Goal: Task Accomplishment & Management: Use online tool/utility

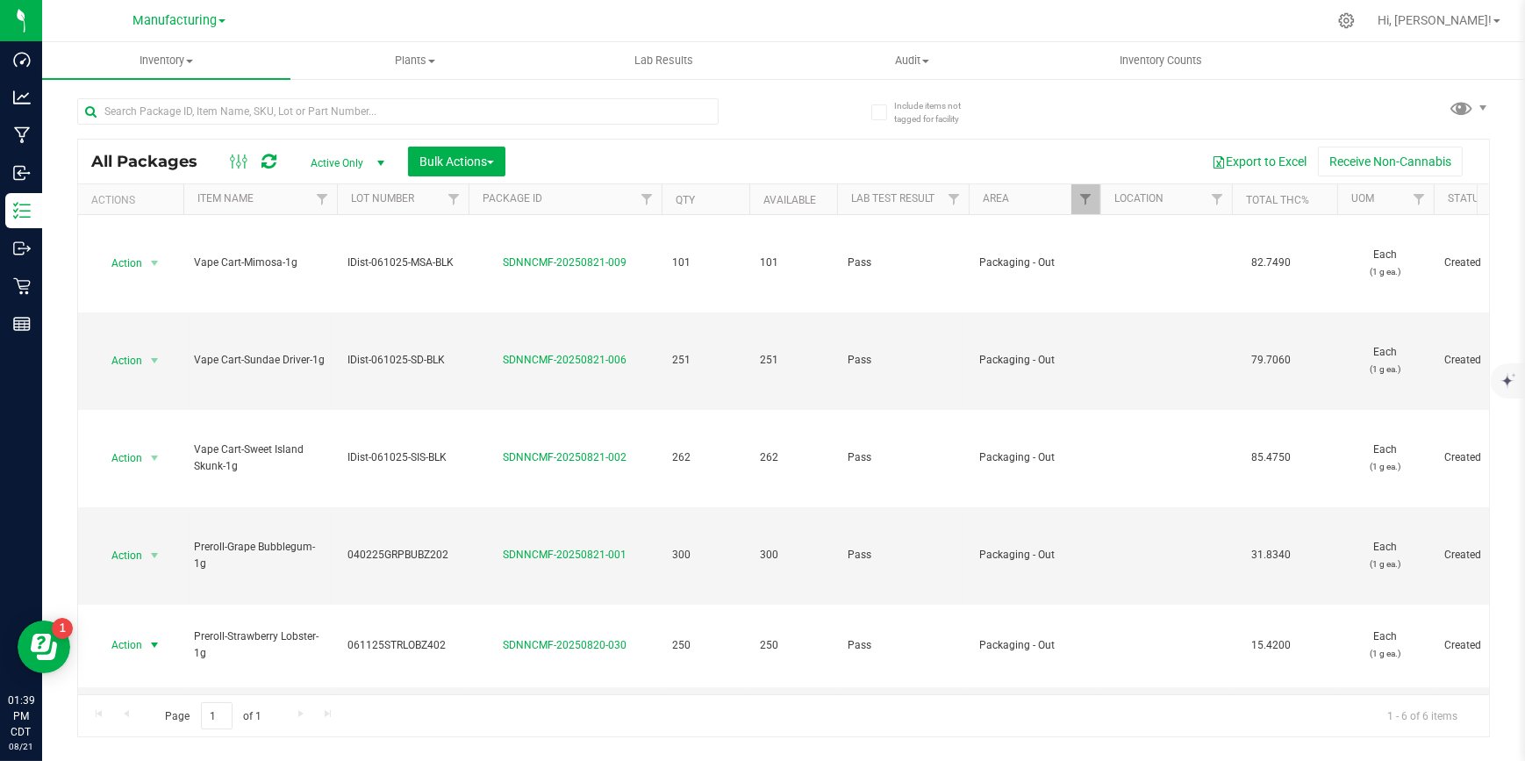
scroll to position [67, 0]
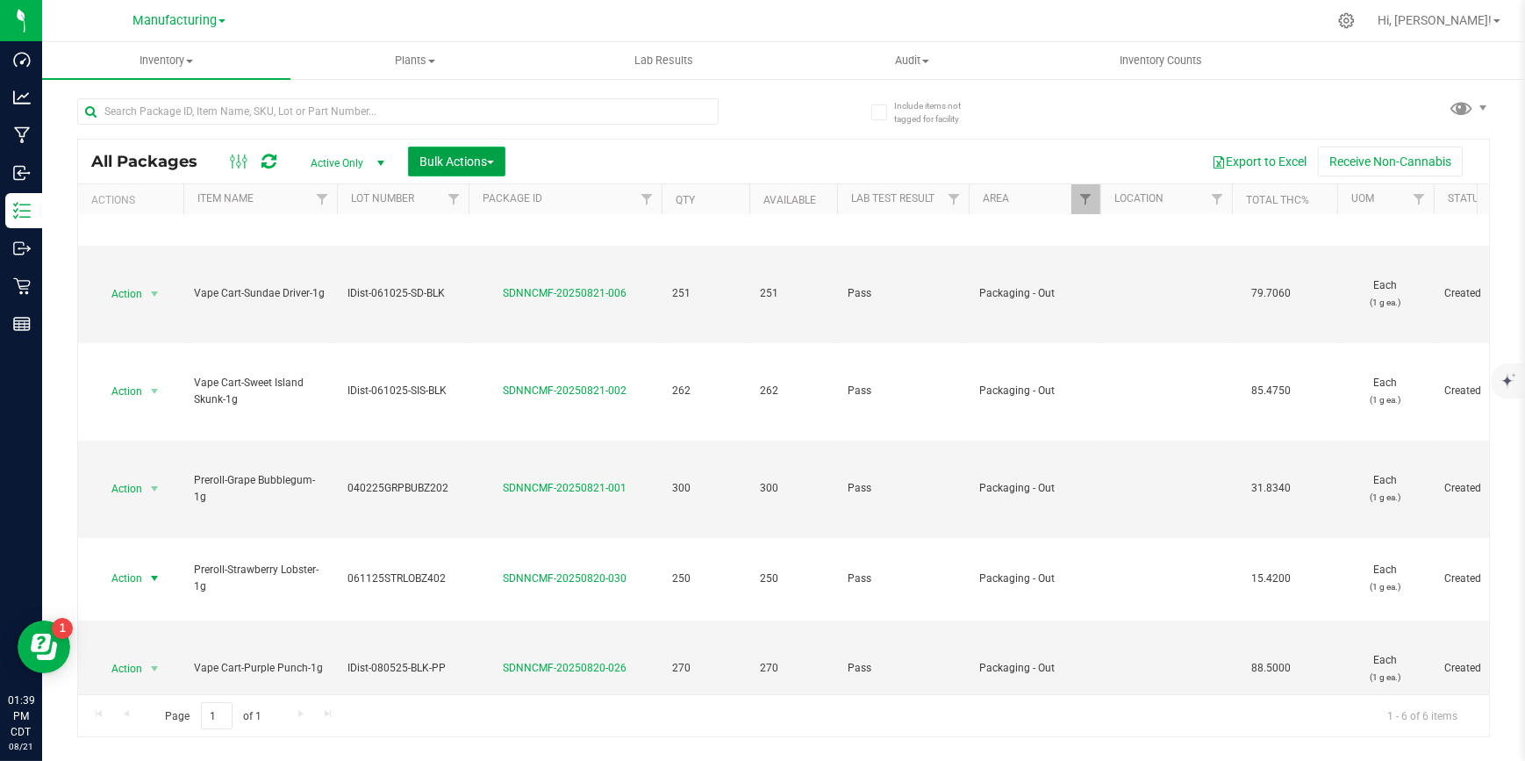
click at [496, 161] on button "Bulk Actions" at bounding box center [456, 161] width 97 height 30
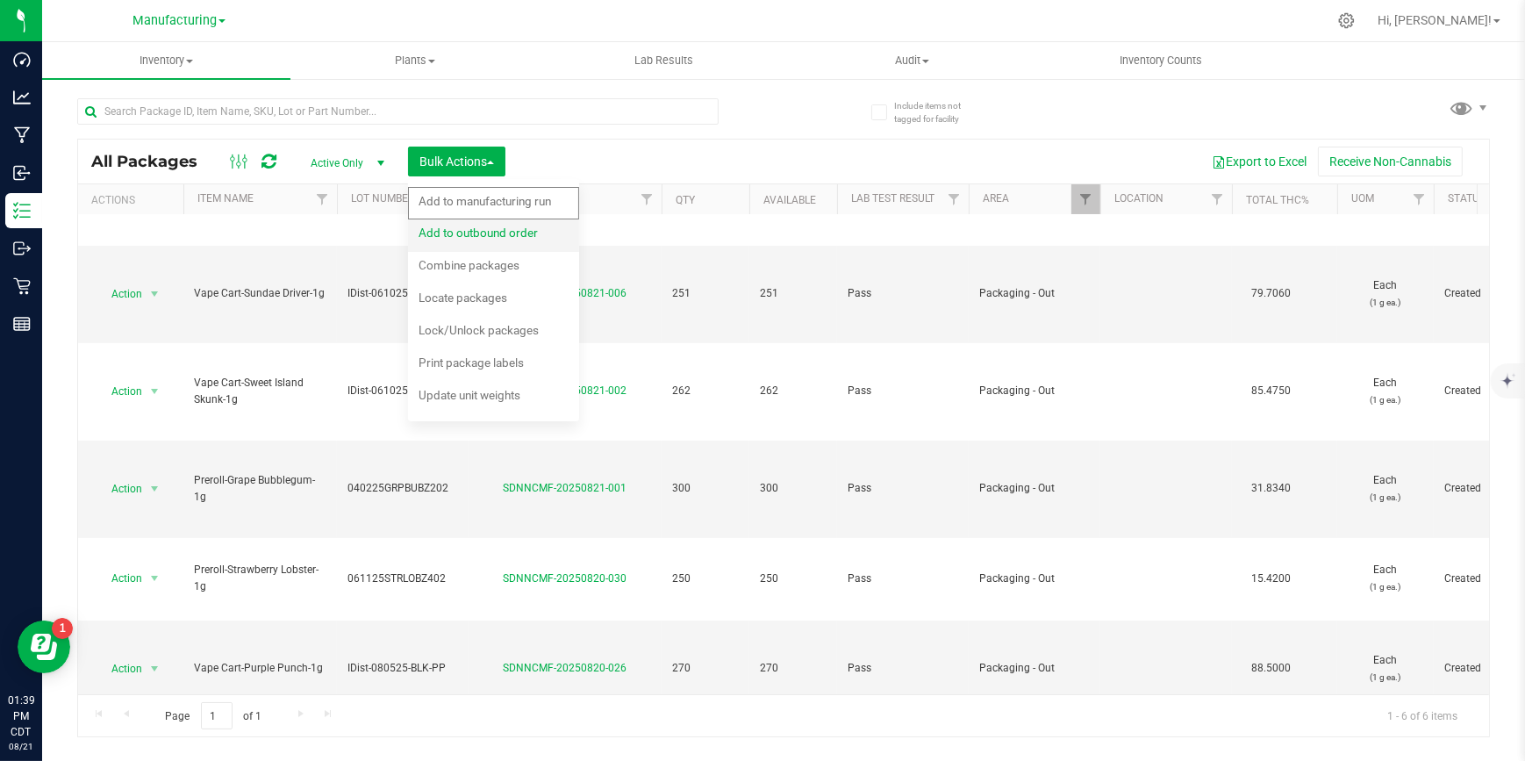
click at [455, 225] on span "Add to outbound order" at bounding box center [477, 232] width 119 height 14
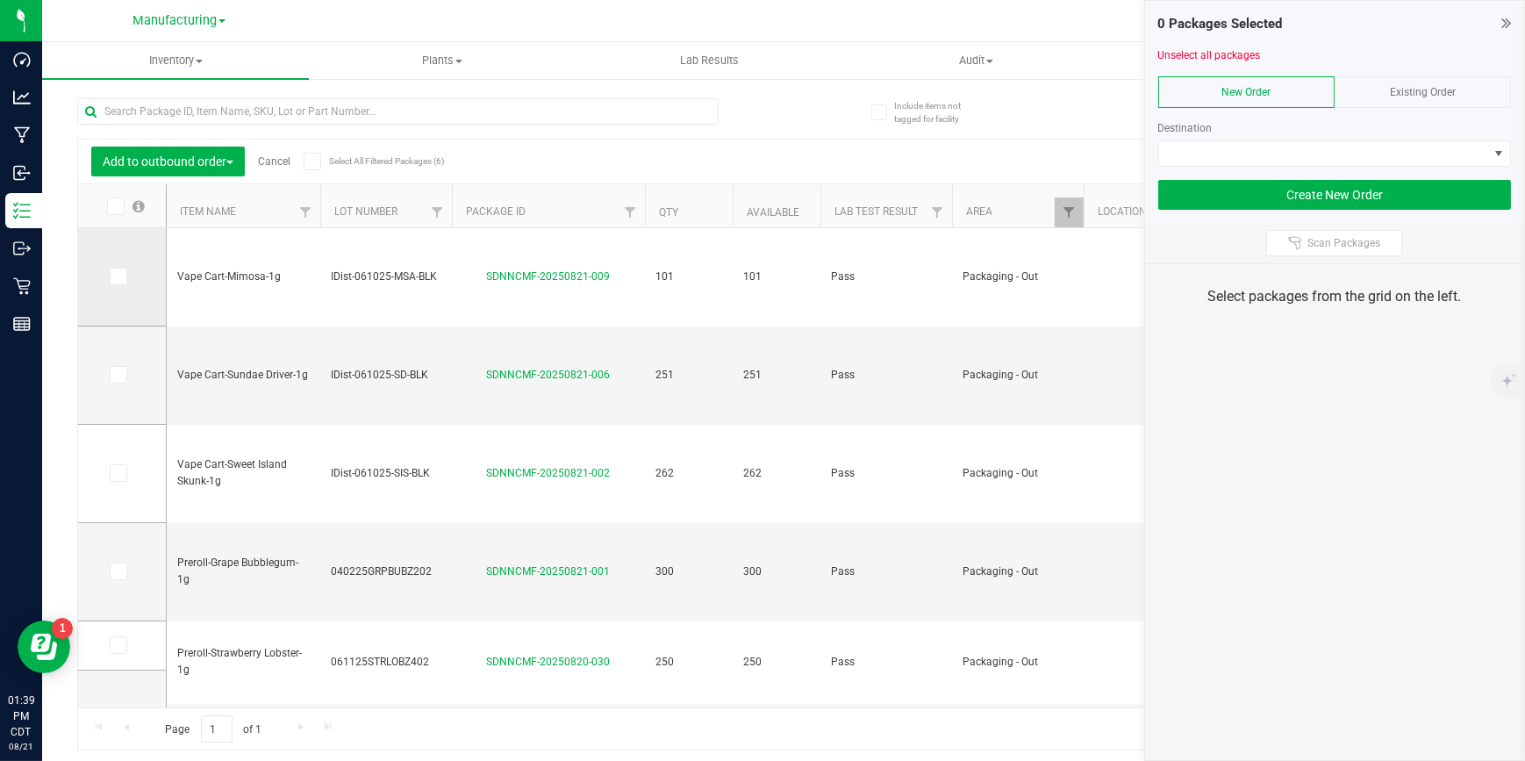
click at [122, 276] on icon at bounding box center [116, 276] width 11 height 0
click at [0, 0] on input "checkbox" at bounding box center [0, 0] width 0 height 0
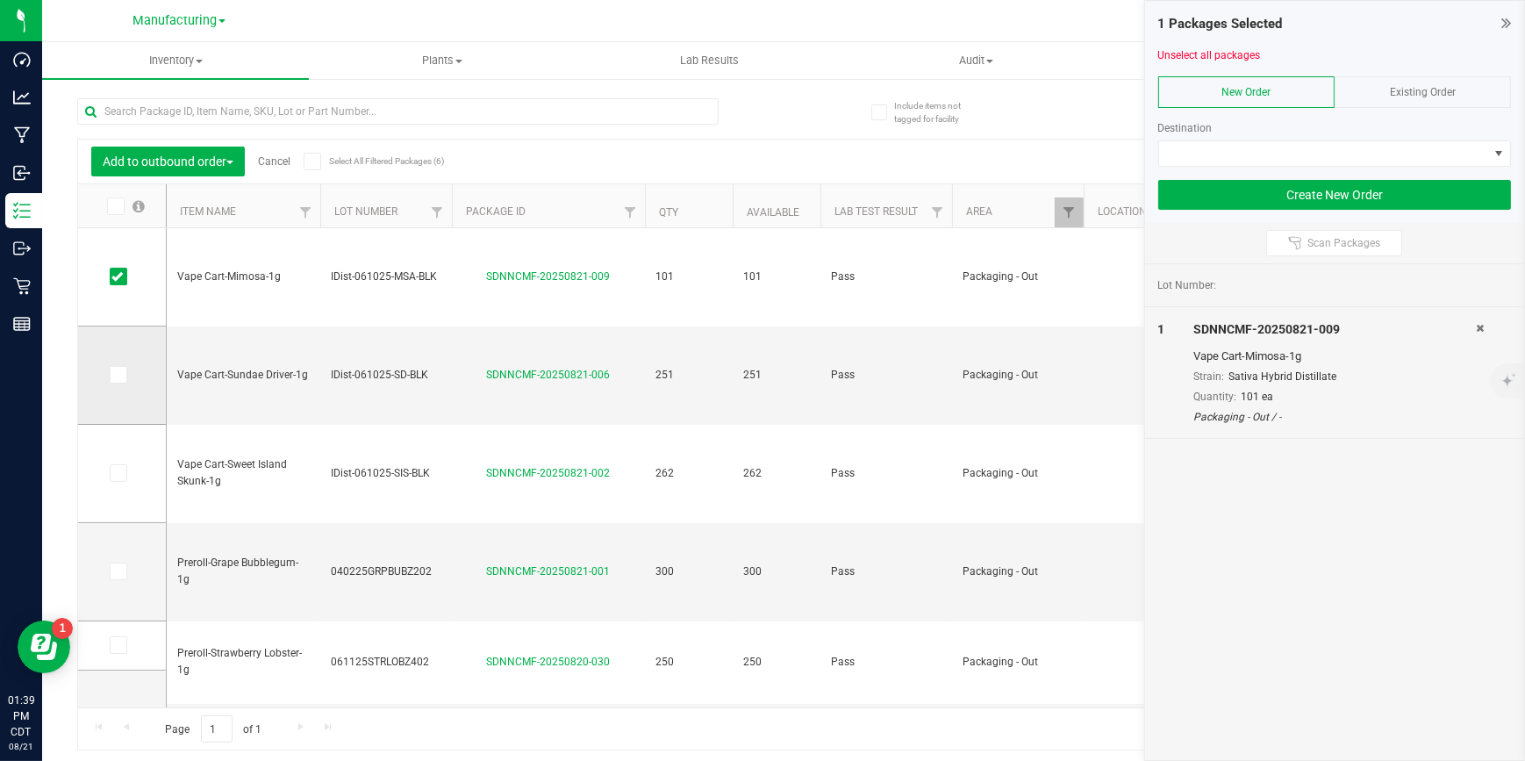
click at [114, 375] on icon at bounding box center [116, 375] width 11 height 0
click at [0, 0] on input "checkbox" at bounding box center [0, 0] width 0 height 0
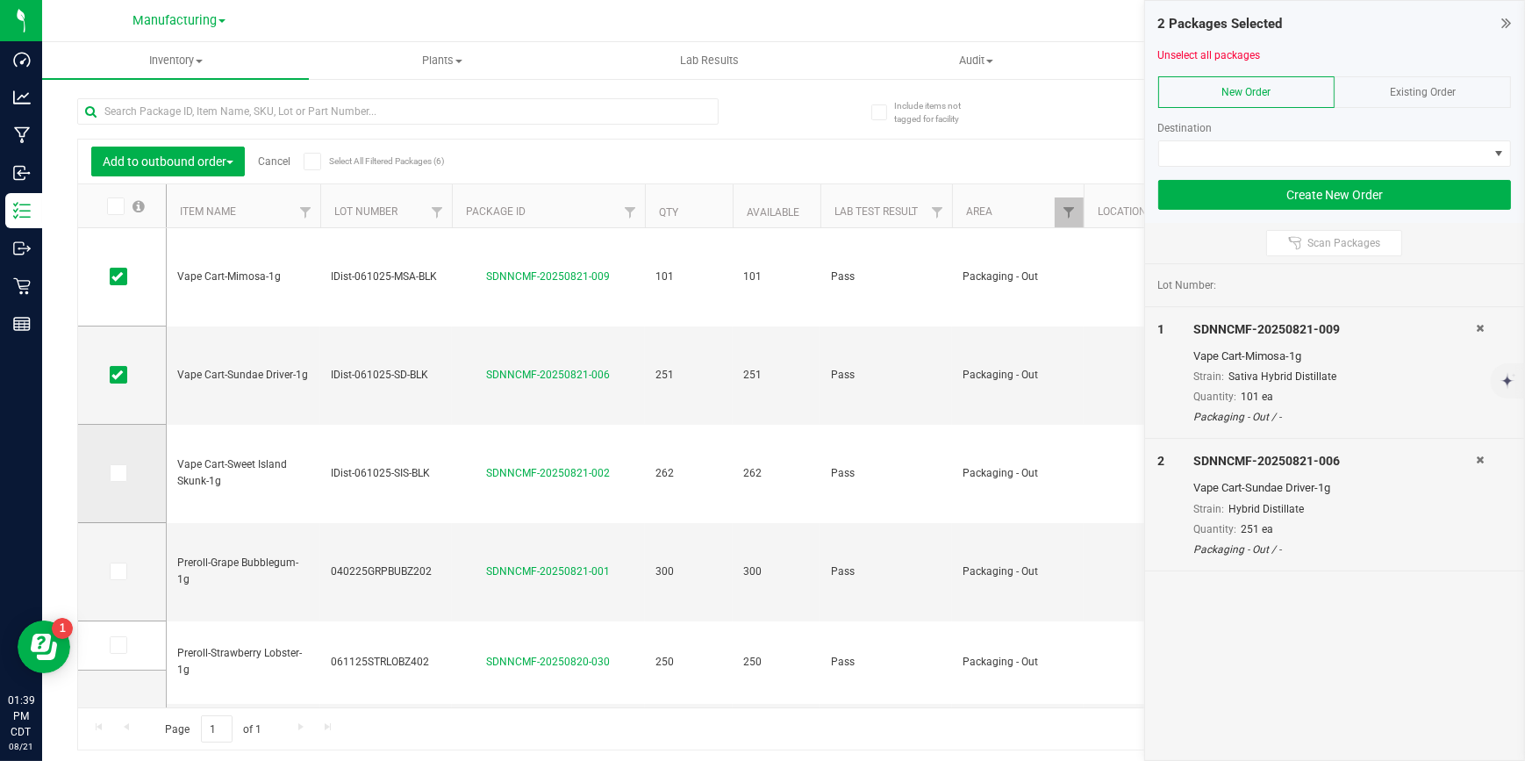
scroll to position [60, 0]
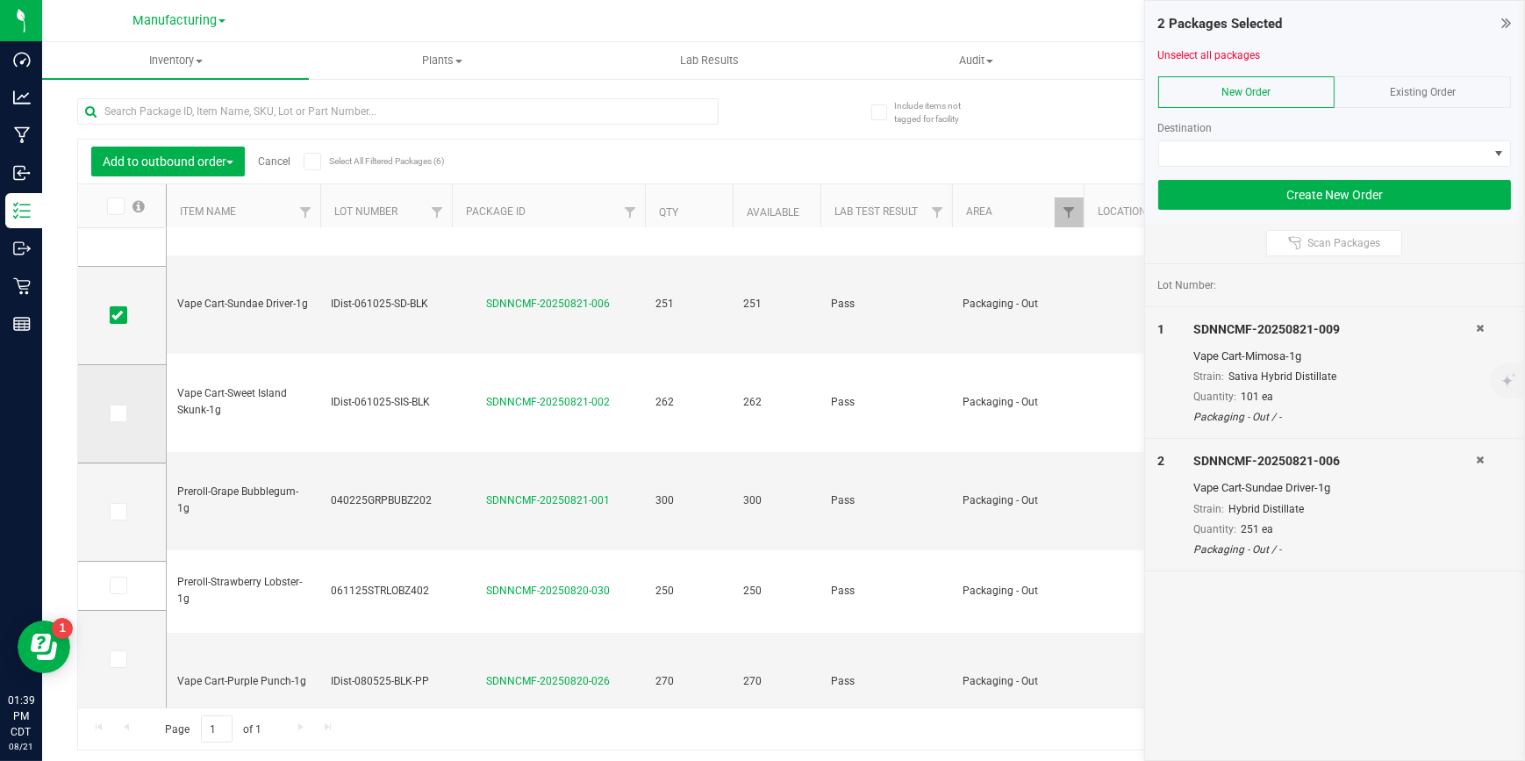
click at [118, 413] on icon at bounding box center [116, 413] width 11 height 0
click at [0, 0] on input "checkbox" at bounding box center [0, 0] width 0 height 0
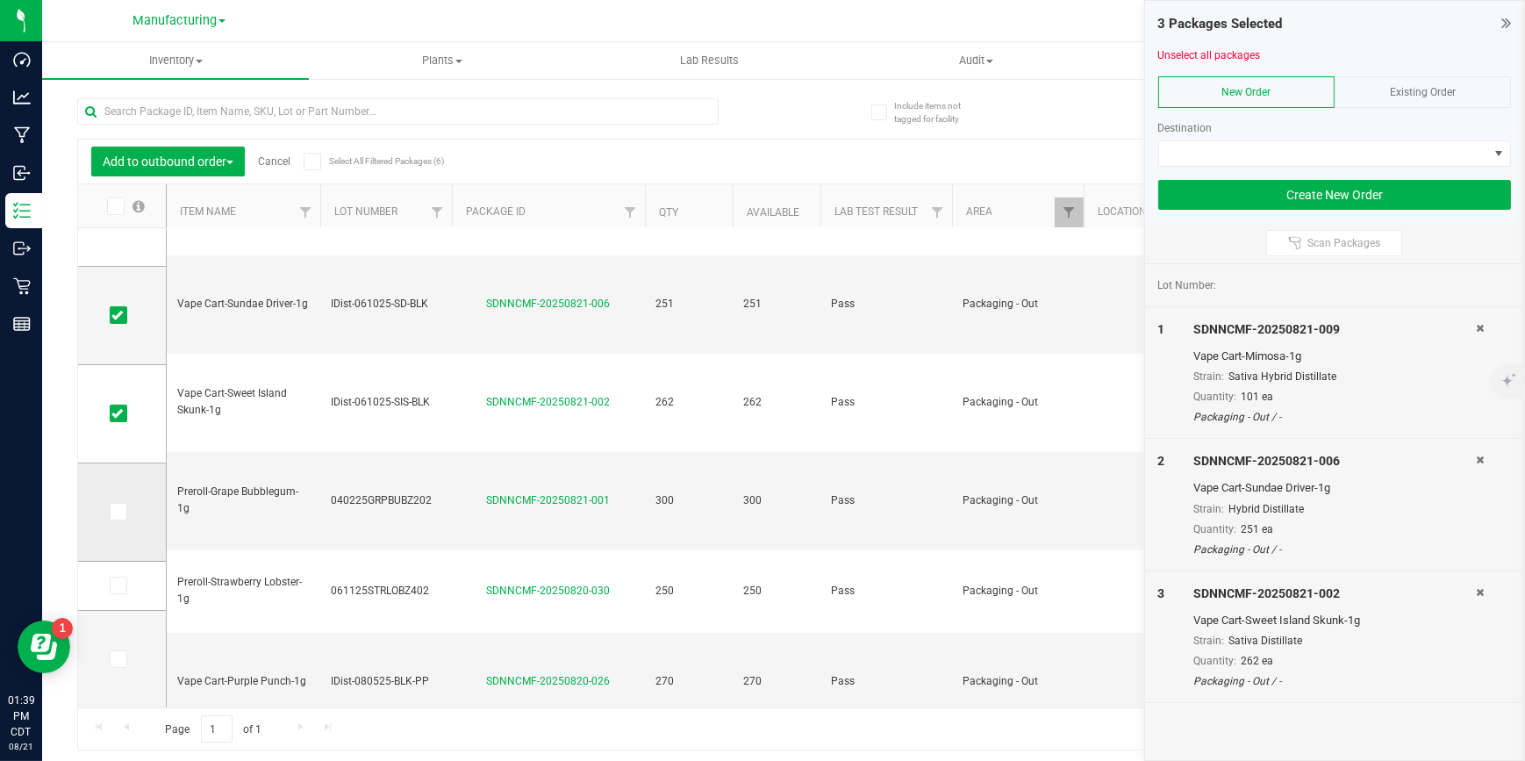
click at [112, 511] on icon at bounding box center [116, 511] width 11 height 0
click at [0, 0] on input "checkbox" at bounding box center [0, 0] width 0 height 0
click at [116, 585] on icon at bounding box center [116, 585] width 11 height 0
click at [0, 0] on input "checkbox" at bounding box center [0, 0] width 0 height 0
click at [118, 659] on icon at bounding box center [116, 659] width 11 height 0
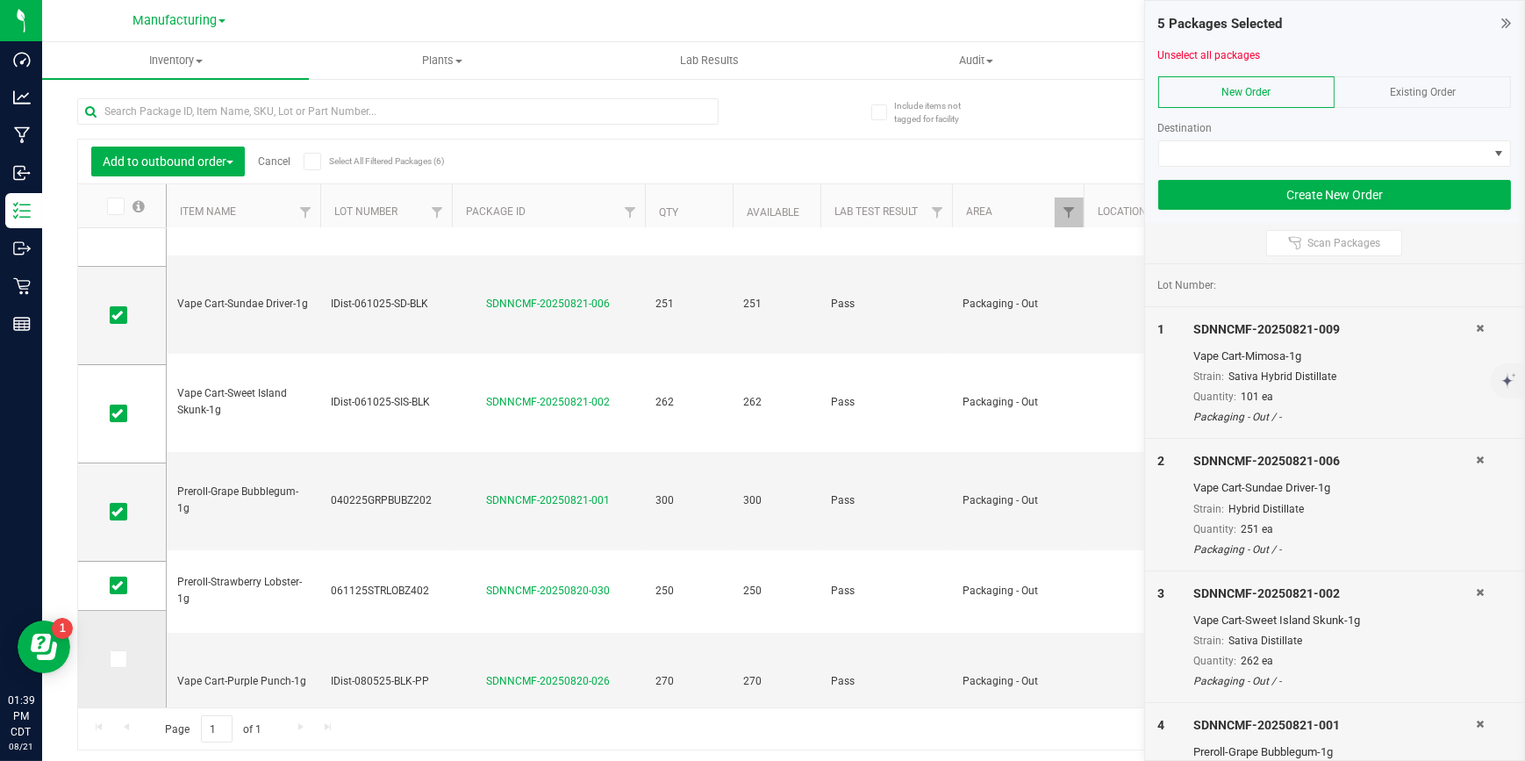
click at [0, 0] on input "checkbox" at bounding box center [0, 0] width 0 height 0
click at [1268, 158] on span at bounding box center [1324, 153] width 330 height 25
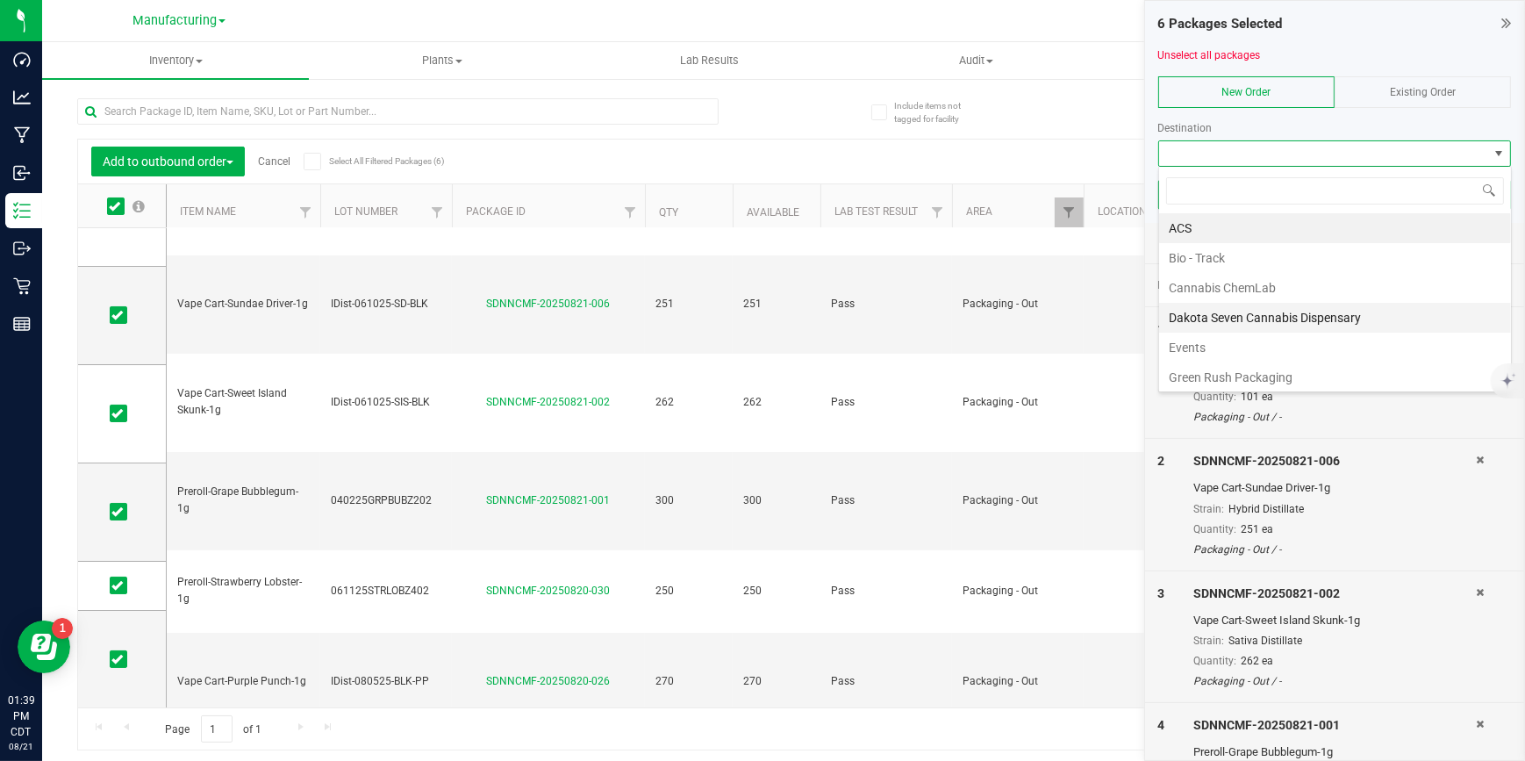
scroll to position [269, 0]
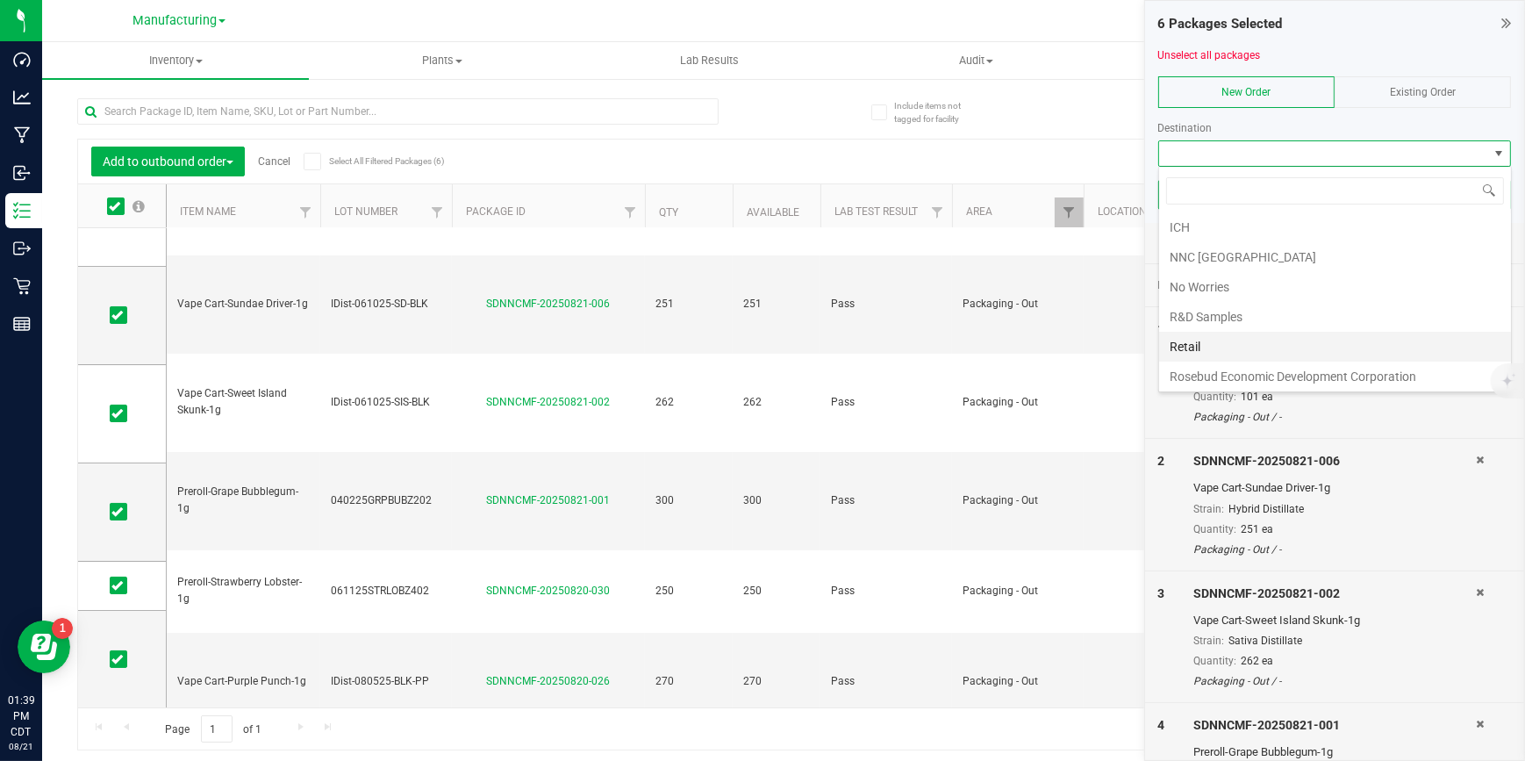
click at [1211, 337] on li "Retail" at bounding box center [1335, 347] width 352 height 30
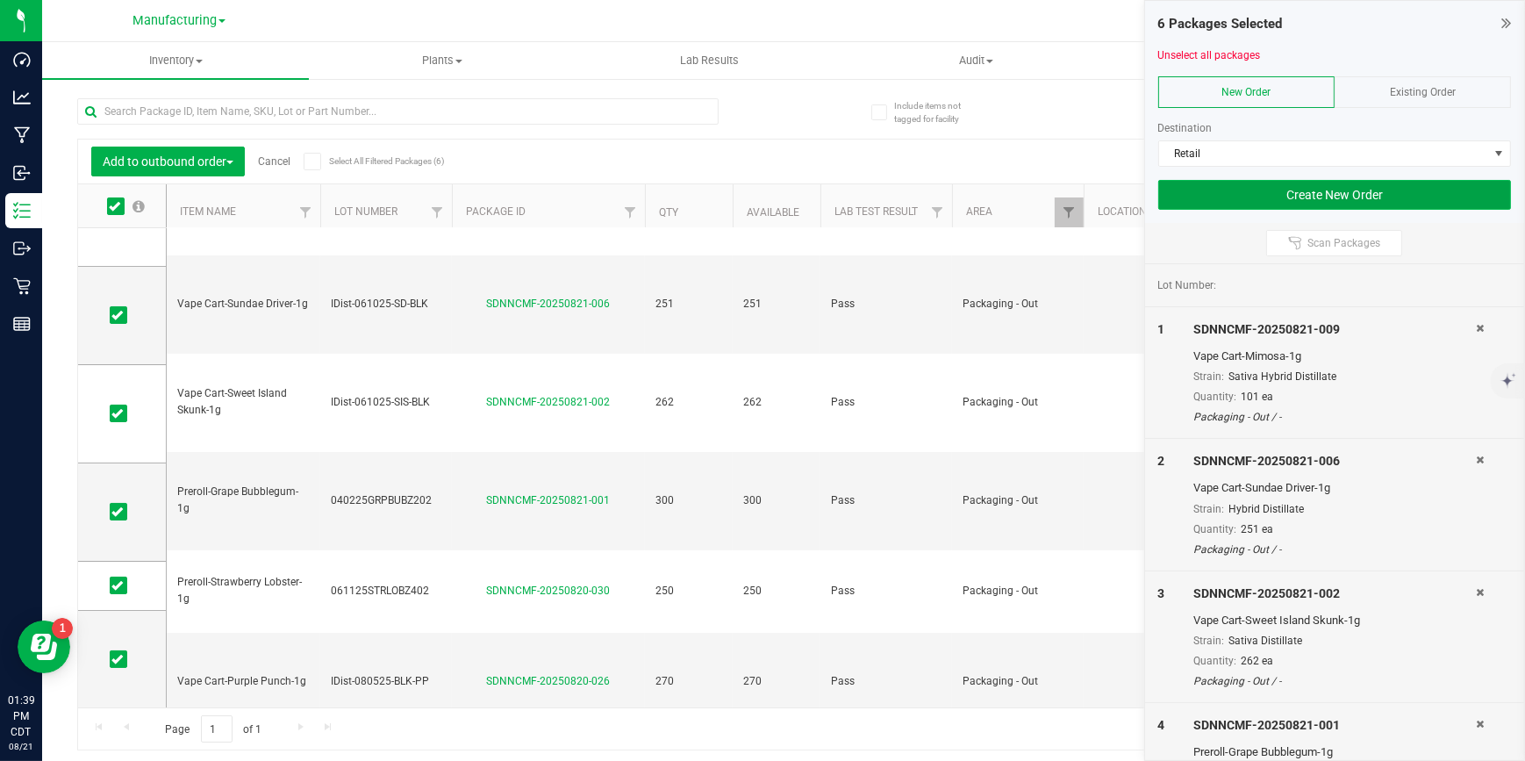
click at [1261, 189] on button "Create New Order" at bounding box center [1335, 195] width 354 height 30
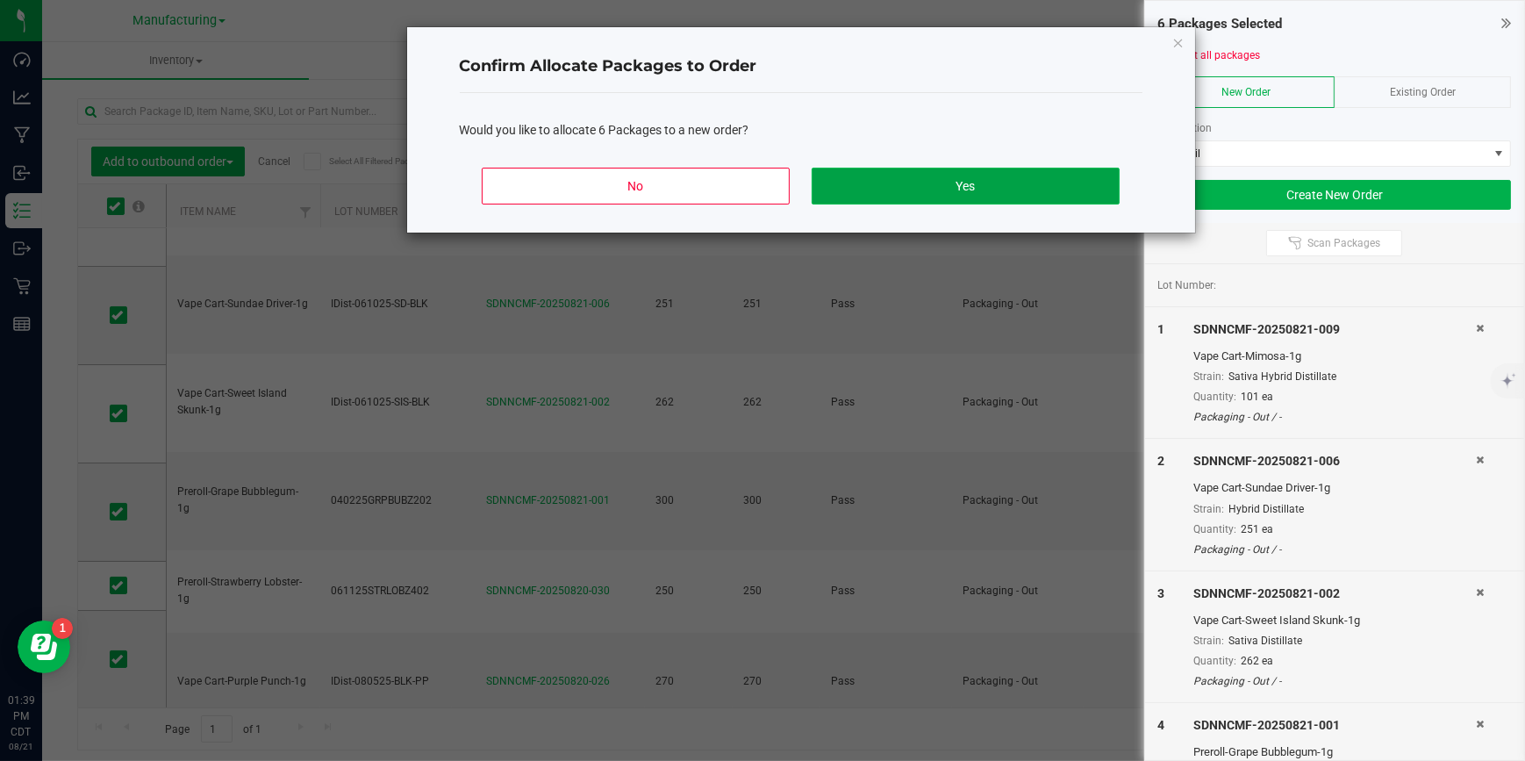
click at [998, 192] on button "Yes" at bounding box center [964, 186] width 307 height 37
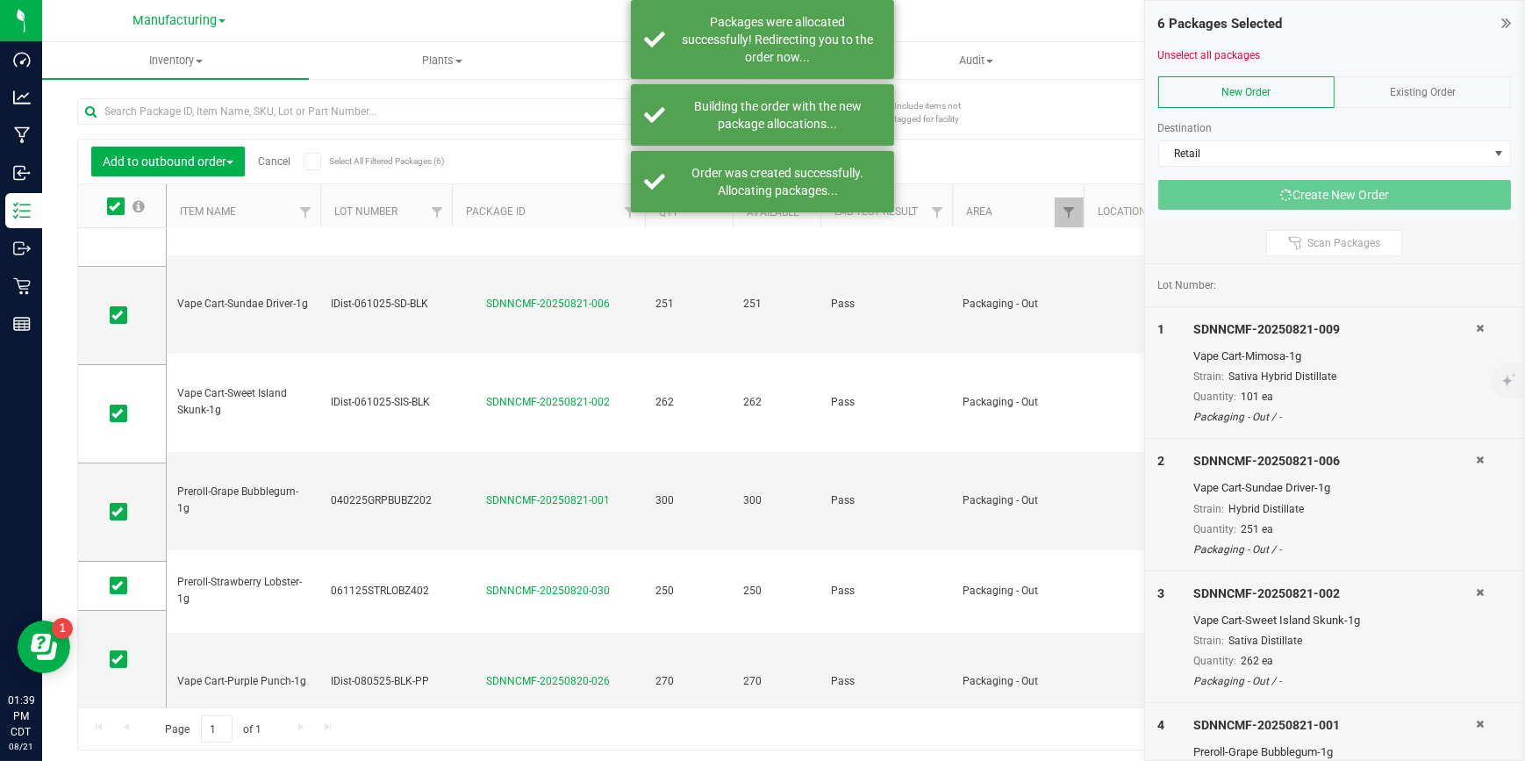
click at [410, 30] on div at bounding box center [820, 21] width 1012 height 34
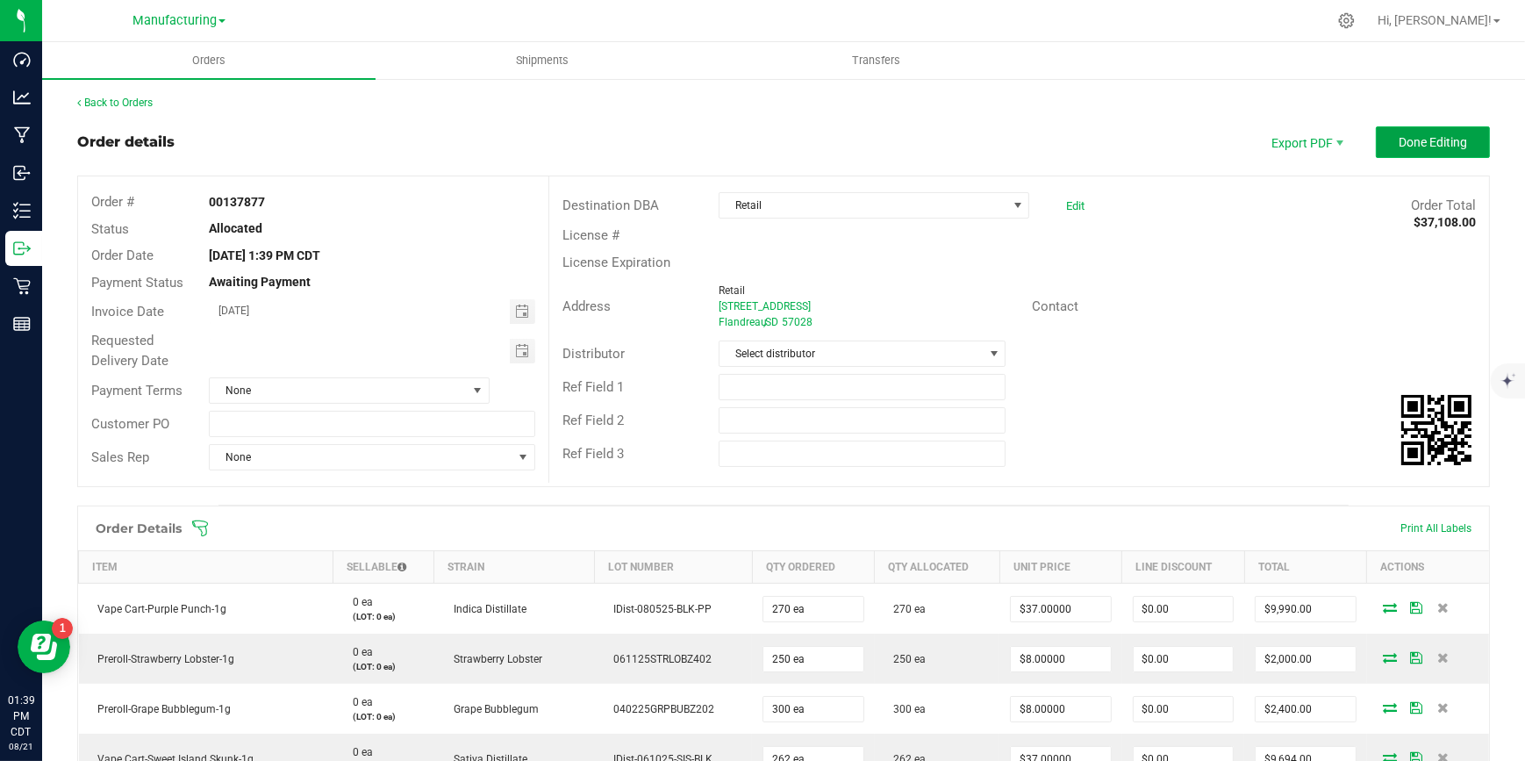
click at [1412, 146] on span "Done Editing" at bounding box center [1432, 142] width 68 height 14
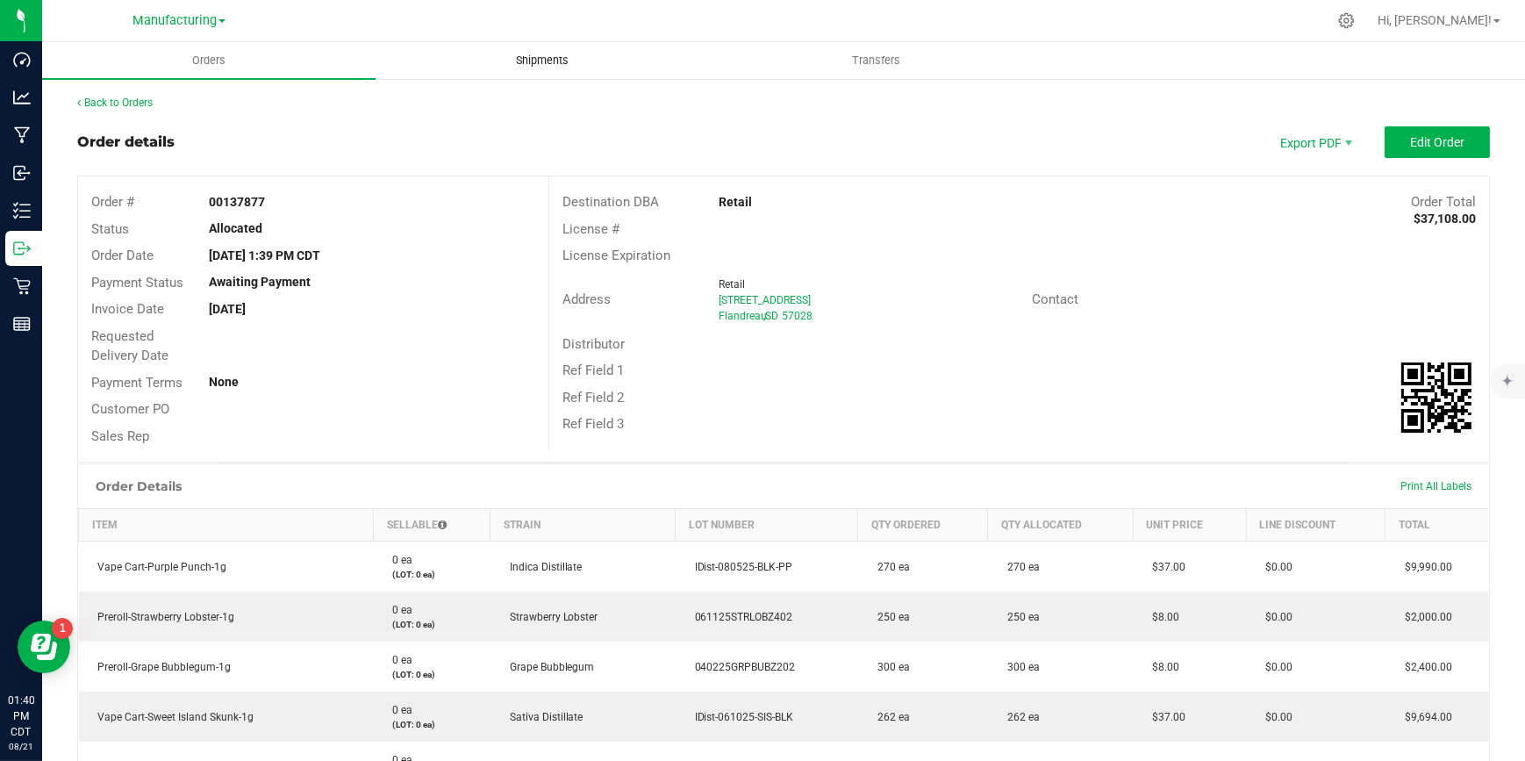
click at [535, 56] on span "Shipments" at bounding box center [542, 61] width 100 height 16
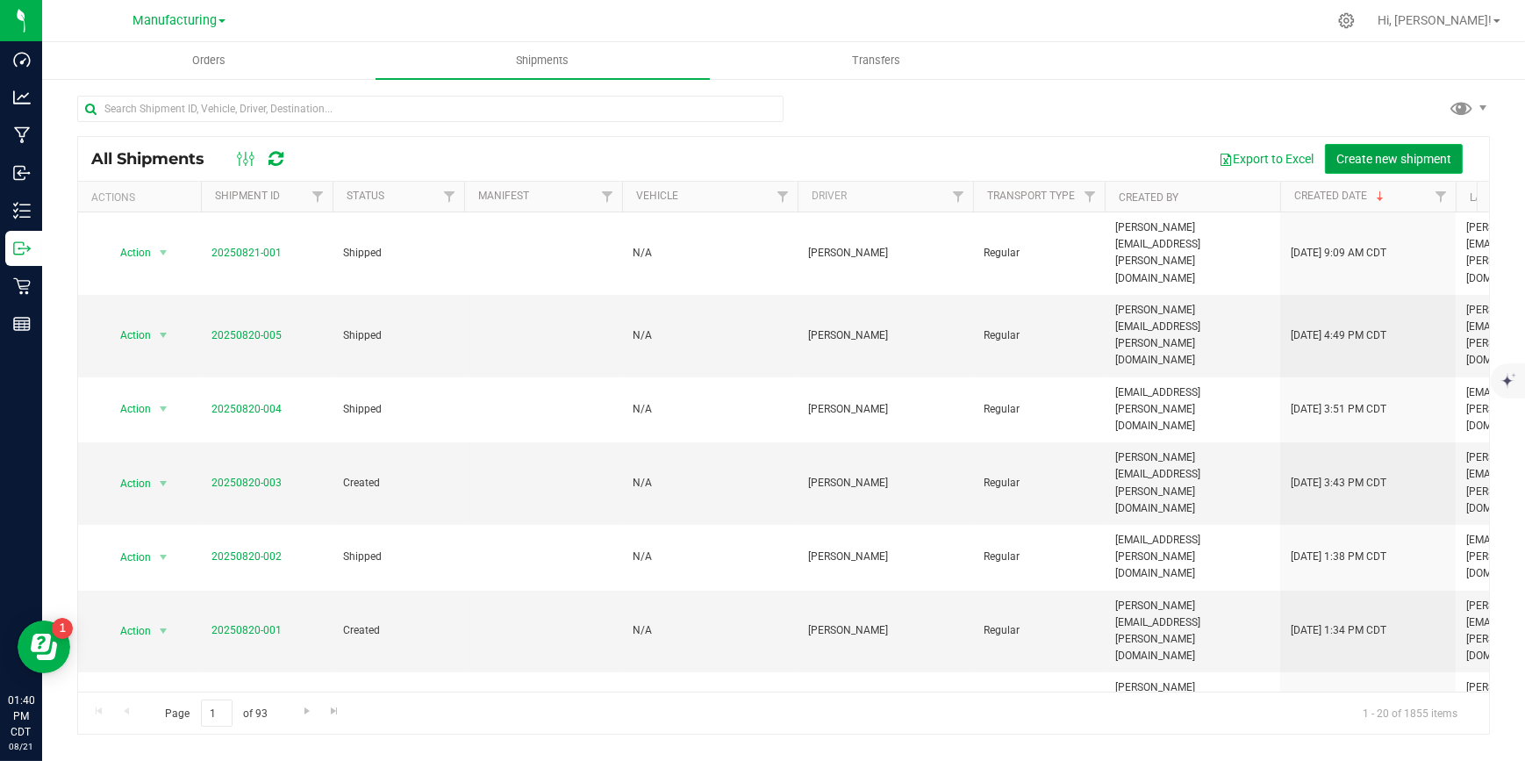
click at [1368, 147] on button "Create new shipment" at bounding box center [1394, 159] width 138 height 30
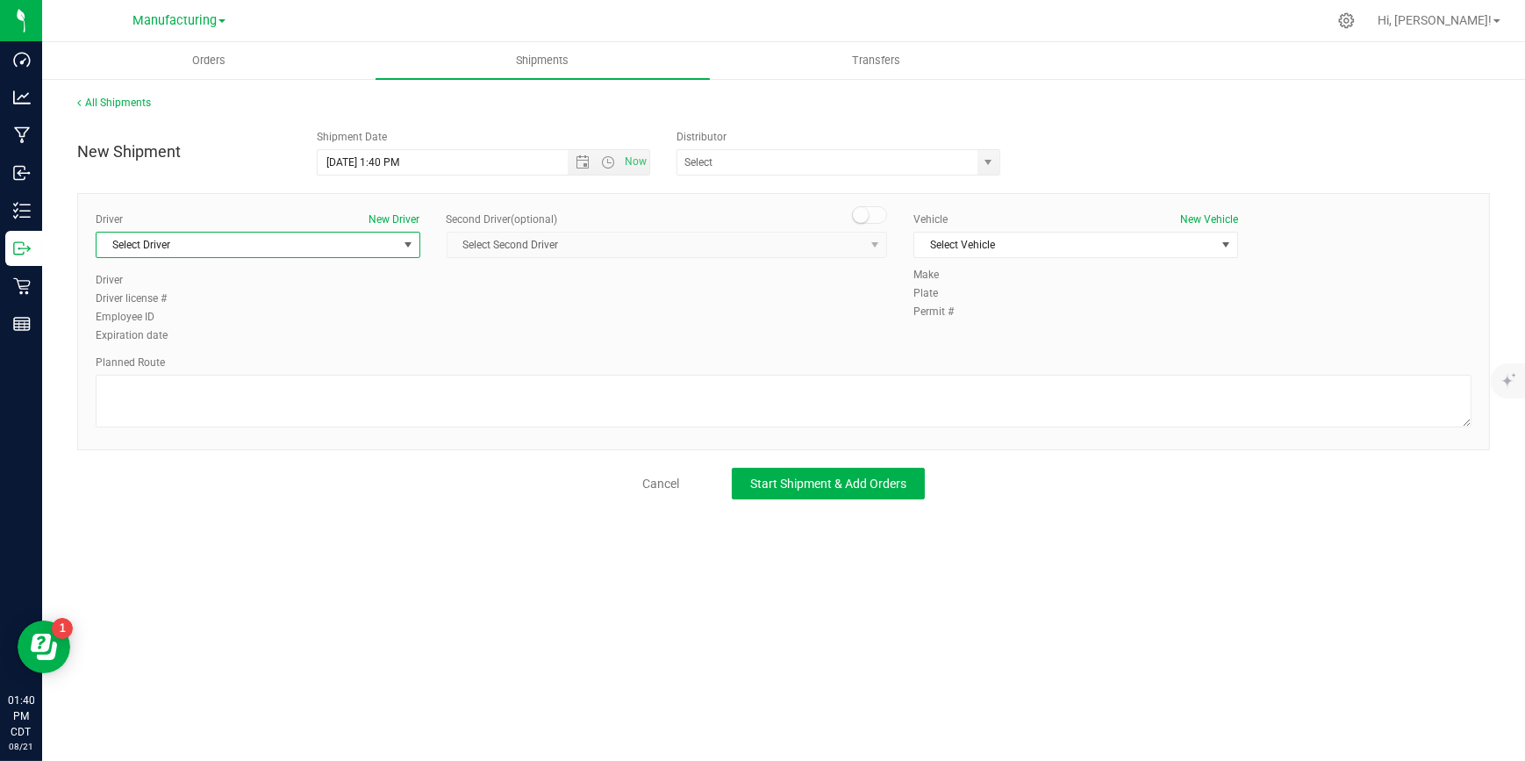
click at [386, 241] on span "Select Driver" at bounding box center [246, 244] width 301 height 25
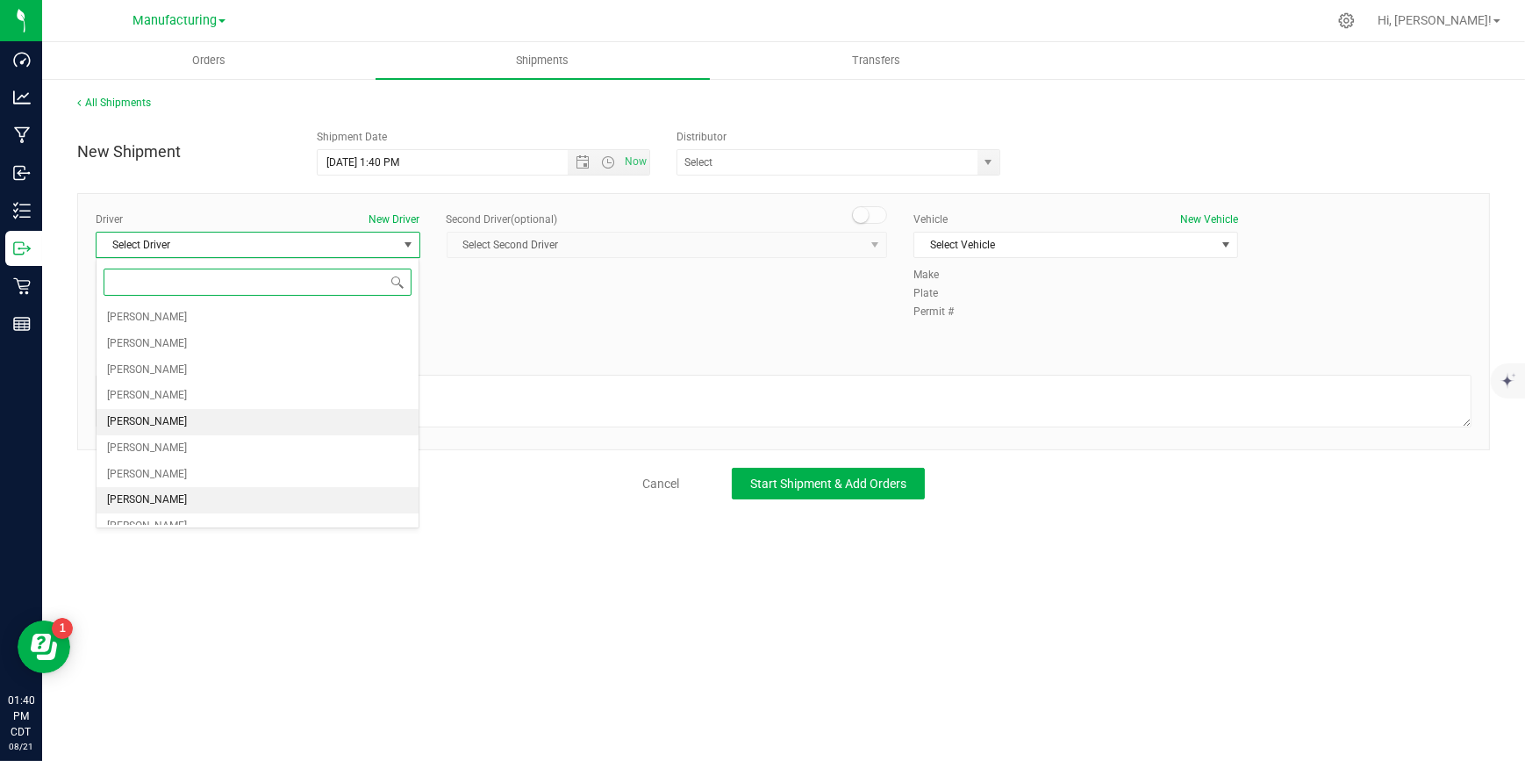
click at [164, 417] on span "[PERSON_NAME]" at bounding box center [147, 422] width 80 height 23
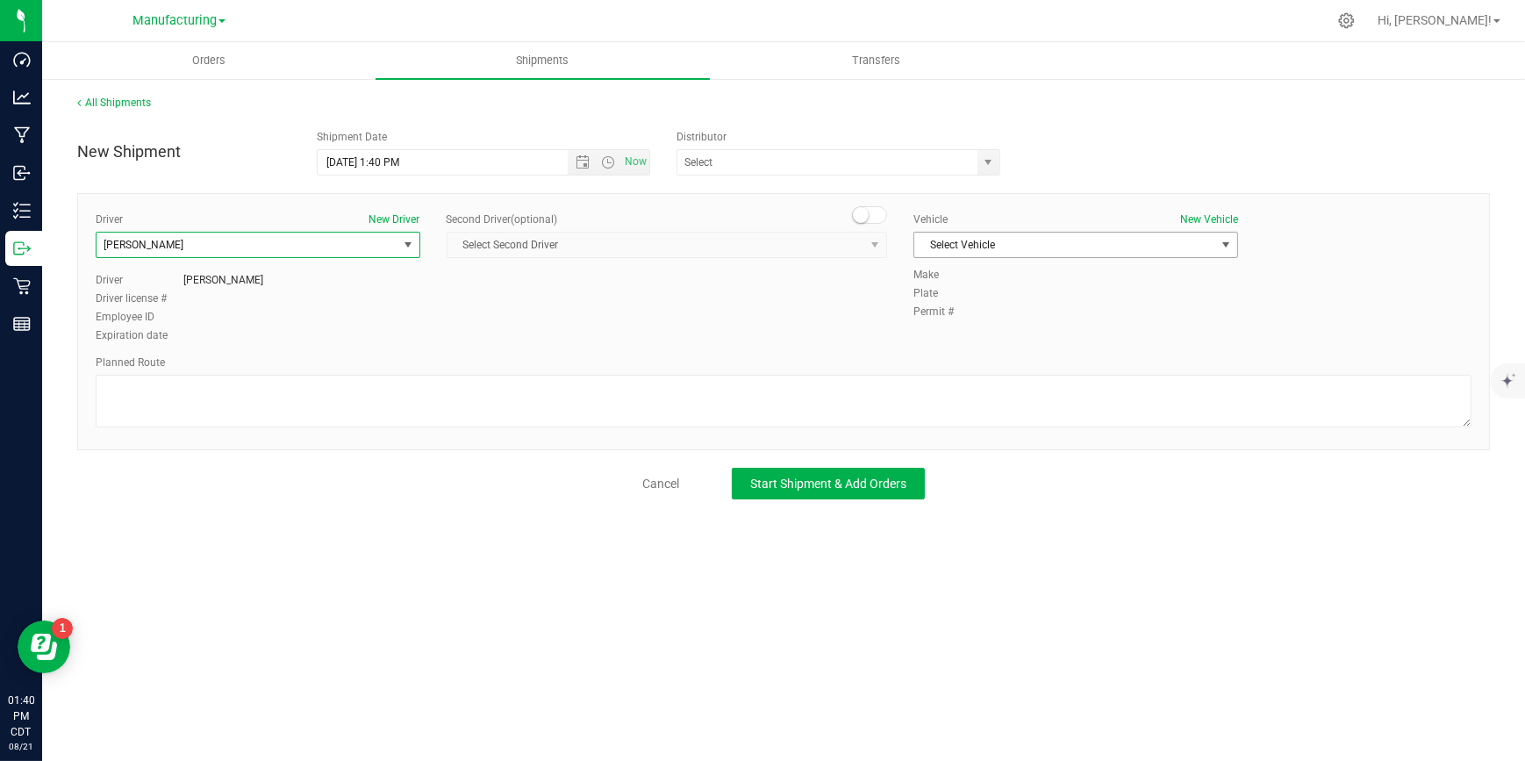
click at [995, 237] on span "Select Vehicle" at bounding box center [1064, 244] width 301 height 25
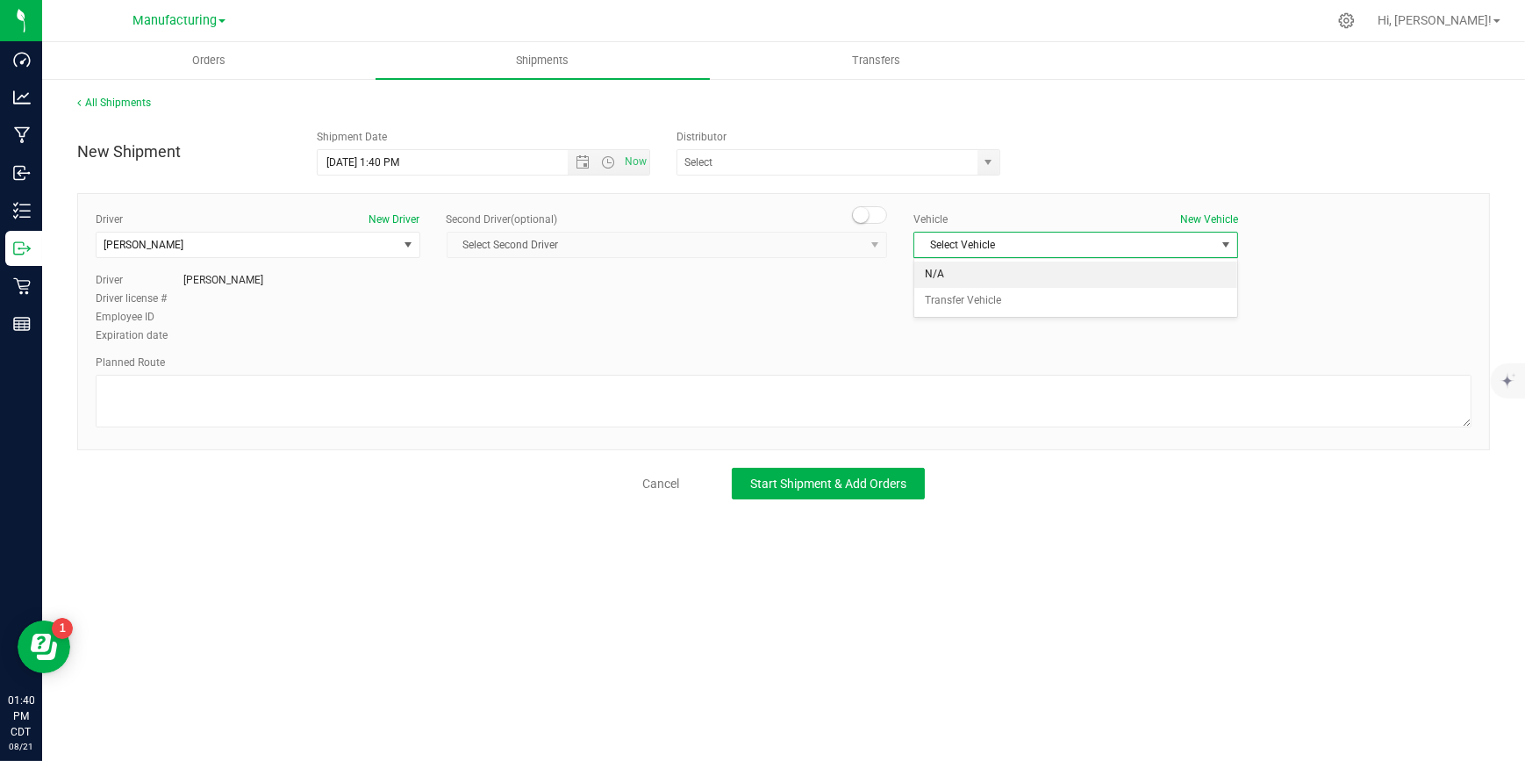
click at [956, 276] on li "N/A" at bounding box center [1075, 274] width 323 height 26
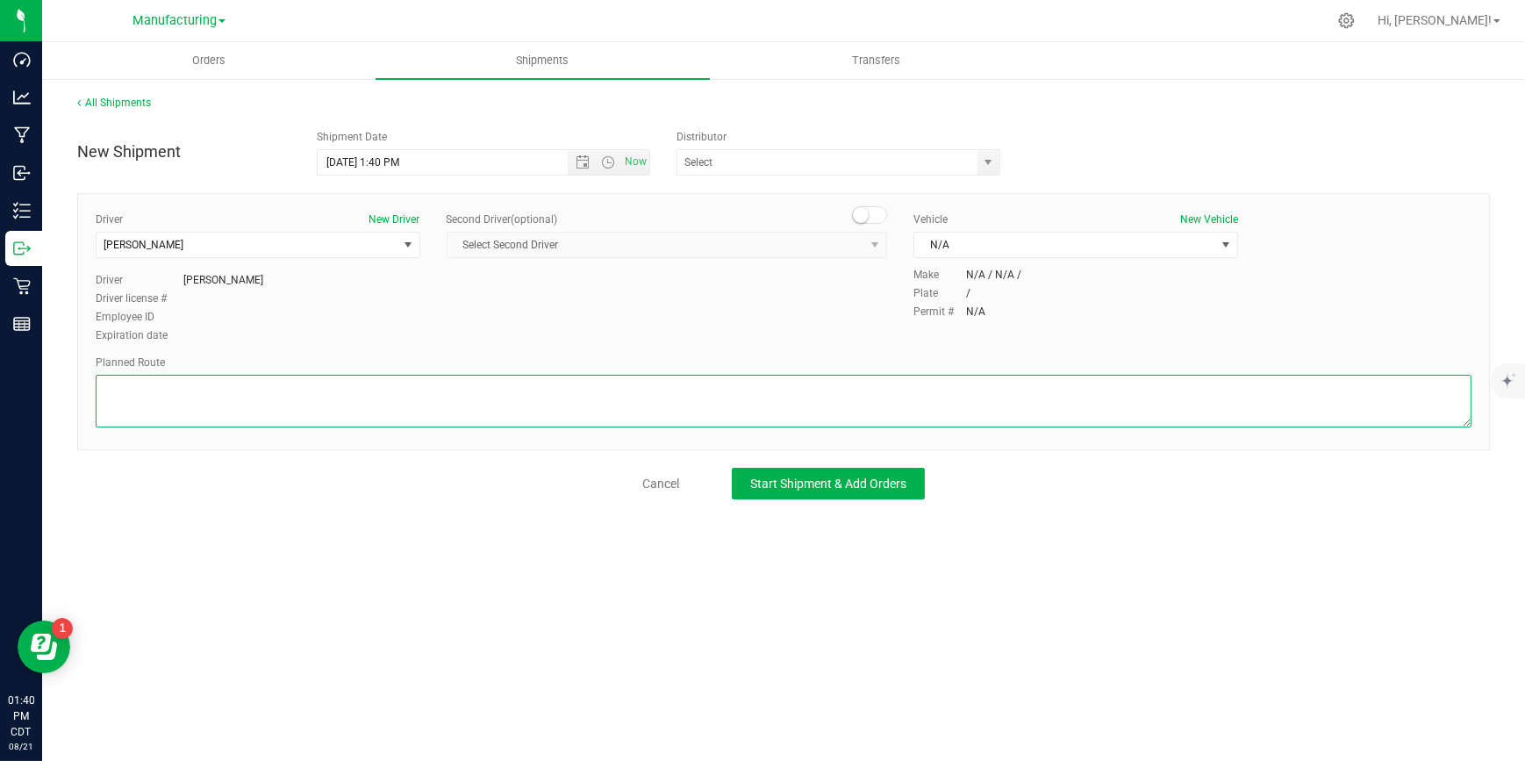
click at [360, 393] on textarea at bounding box center [783, 401] width 1375 height 53
type textarea "Packaging to Stock Room"
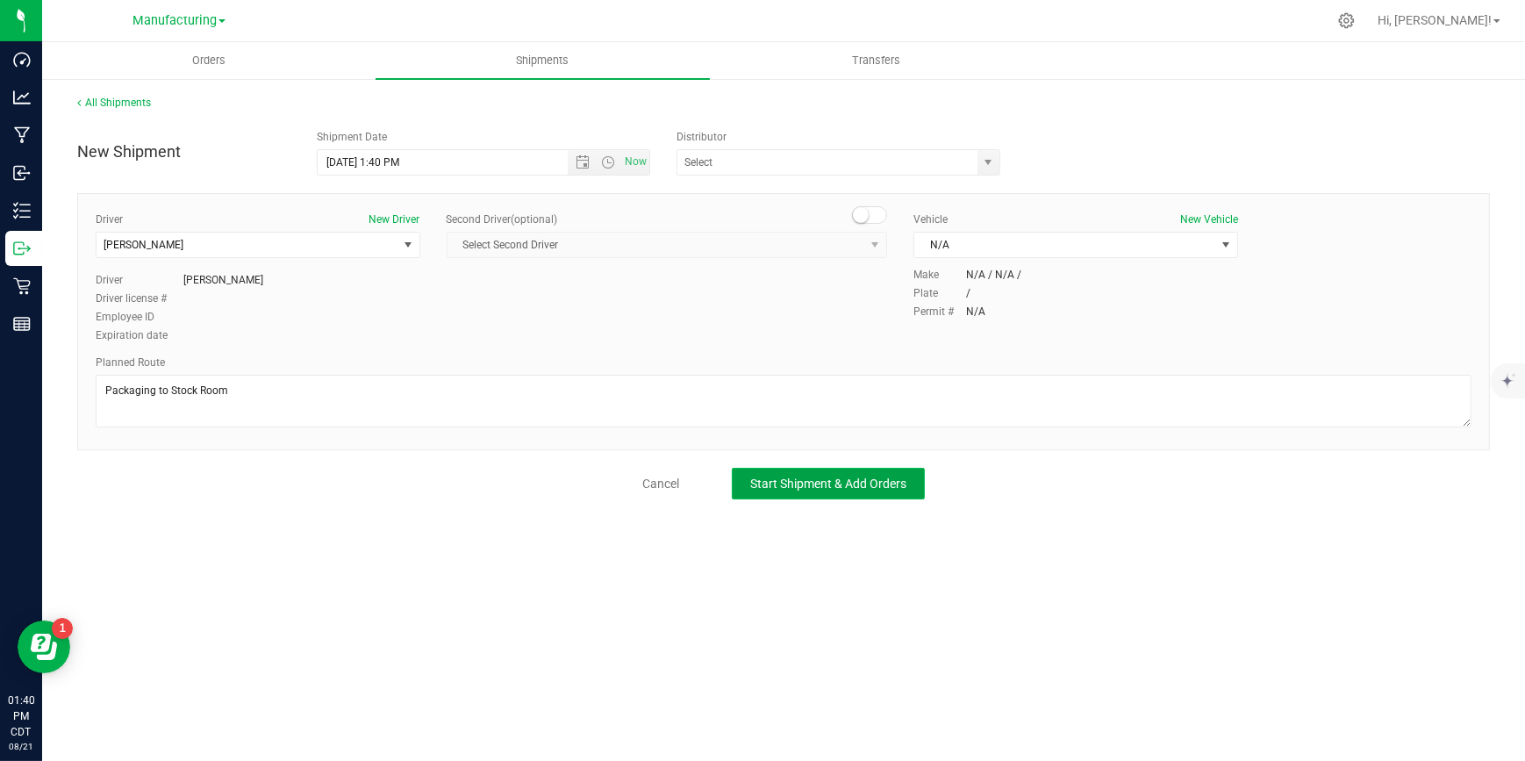
click at [824, 491] on button "Start Shipment & Add Orders" at bounding box center [828, 484] width 193 height 32
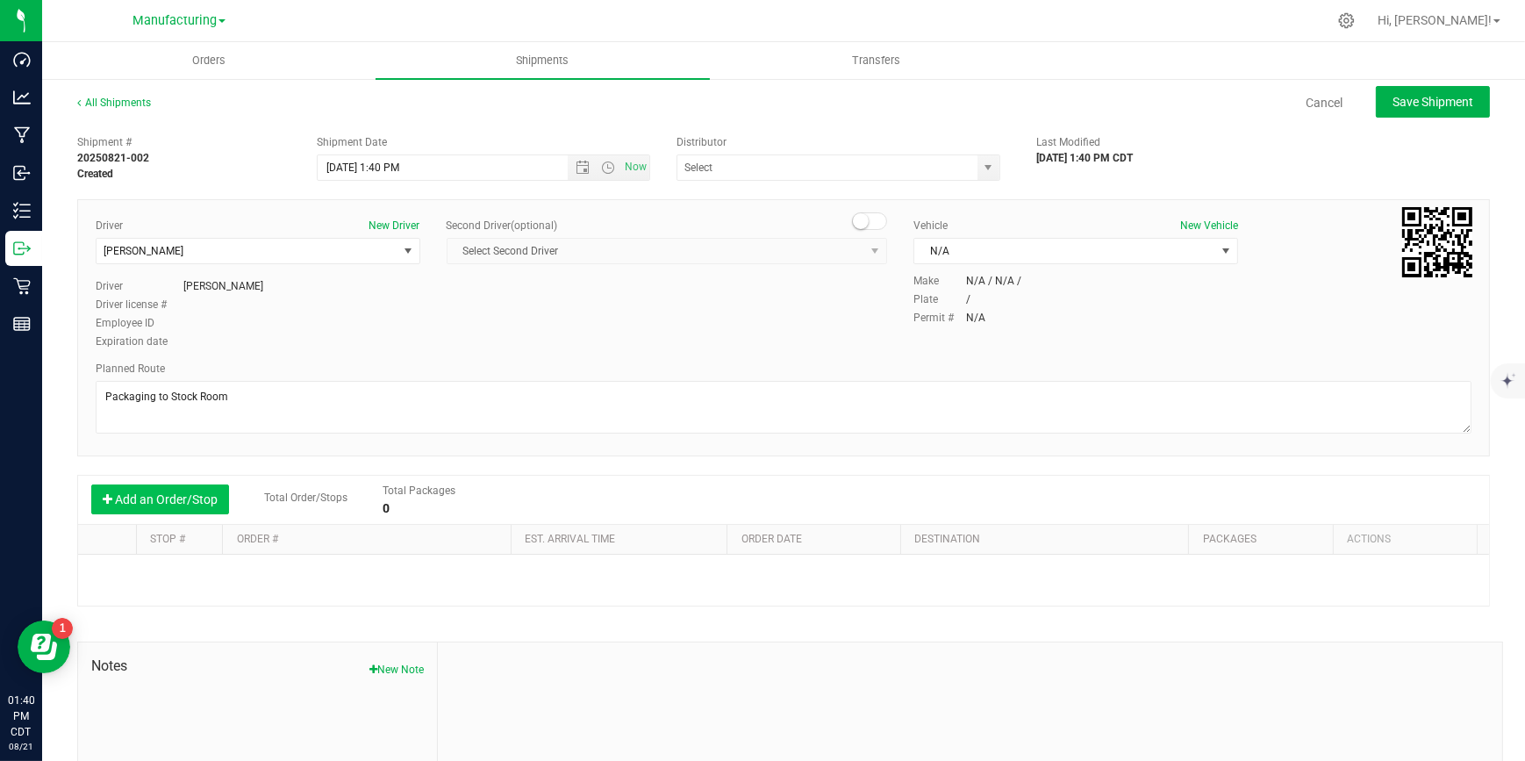
click at [115, 494] on button "Add an Order/Stop" at bounding box center [160, 499] width 138 height 30
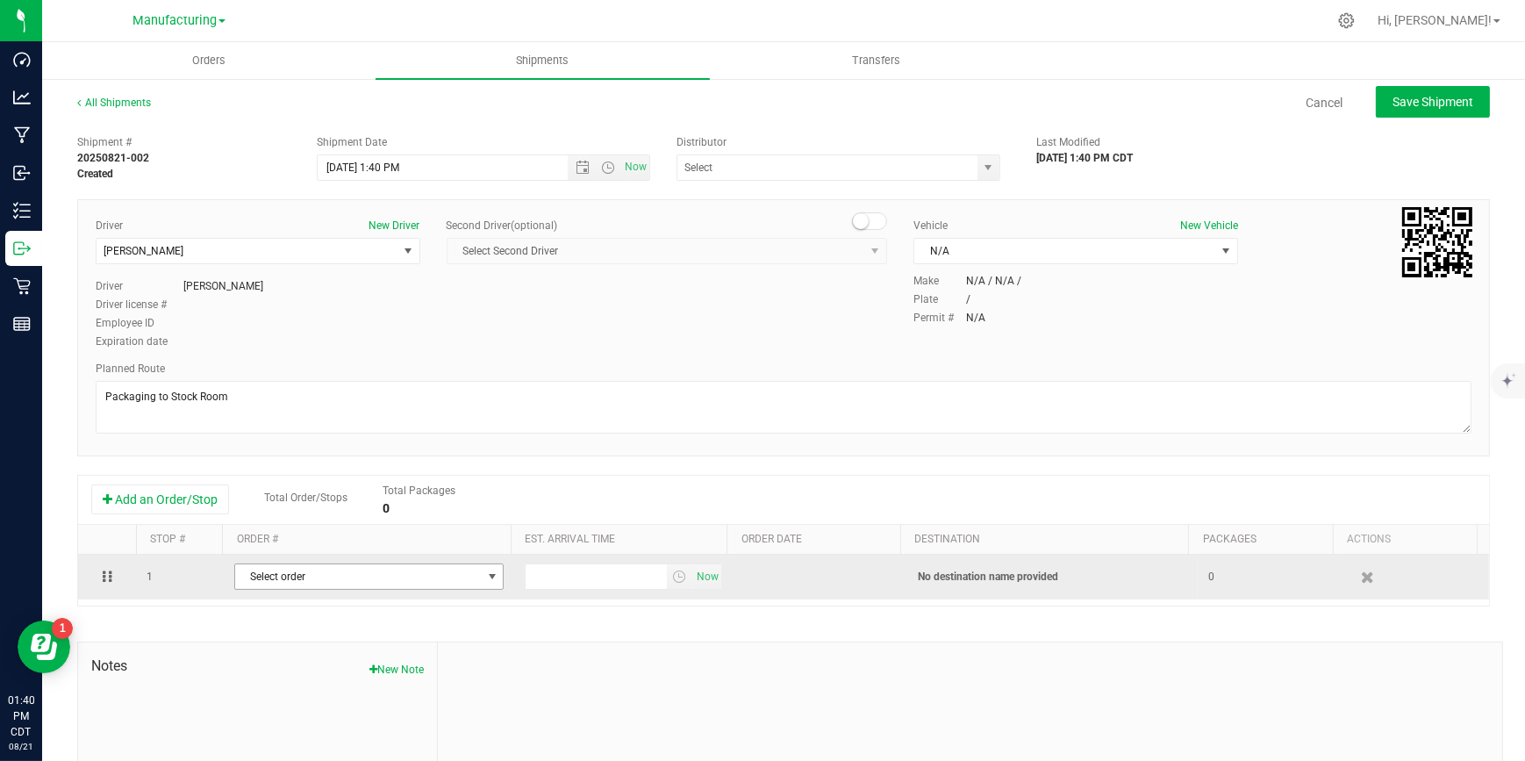
click at [364, 574] on span "Select order" at bounding box center [358, 576] width 246 height 25
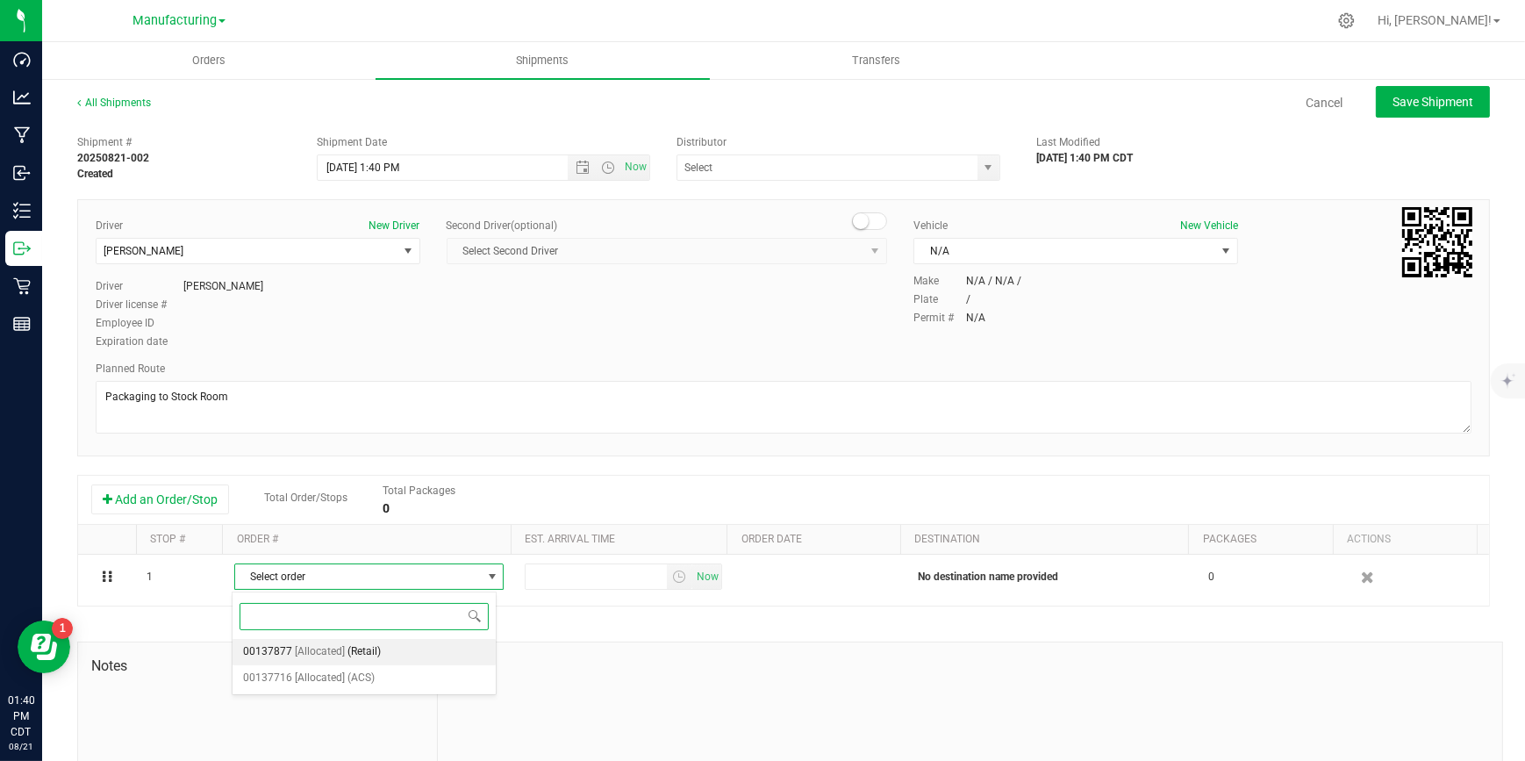
click at [333, 651] on span "[Allocated]" at bounding box center [320, 651] width 50 height 23
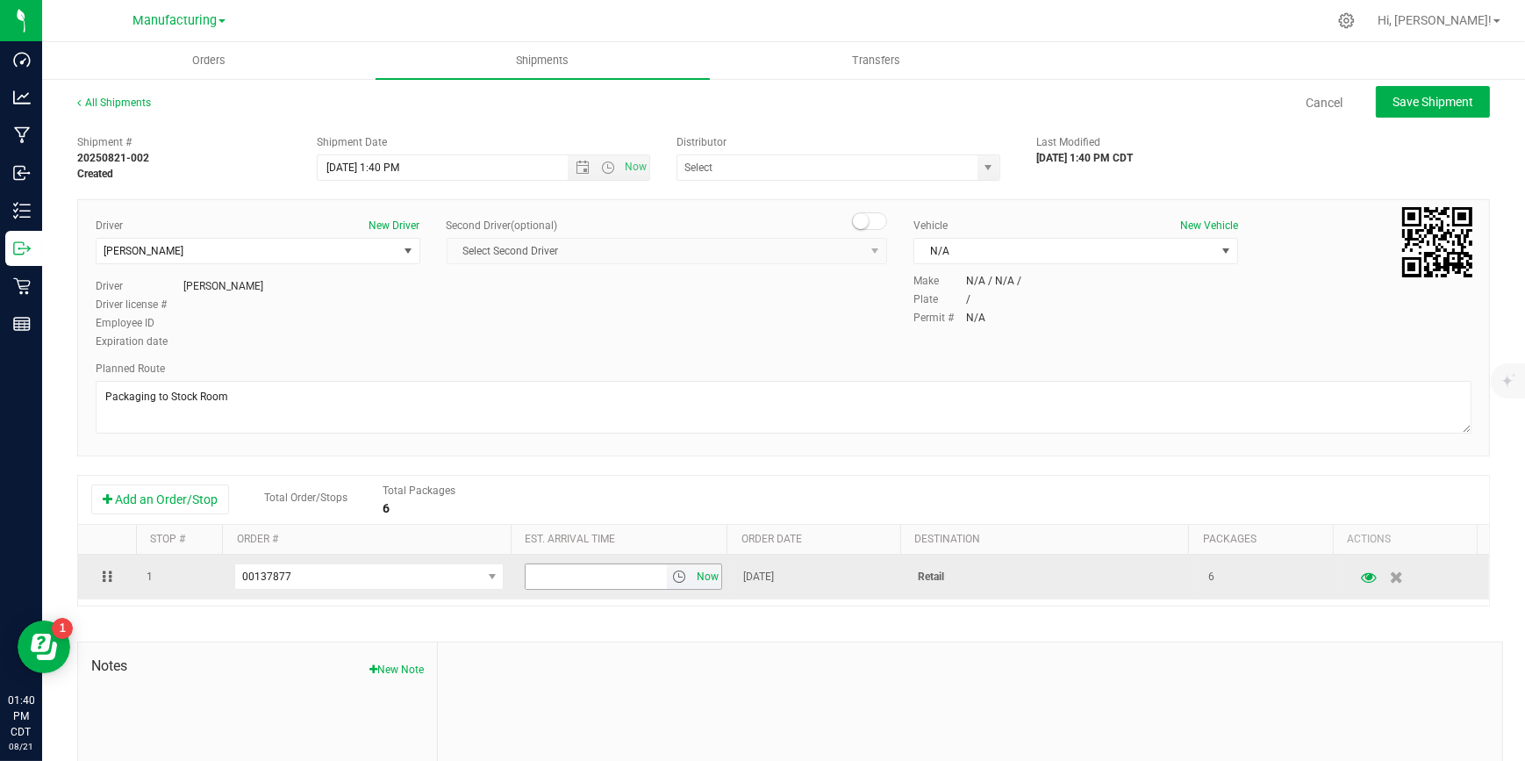
click at [693, 581] on span "Now" at bounding box center [708, 576] width 30 height 25
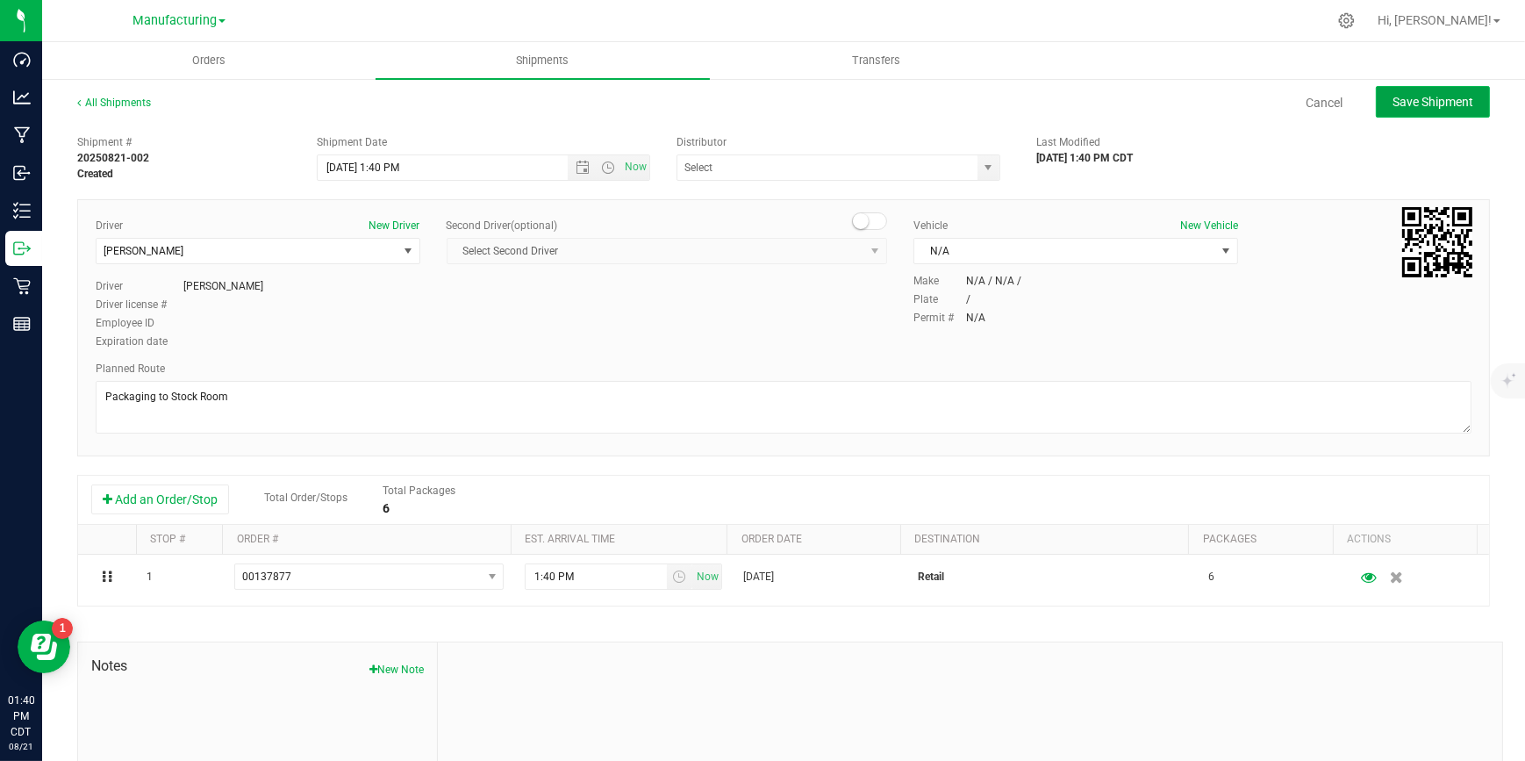
click at [1414, 105] on span "Save Shipment" at bounding box center [1432, 102] width 81 height 14
type input "[DATE] 6:40 PM"
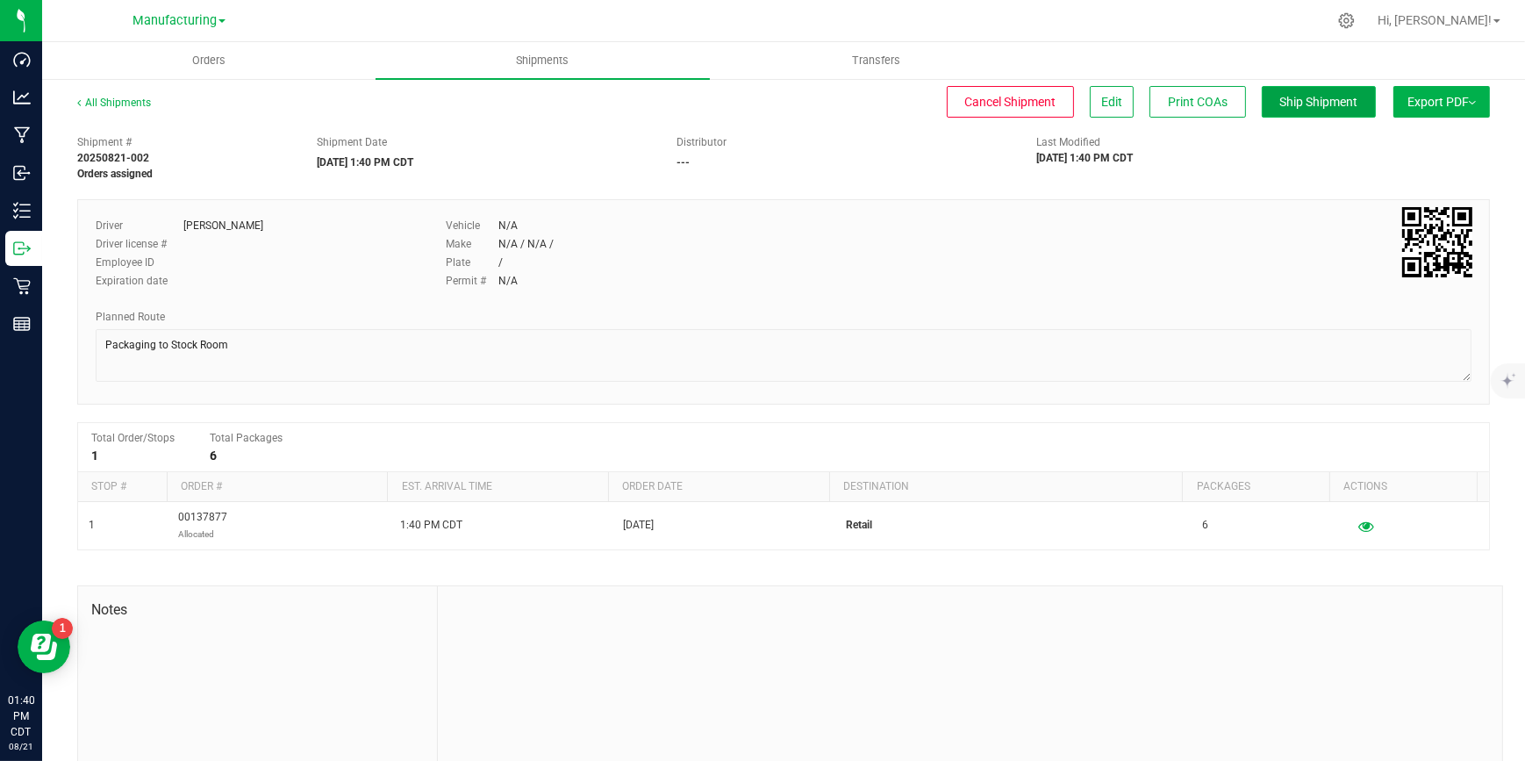
click at [1289, 92] on button "Ship Shipment" at bounding box center [1318, 102] width 114 height 32
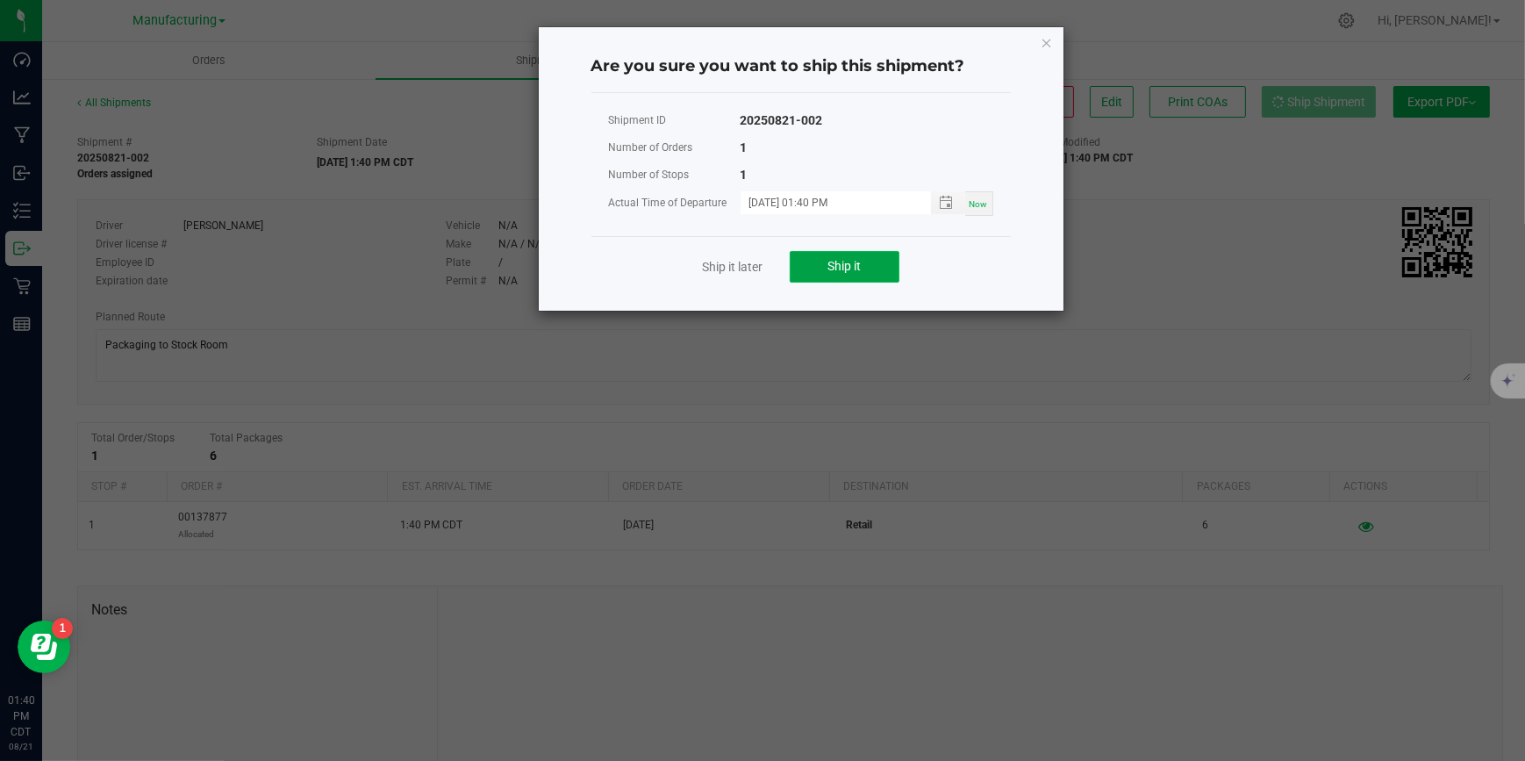
click at [865, 262] on button "Ship it" at bounding box center [844, 267] width 110 height 32
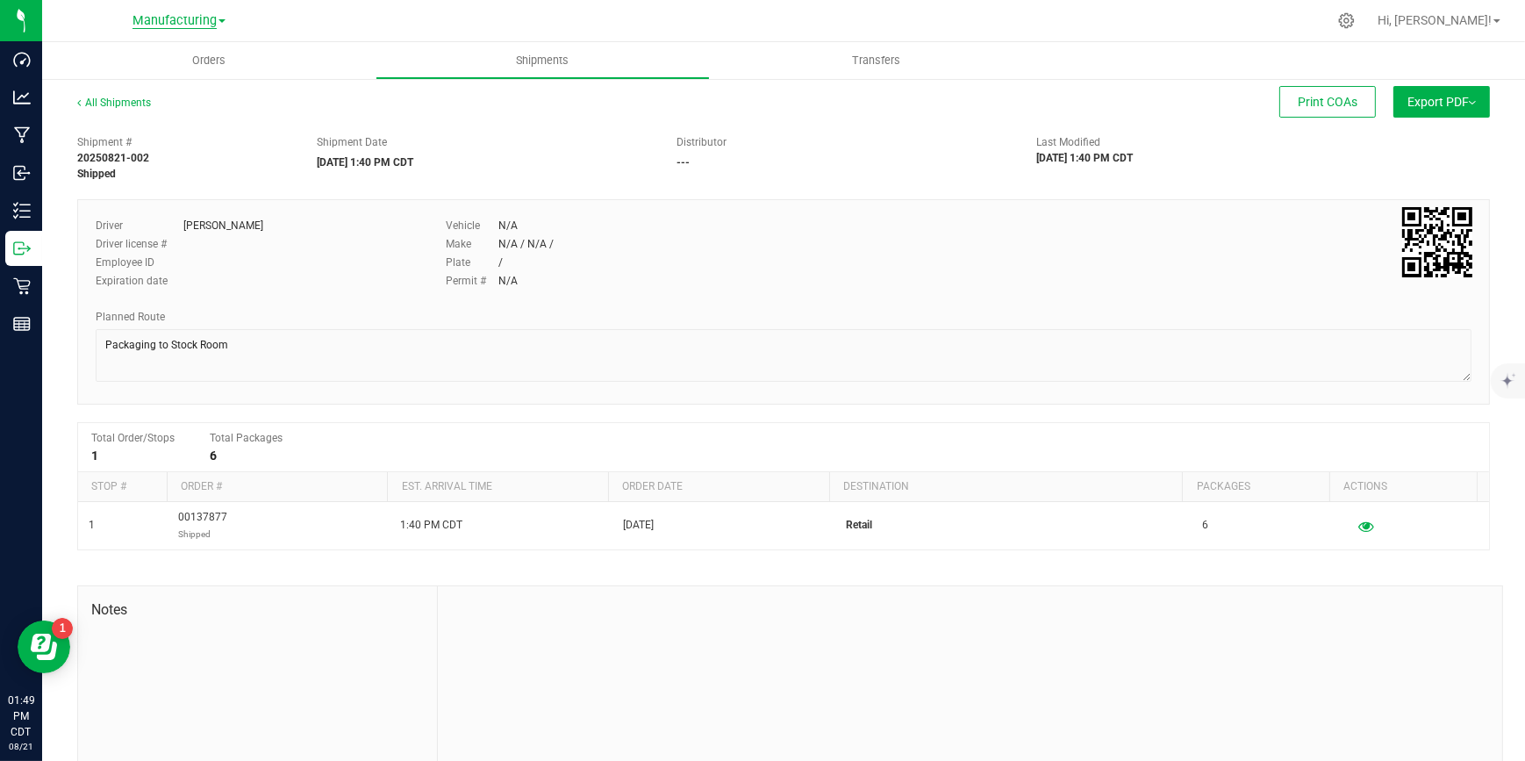
click at [192, 18] on span "Manufacturing" at bounding box center [174, 21] width 84 height 16
click at [88, 84] on link "Retail" at bounding box center [179, 86] width 256 height 24
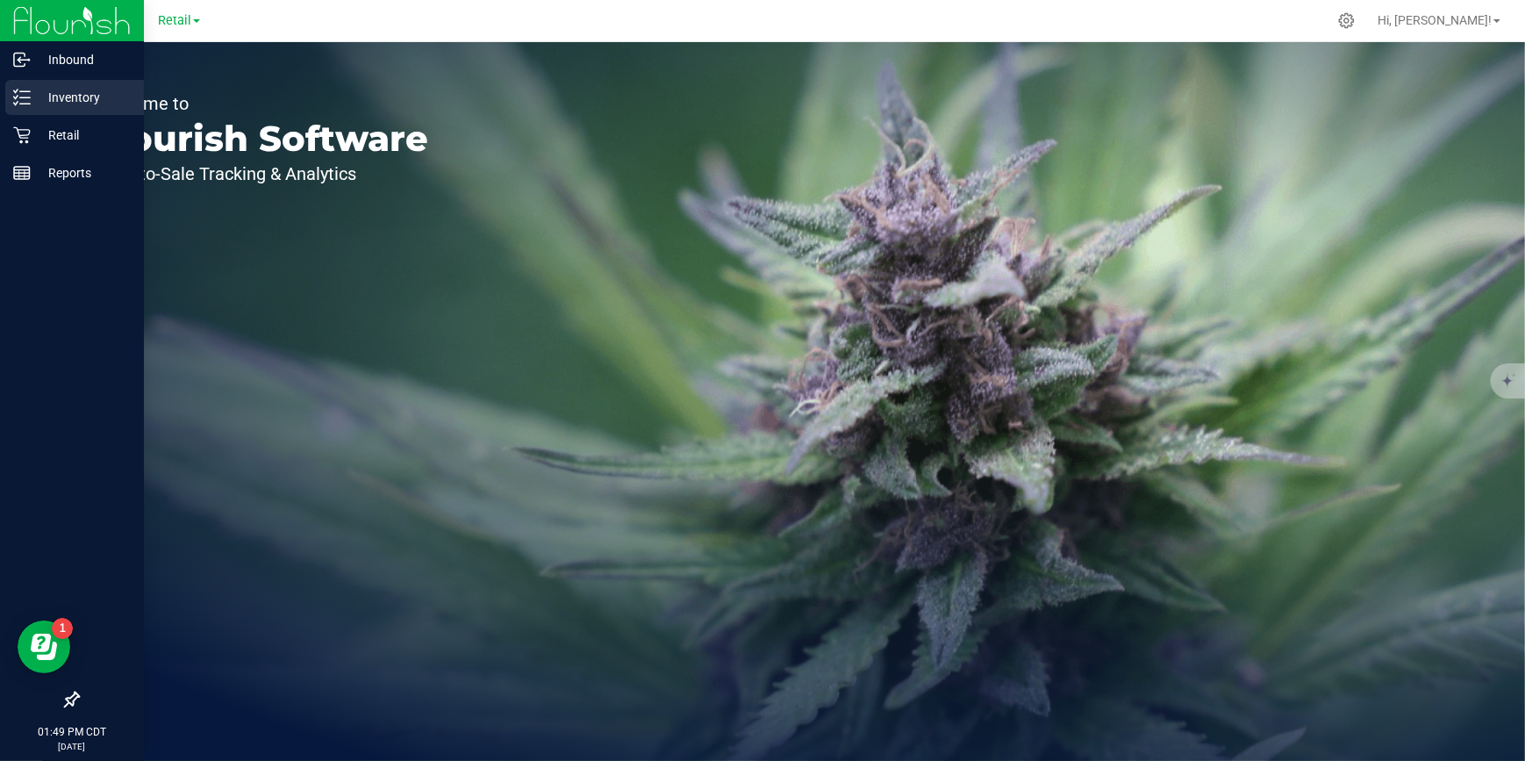
click at [62, 96] on p "Inventory" at bounding box center [83, 97] width 105 height 21
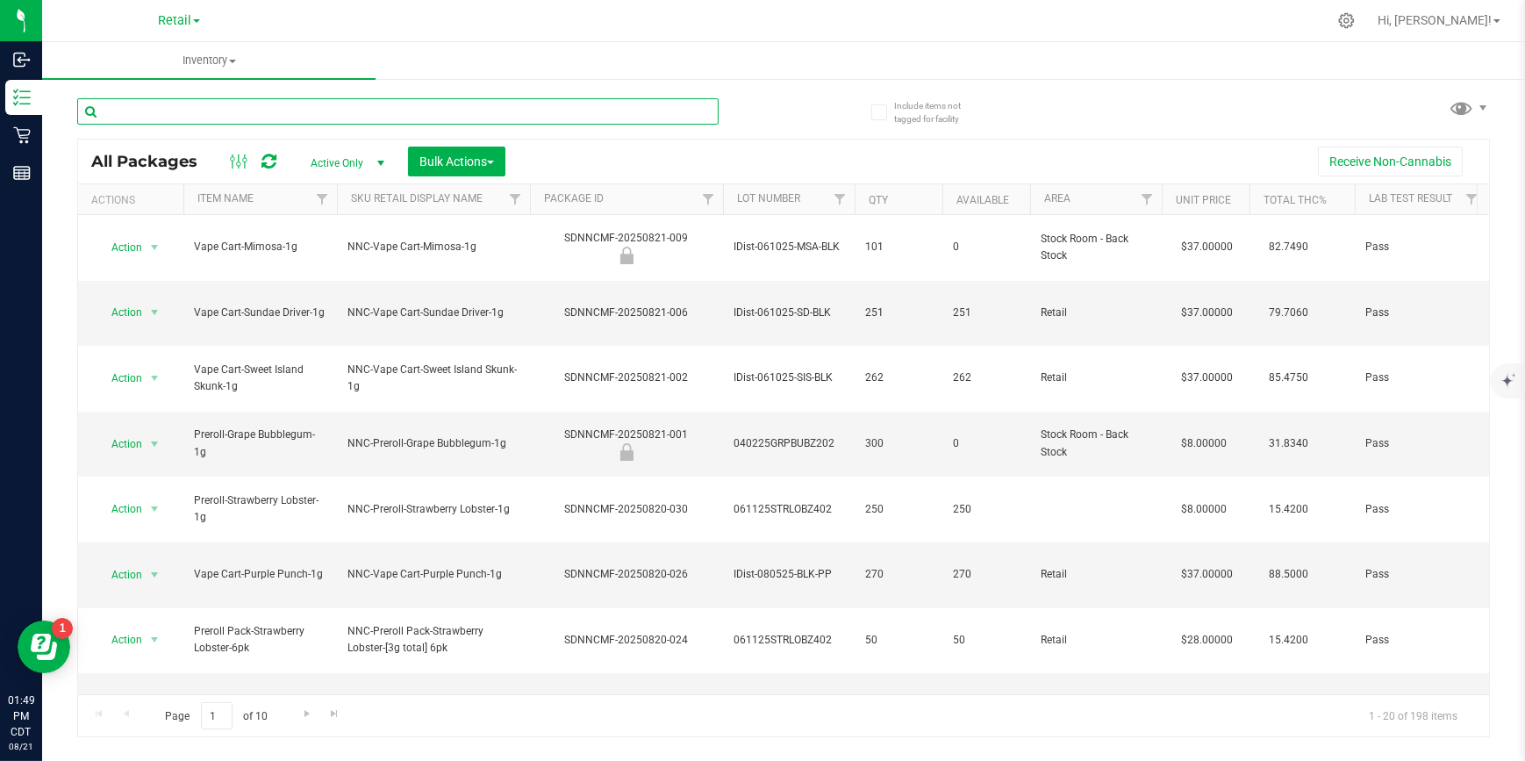
click at [239, 109] on input "text" at bounding box center [397, 111] width 641 height 26
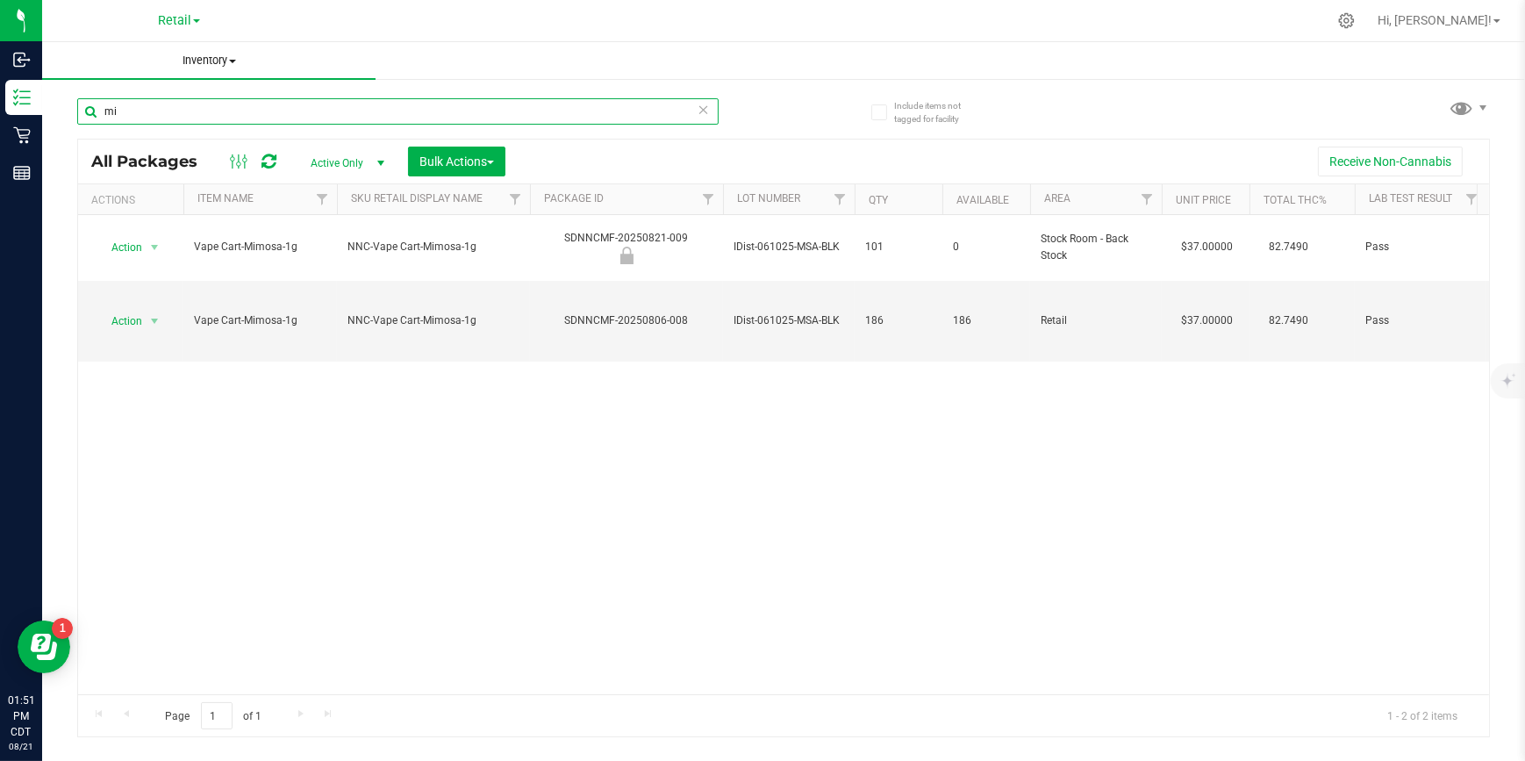
type input "m"
type input "s"
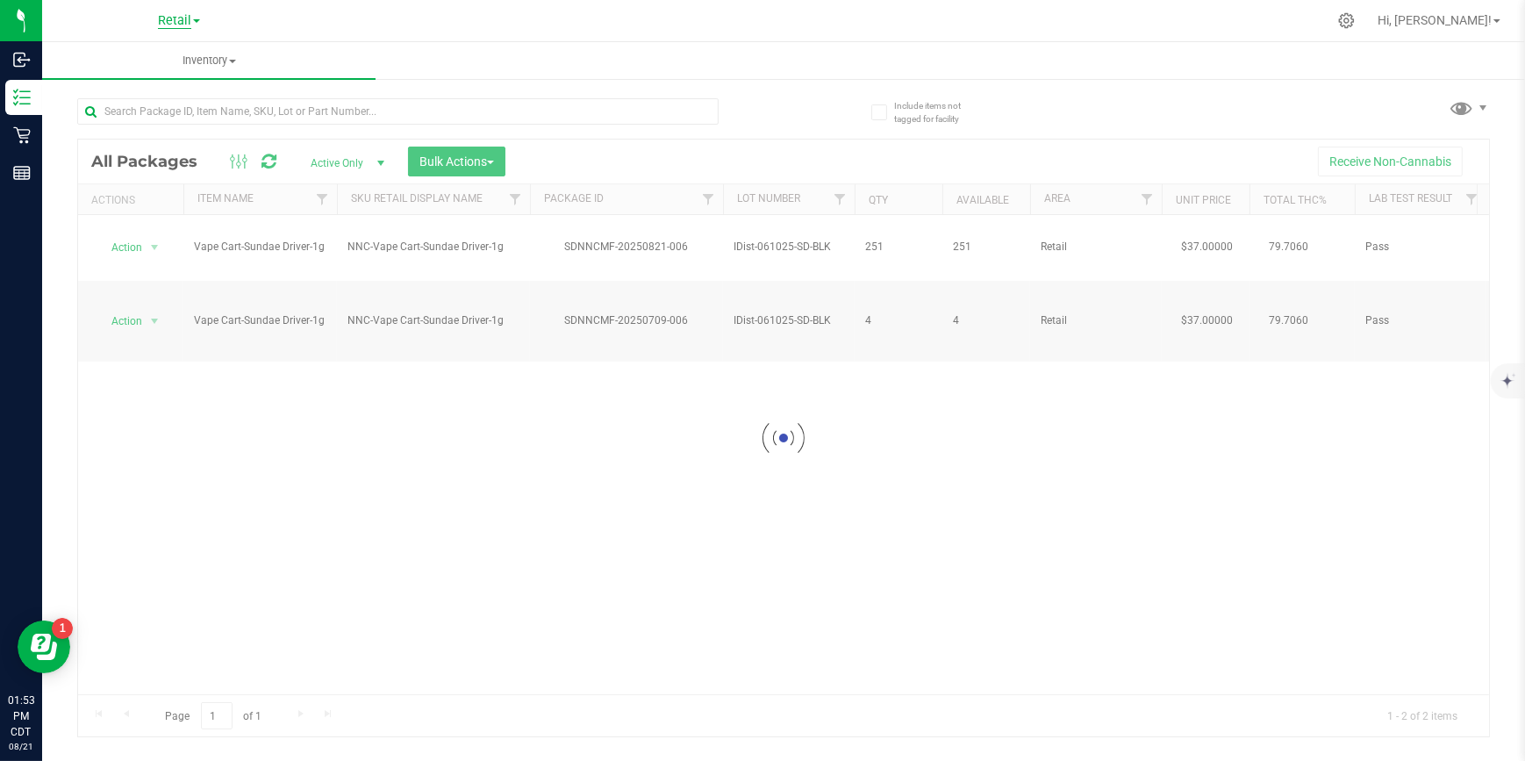
click at [191, 13] on span "Retail" at bounding box center [174, 21] width 33 height 16
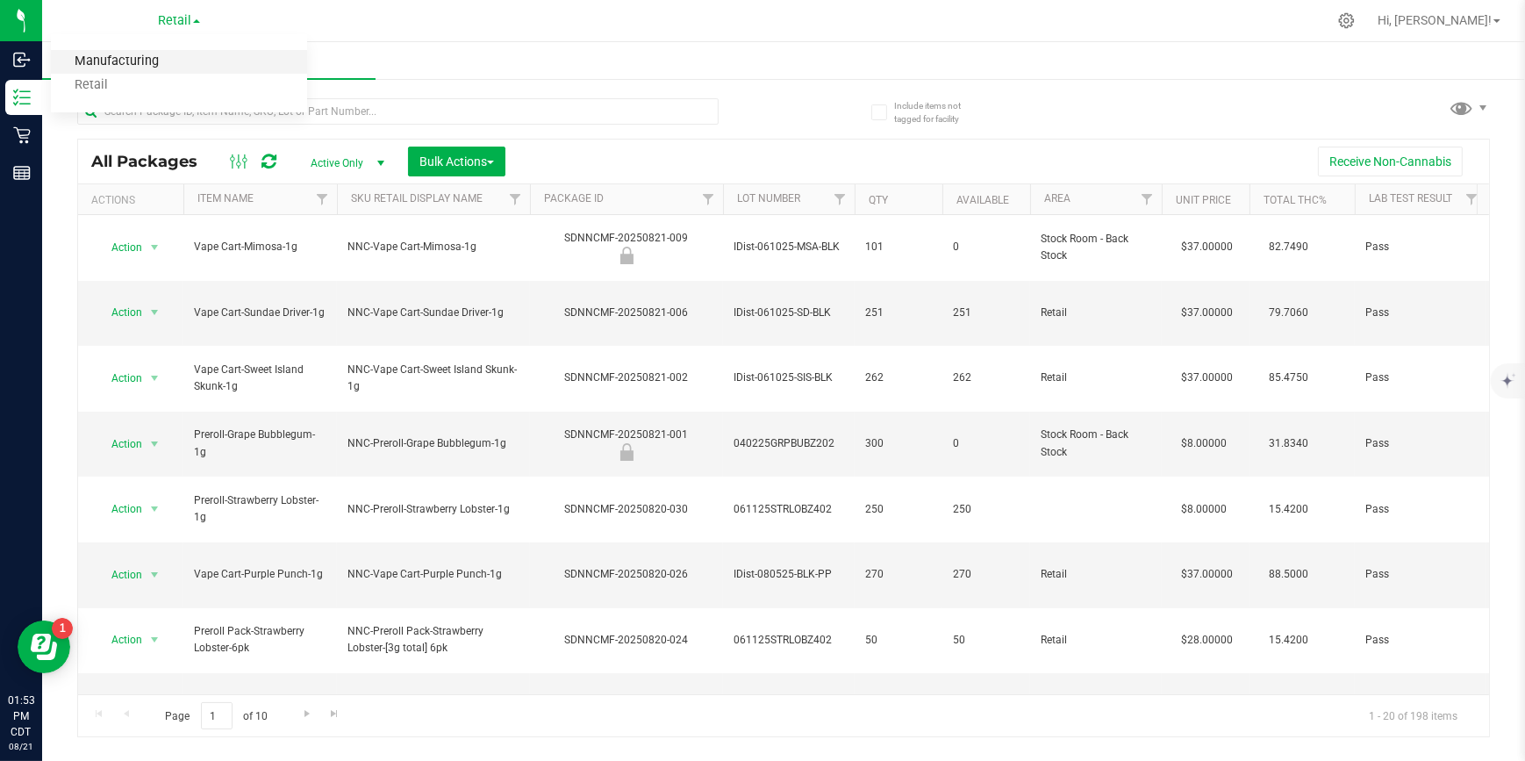
click at [125, 62] on link "Manufacturing" at bounding box center [179, 62] width 256 height 24
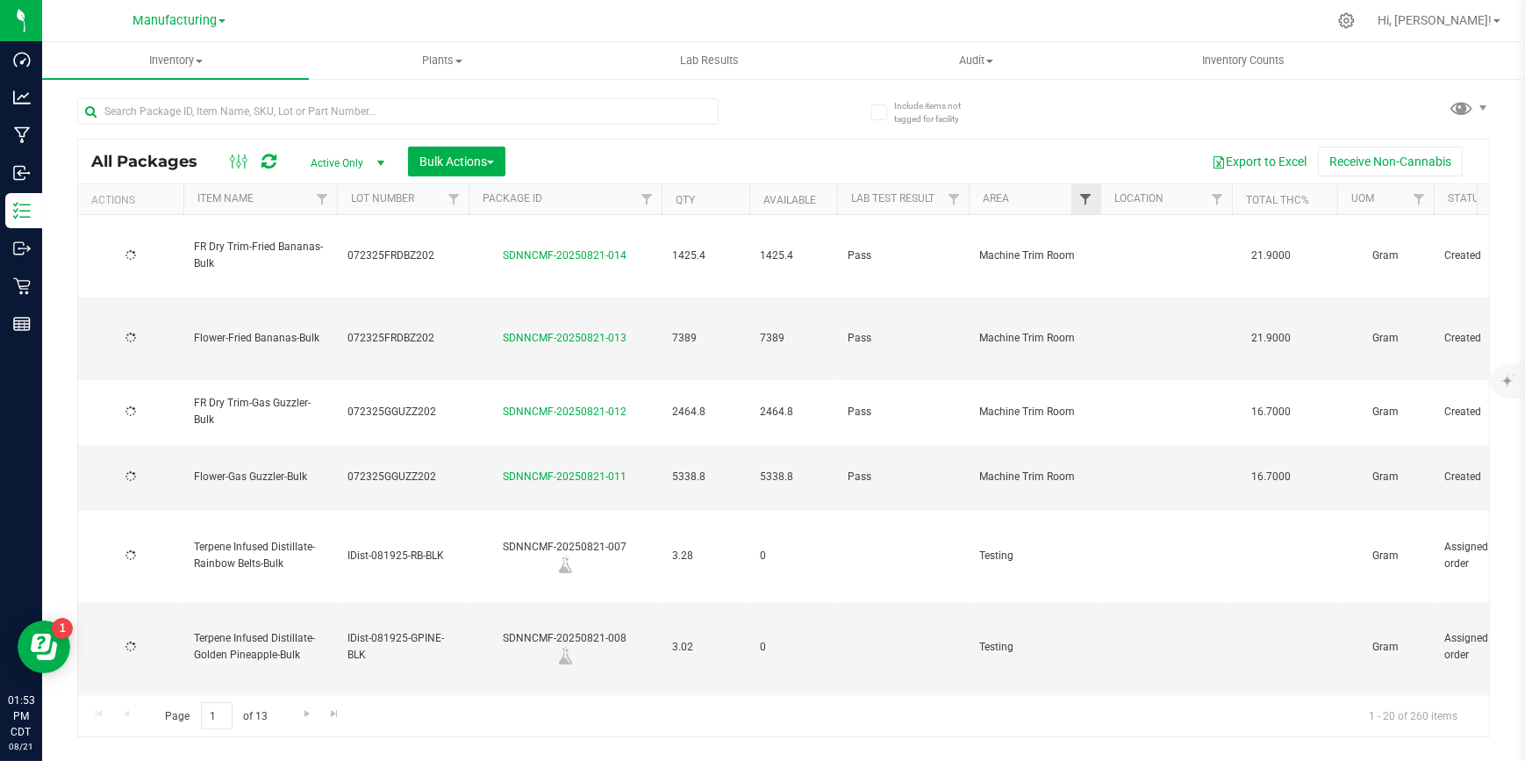
type input "[DATE]"
click at [1088, 201] on span "Filter" at bounding box center [1085, 199] width 14 height 14
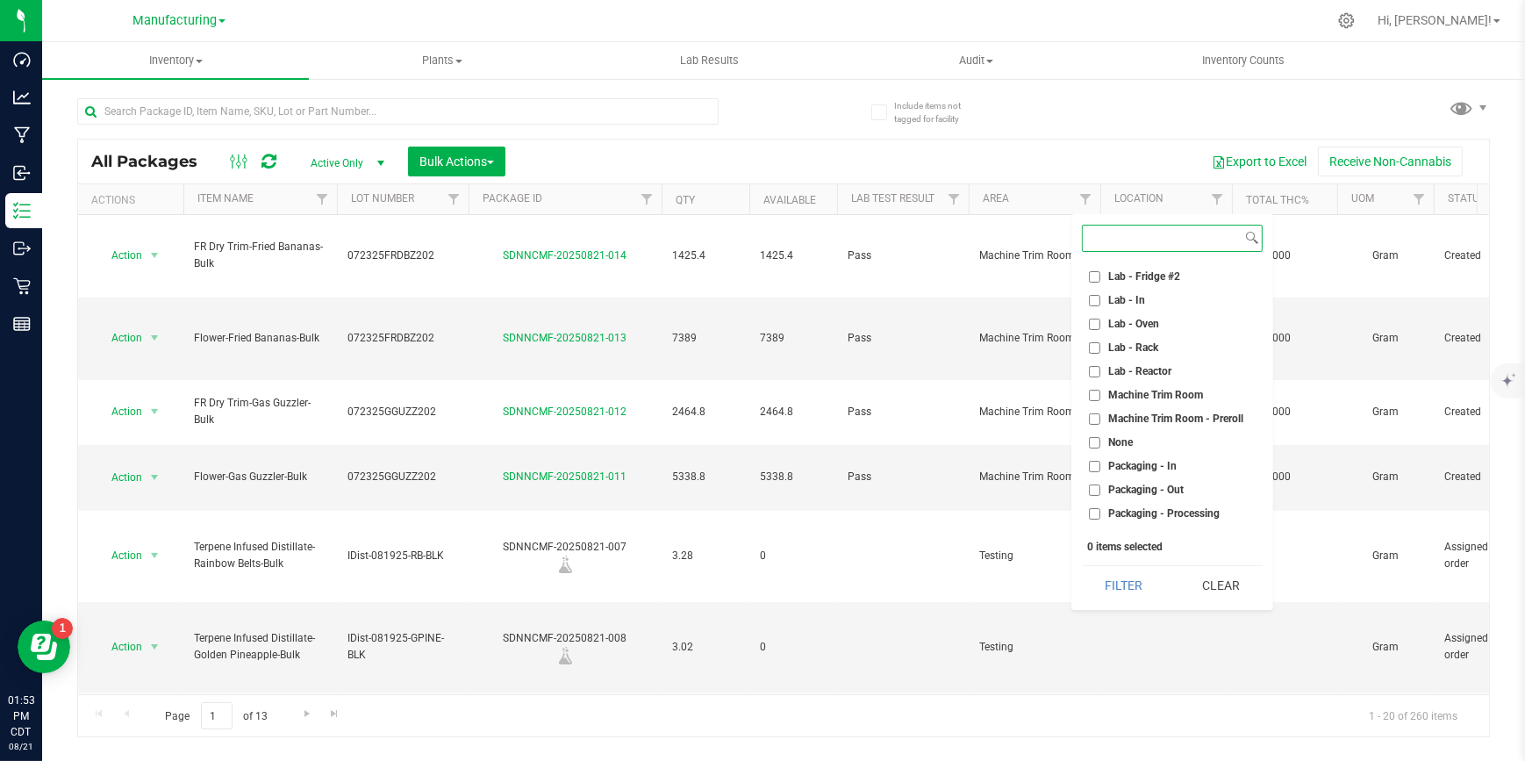
scroll to position [318, 0]
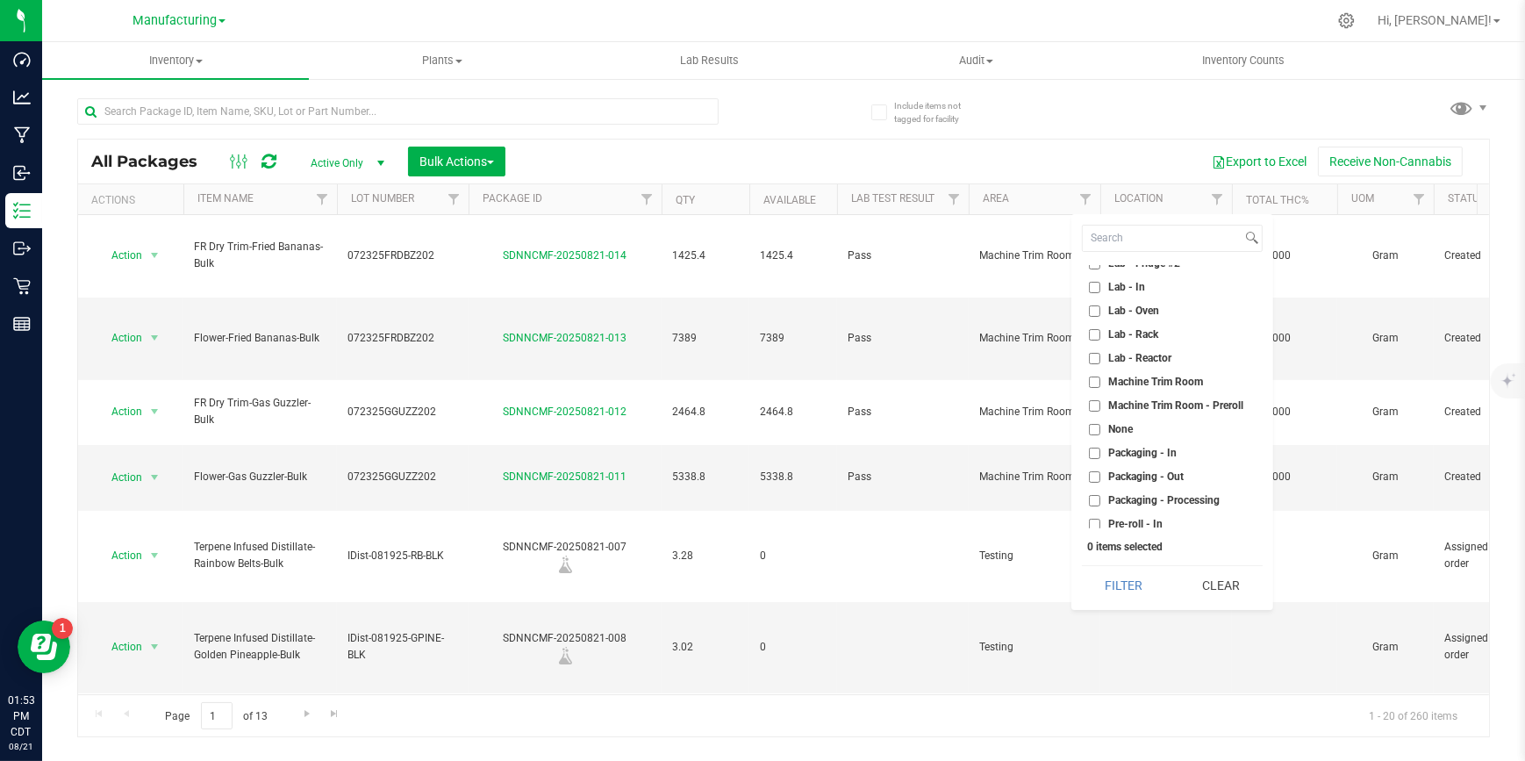
click at [1089, 474] on input "Packaging - Out" at bounding box center [1094, 476] width 11 height 11
checkbox input "true"
click at [1133, 579] on button "Filter" at bounding box center [1124, 585] width 84 height 39
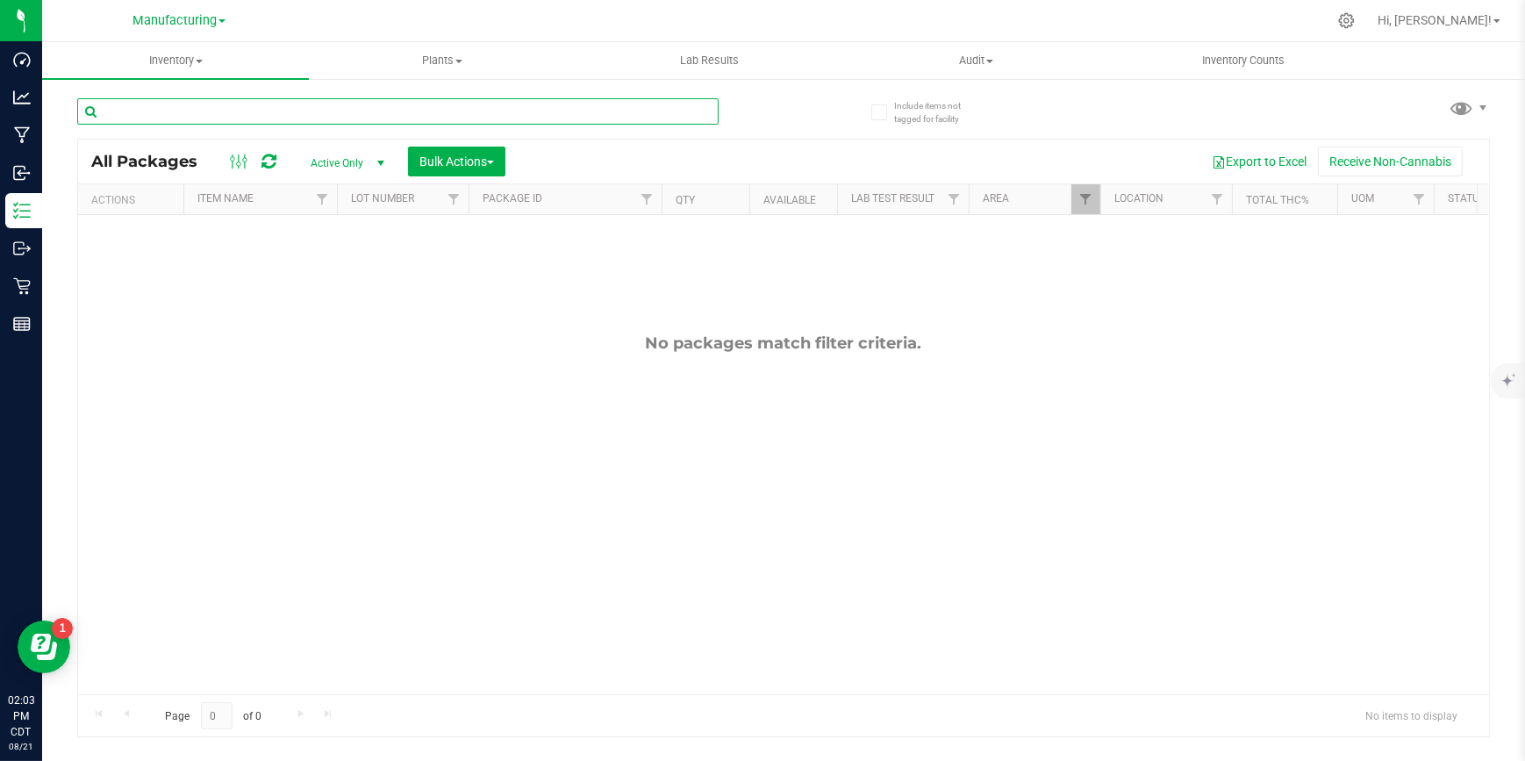
click at [360, 101] on input "text" at bounding box center [397, 111] width 641 height 26
type input "5"
type input "N"
type input "batter"
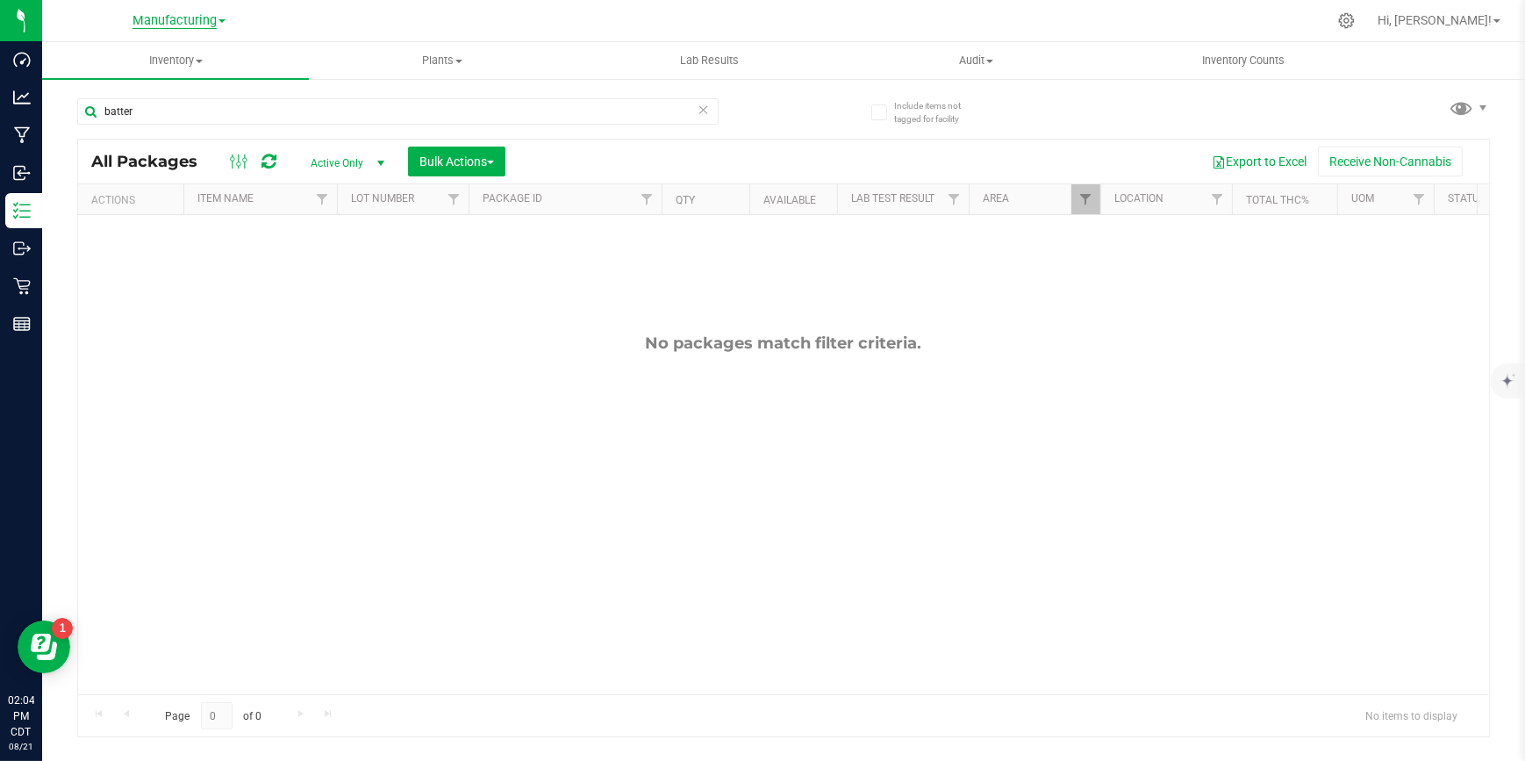
click at [196, 18] on span "Manufacturing" at bounding box center [174, 21] width 84 height 16
click at [138, 79] on link "Retail" at bounding box center [179, 86] width 256 height 24
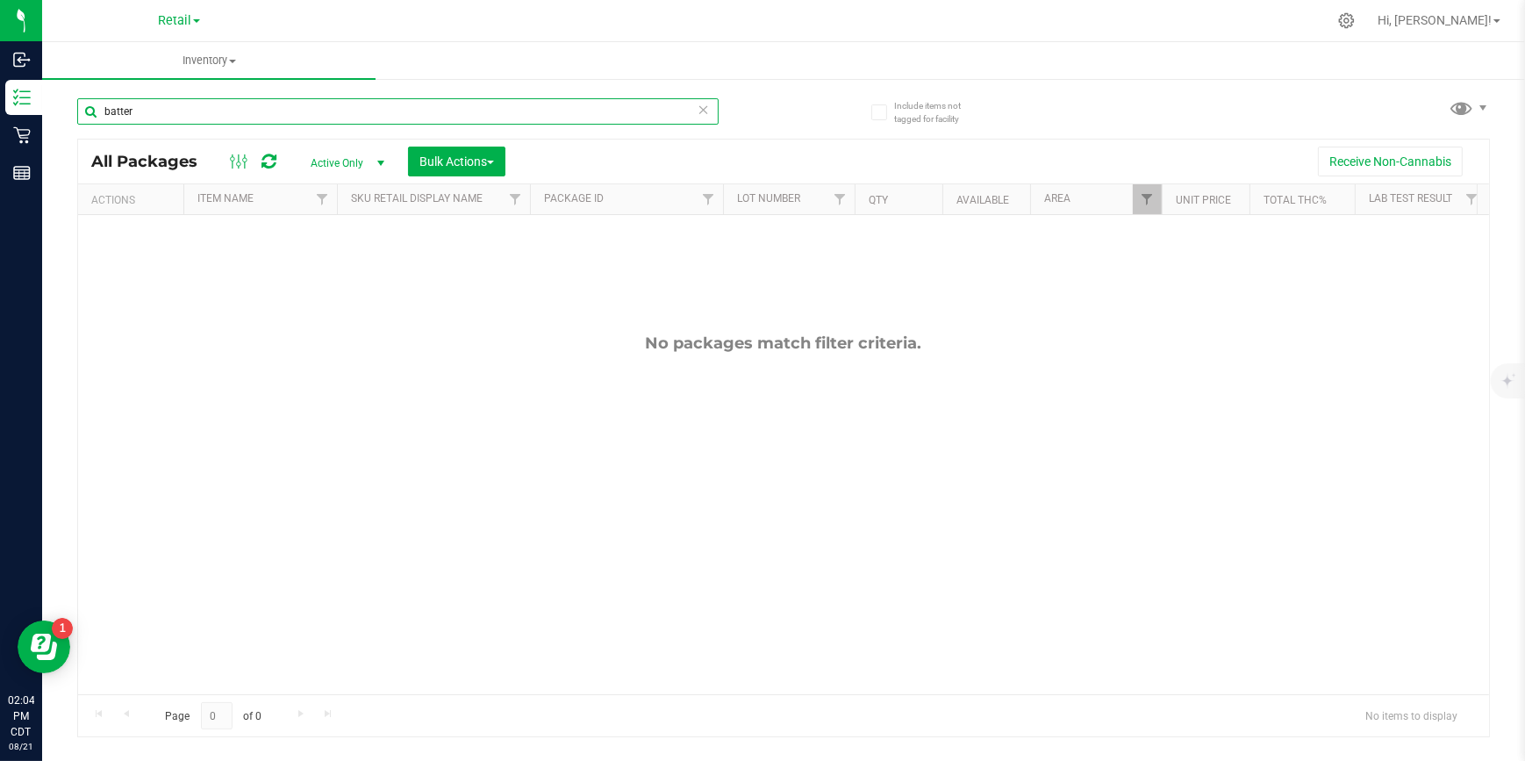
click at [148, 113] on input "batter" at bounding box center [397, 111] width 641 height 26
type input "b"
type input "5"
type input "NNC 510"
drag, startPoint x: 157, startPoint y: 109, endPoint x: 90, endPoint y: 102, distance: 67.0
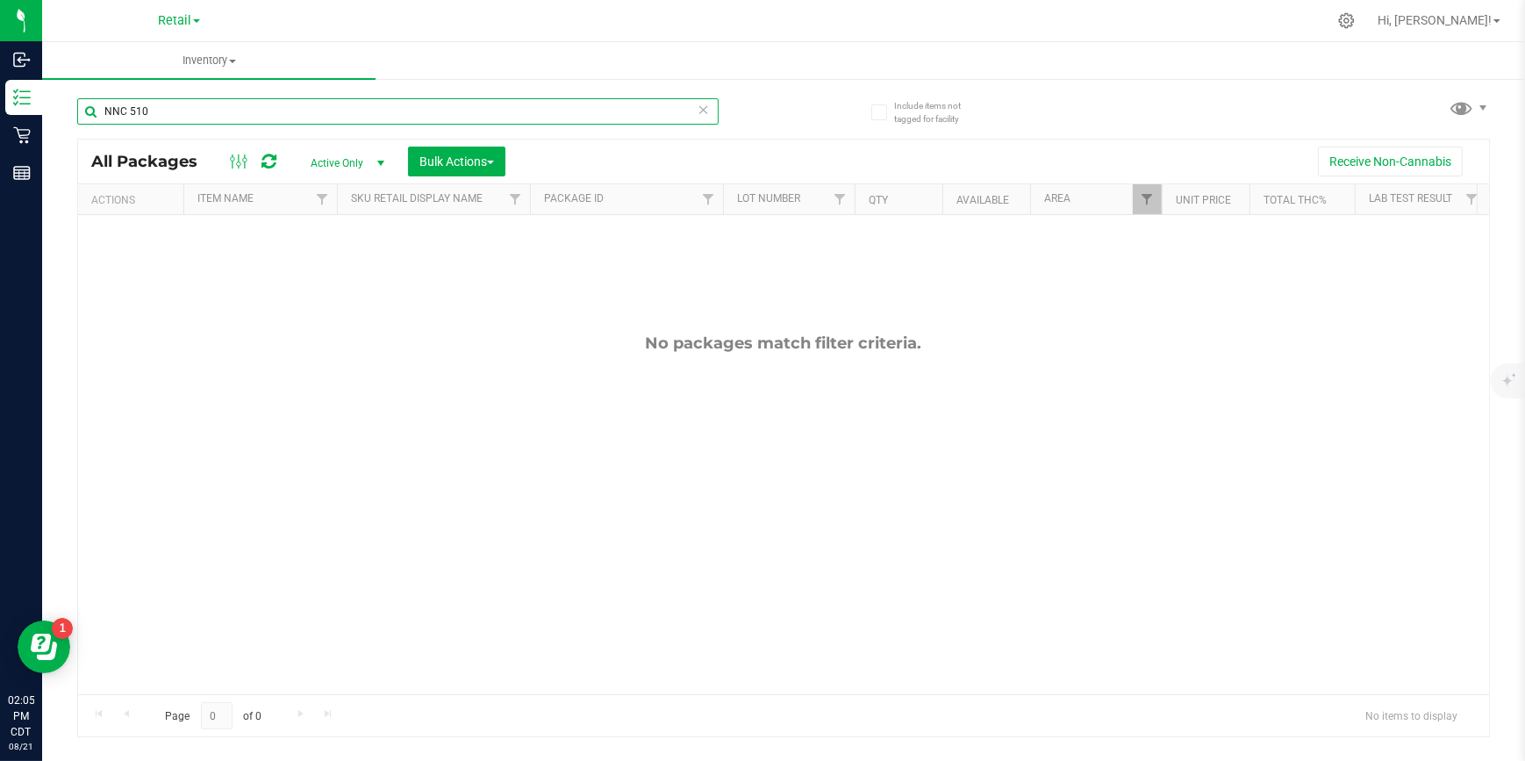
click at [90, 102] on input "NNC 510" at bounding box center [397, 111] width 641 height 26
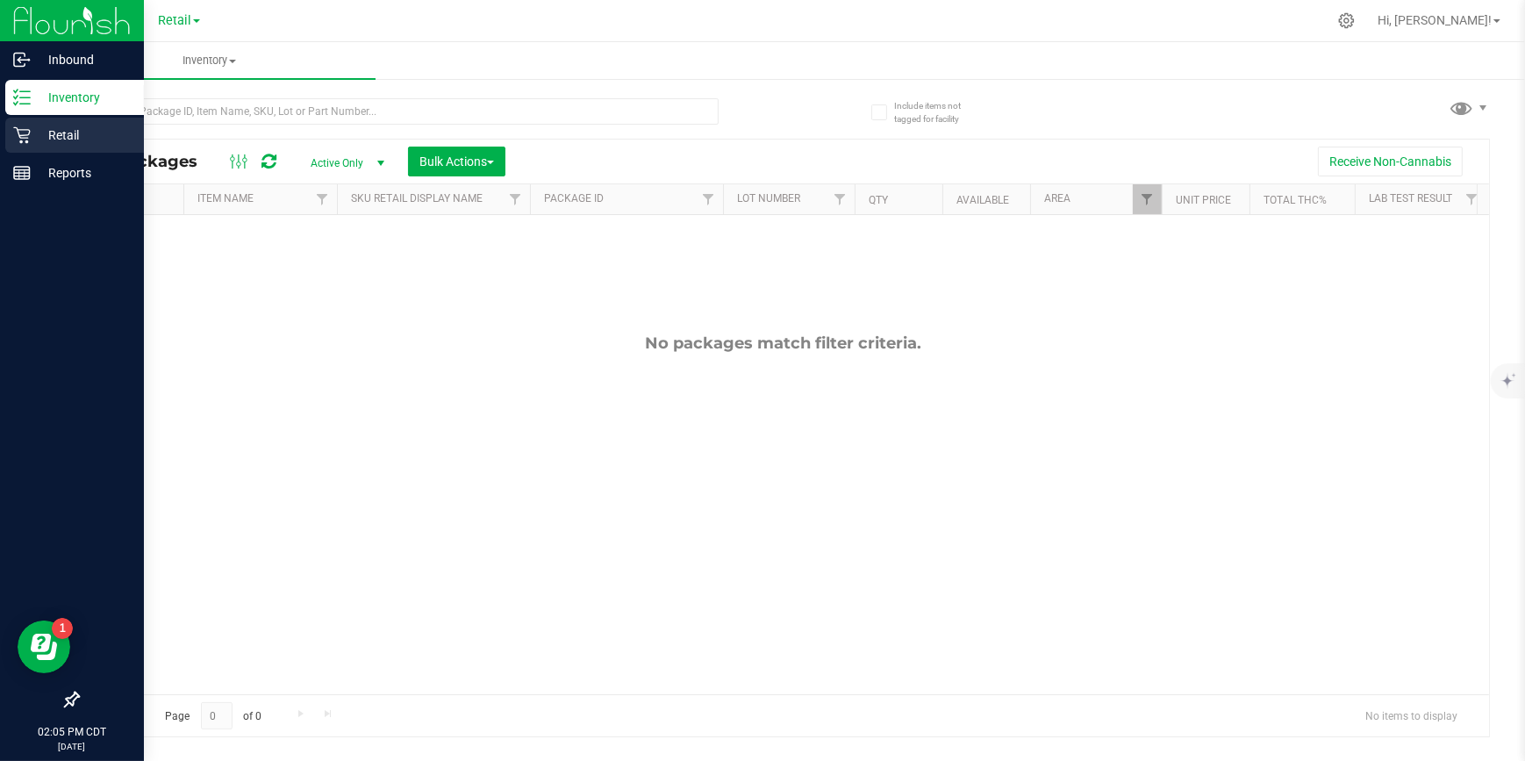
click at [64, 134] on p "Retail" at bounding box center [83, 135] width 105 height 21
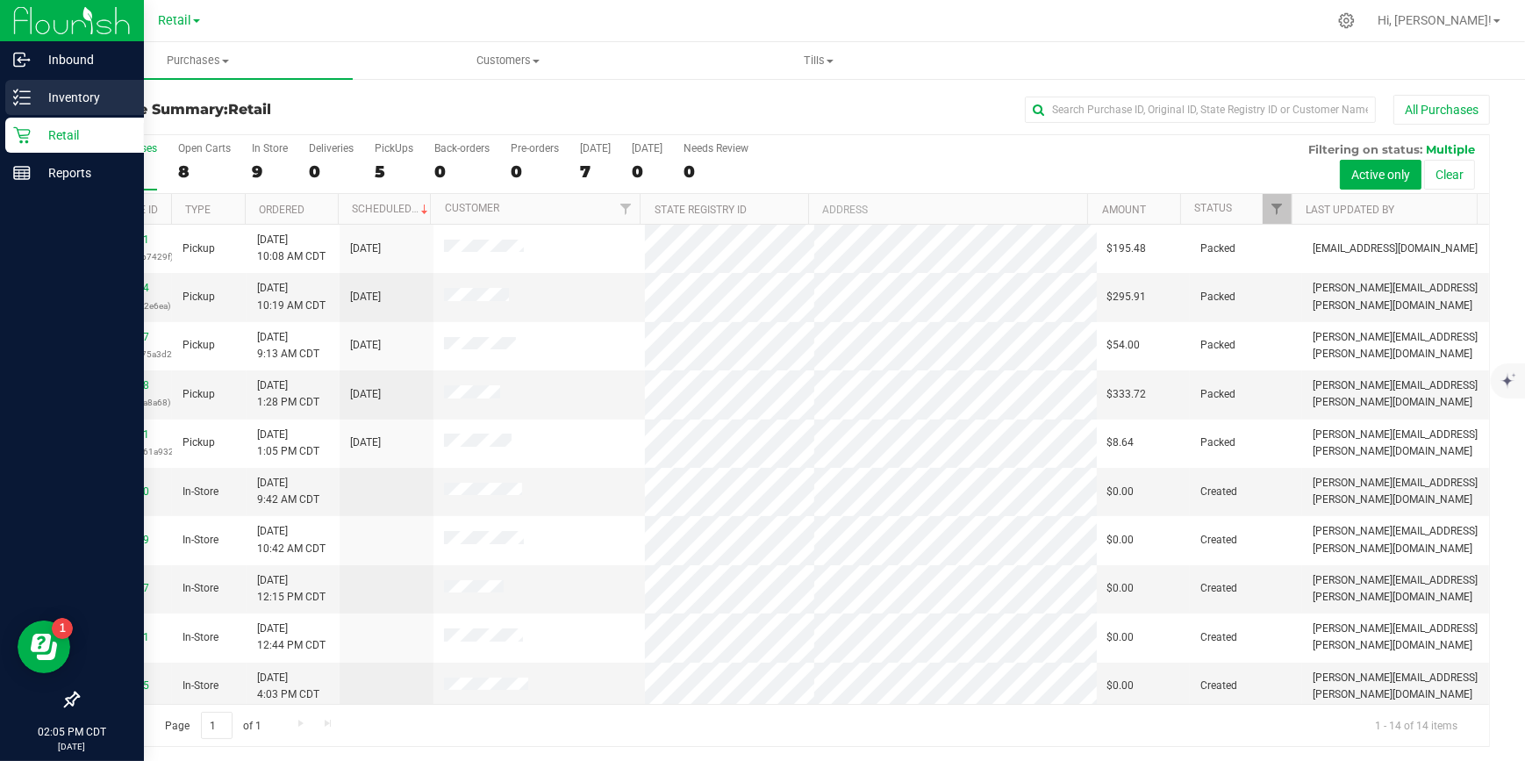
click at [58, 89] on p "Inventory" at bounding box center [83, 97] width 105 height 21
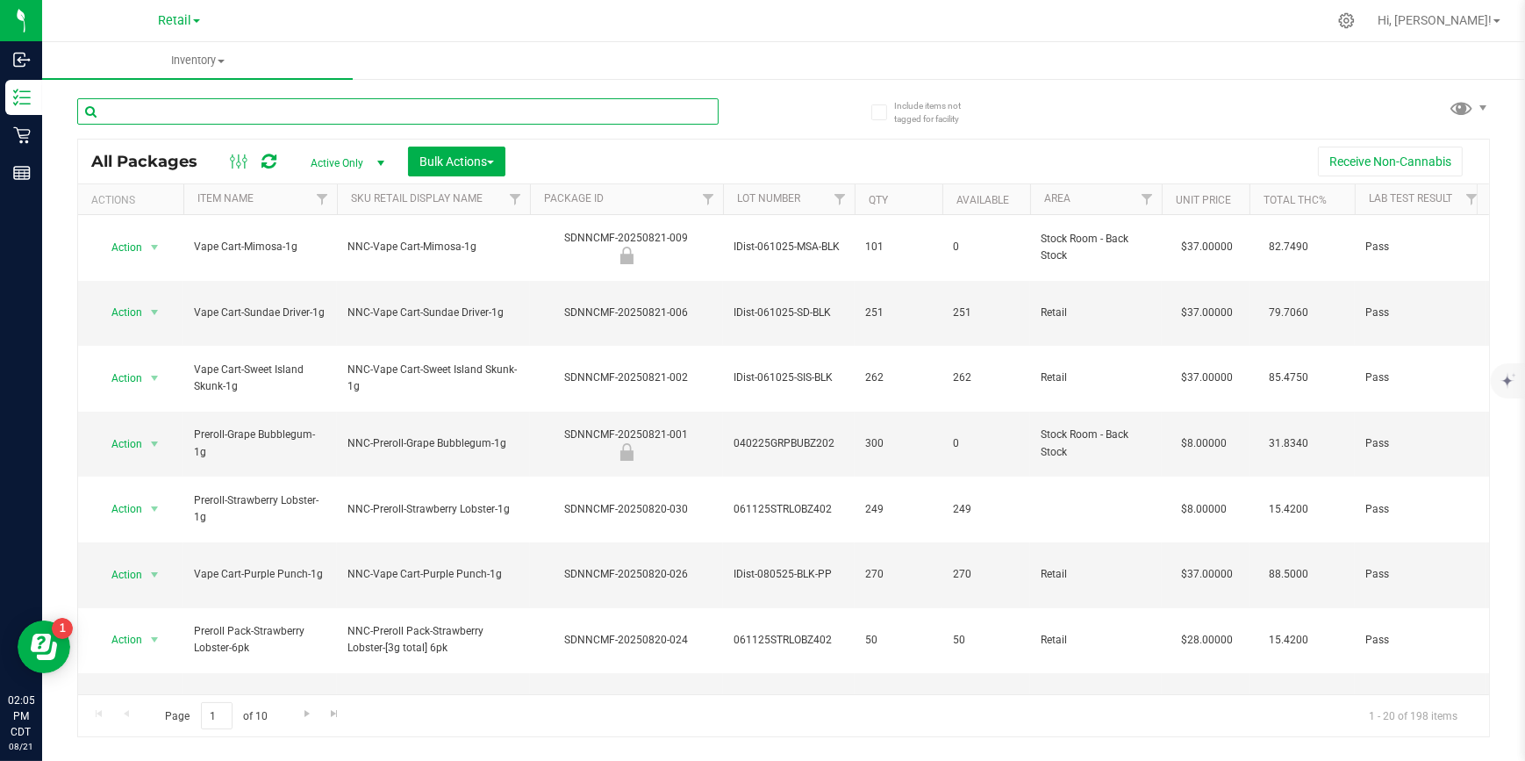
click at [192, 104] on input "text" at bounding box center [397, 111] width 641 height 26
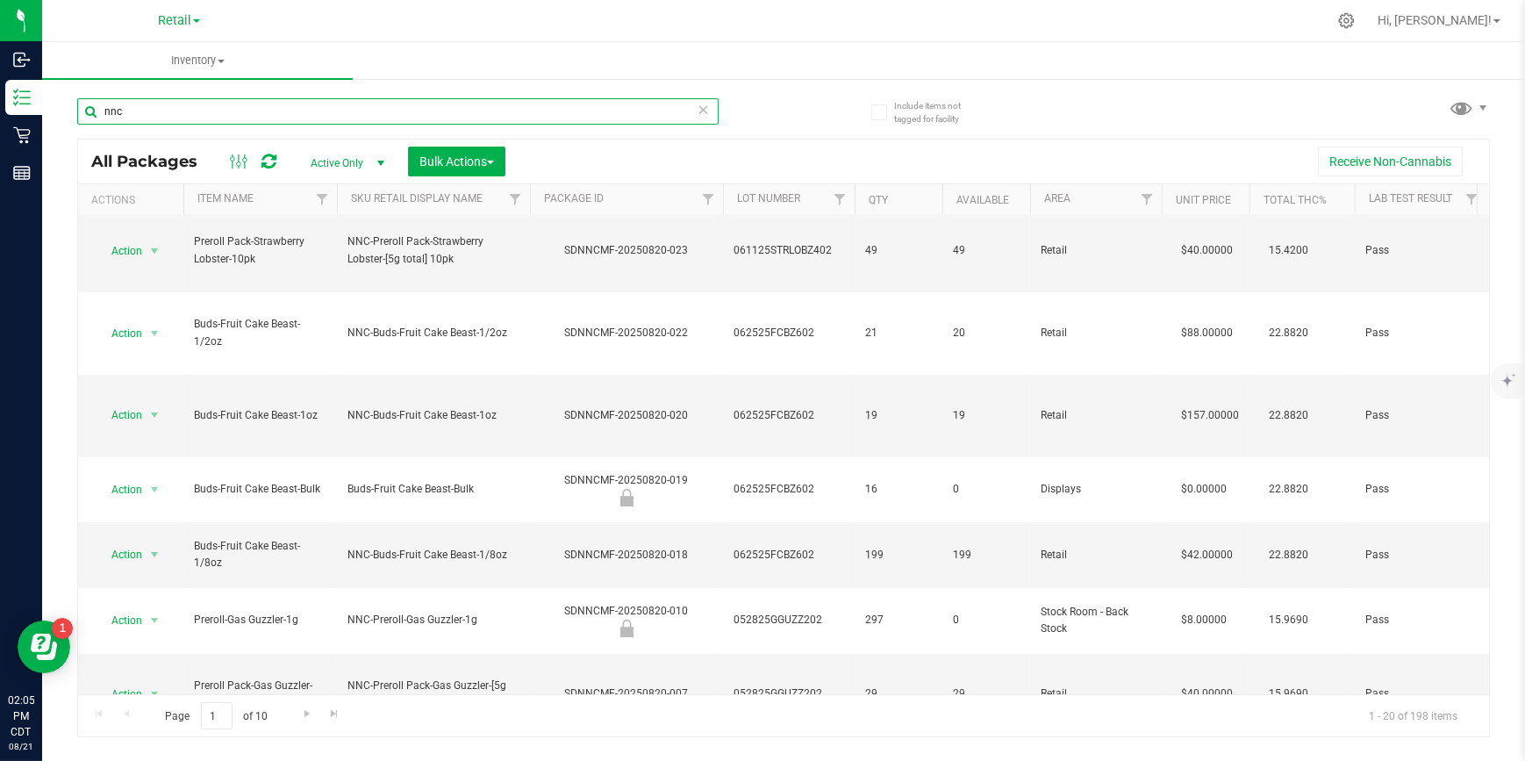
scroll to position [473, 0]
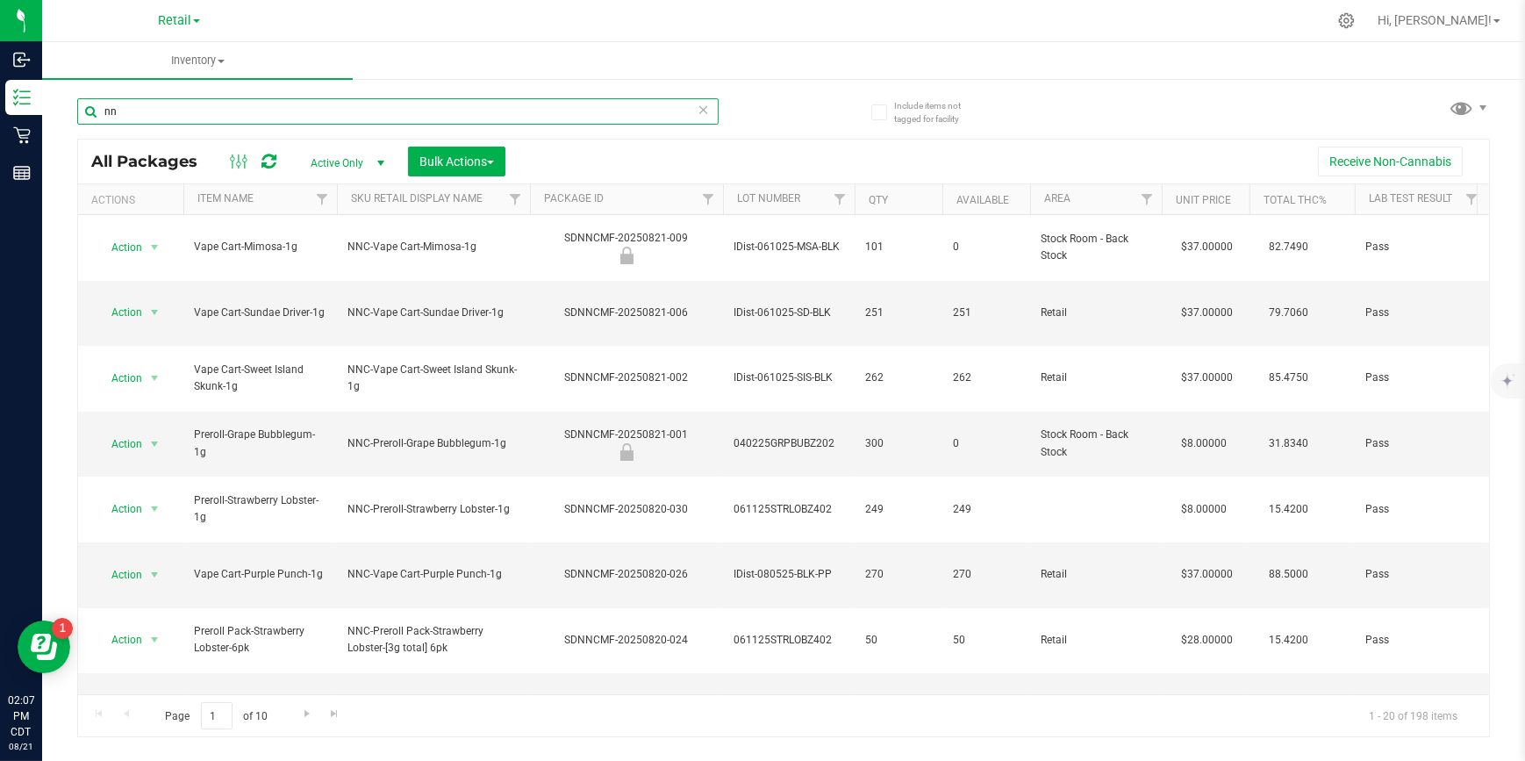
type input "n"
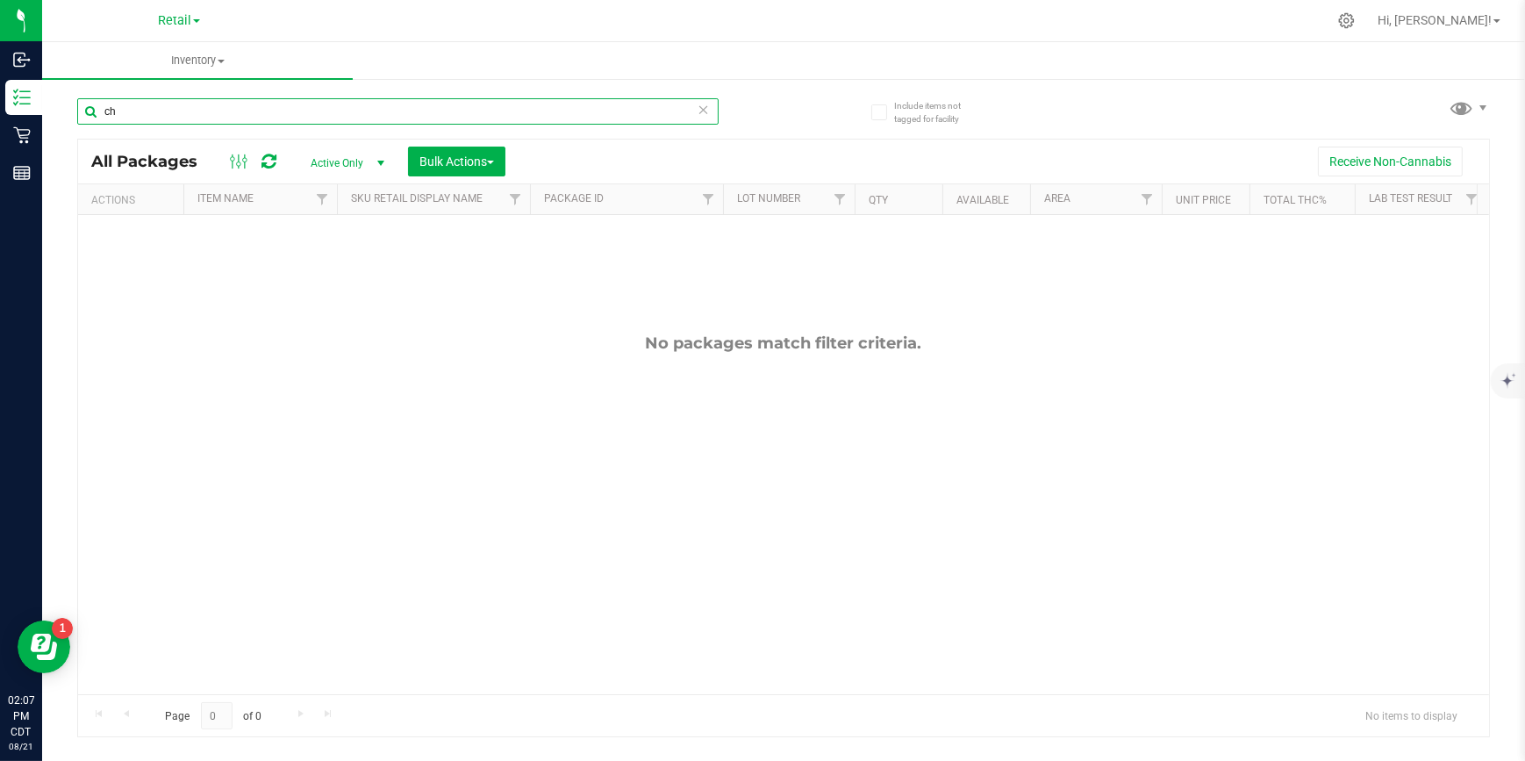
type input "c"
type input "b"
type input "5"
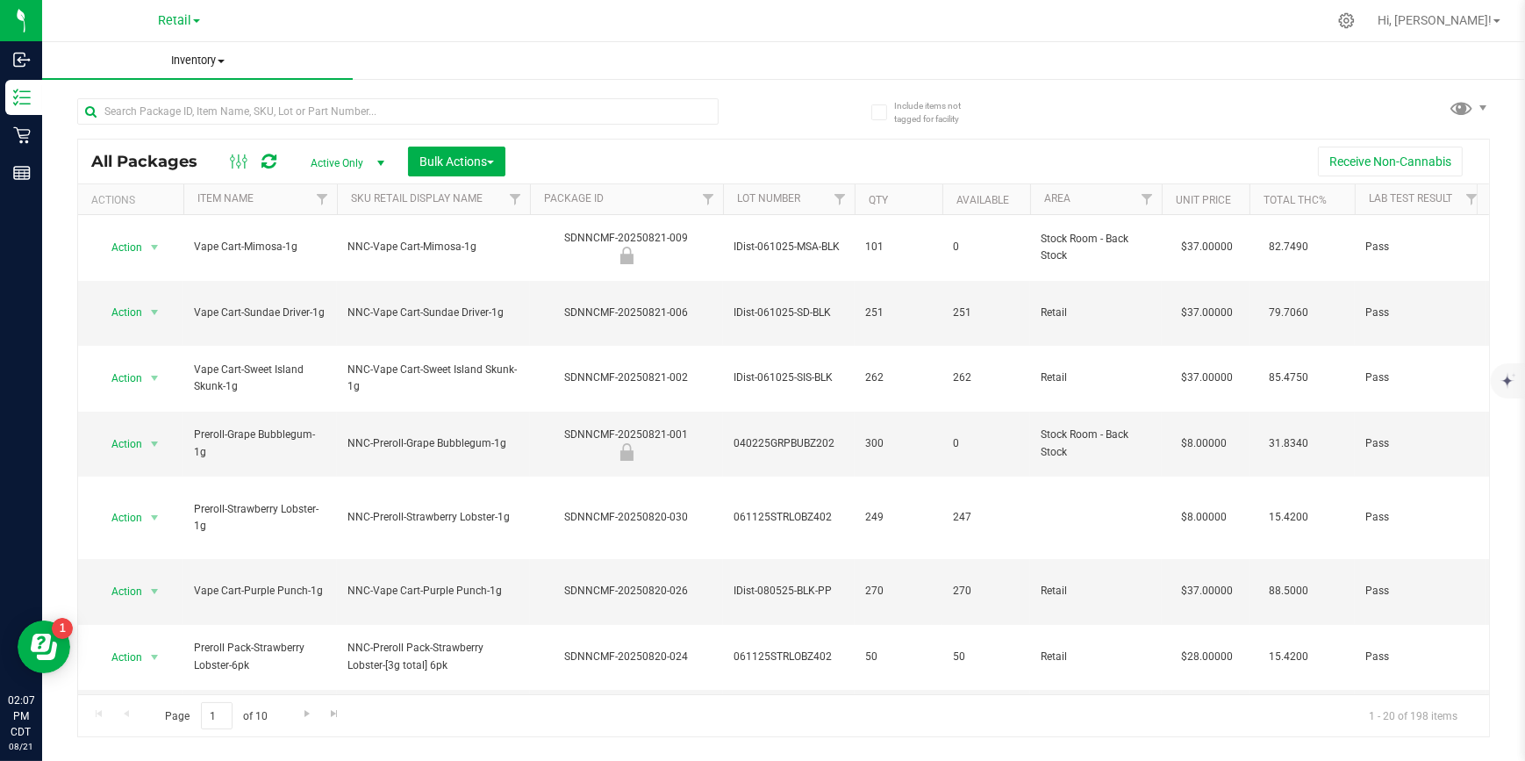
click at [212, 53] on span "Inventory" at bounding box center [197, 61] width 311 height 16
click at [111, 125] on span "All inventory" at bounding box center [101, 126] width 118 height 15
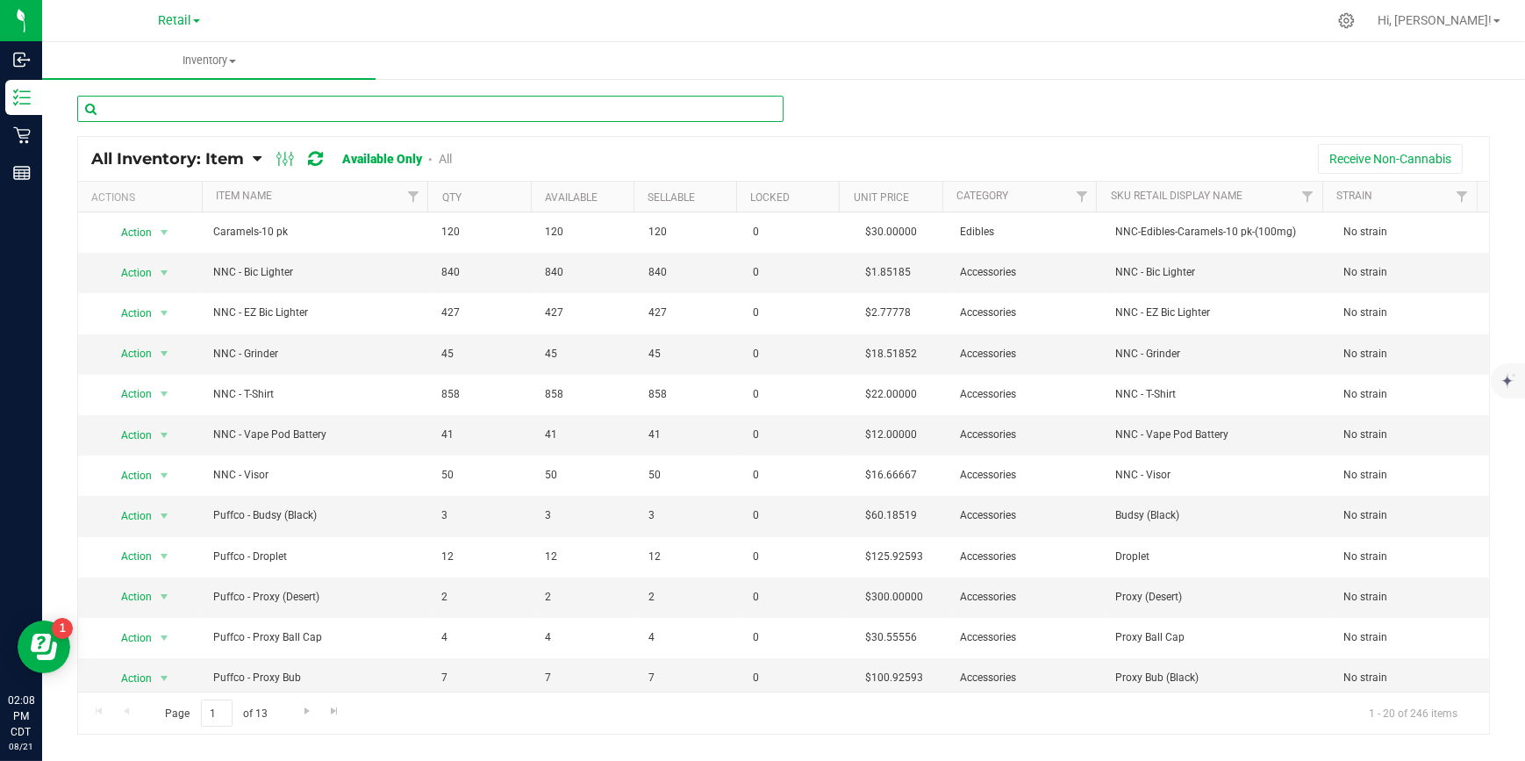
click at [222, 110] on input "text" at bounding box center [430, 109] width 706 height 26
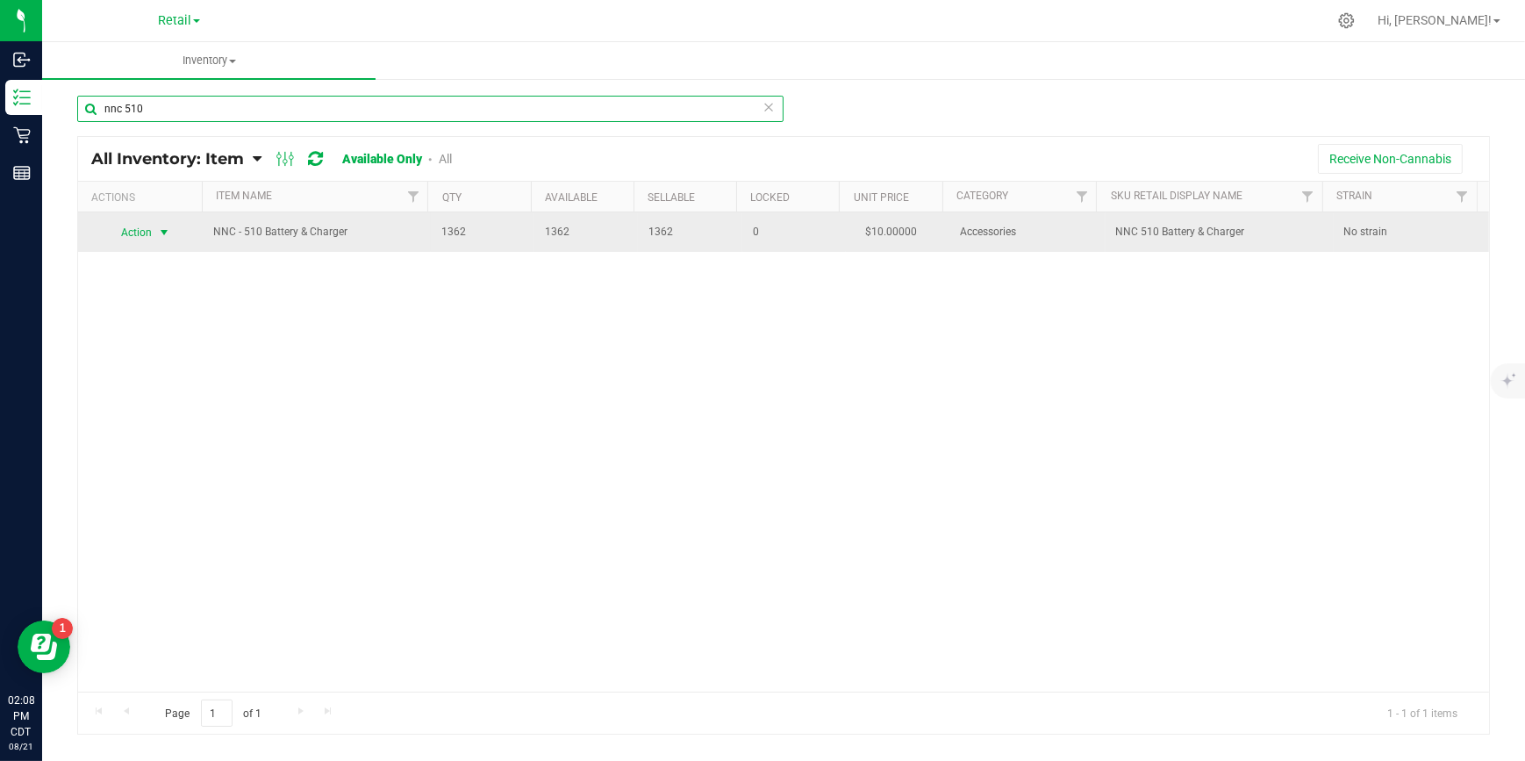
type input "nnc 510"
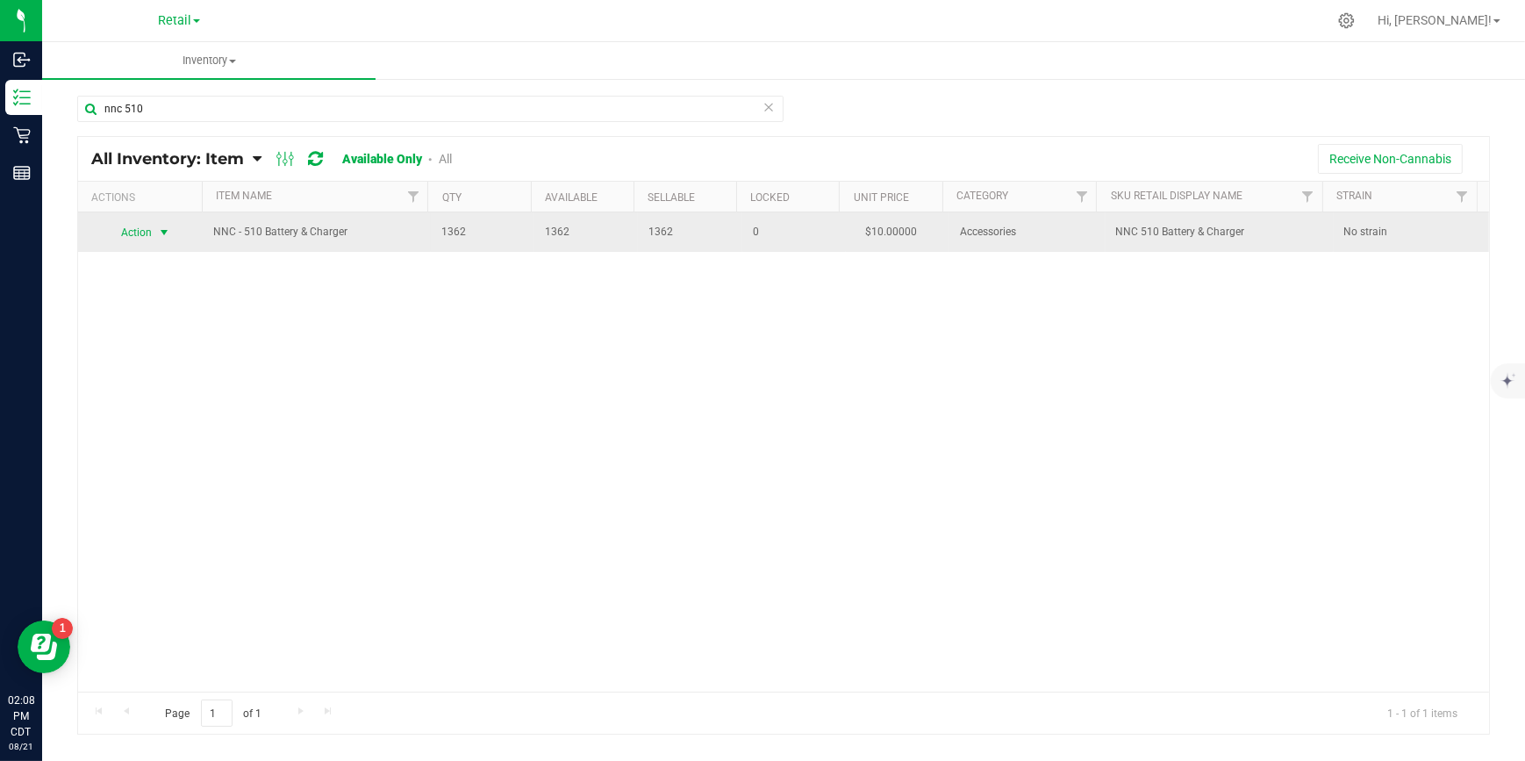
click at [168, 227] on span "select" at bounding box center [164, 232] width 14 height 14
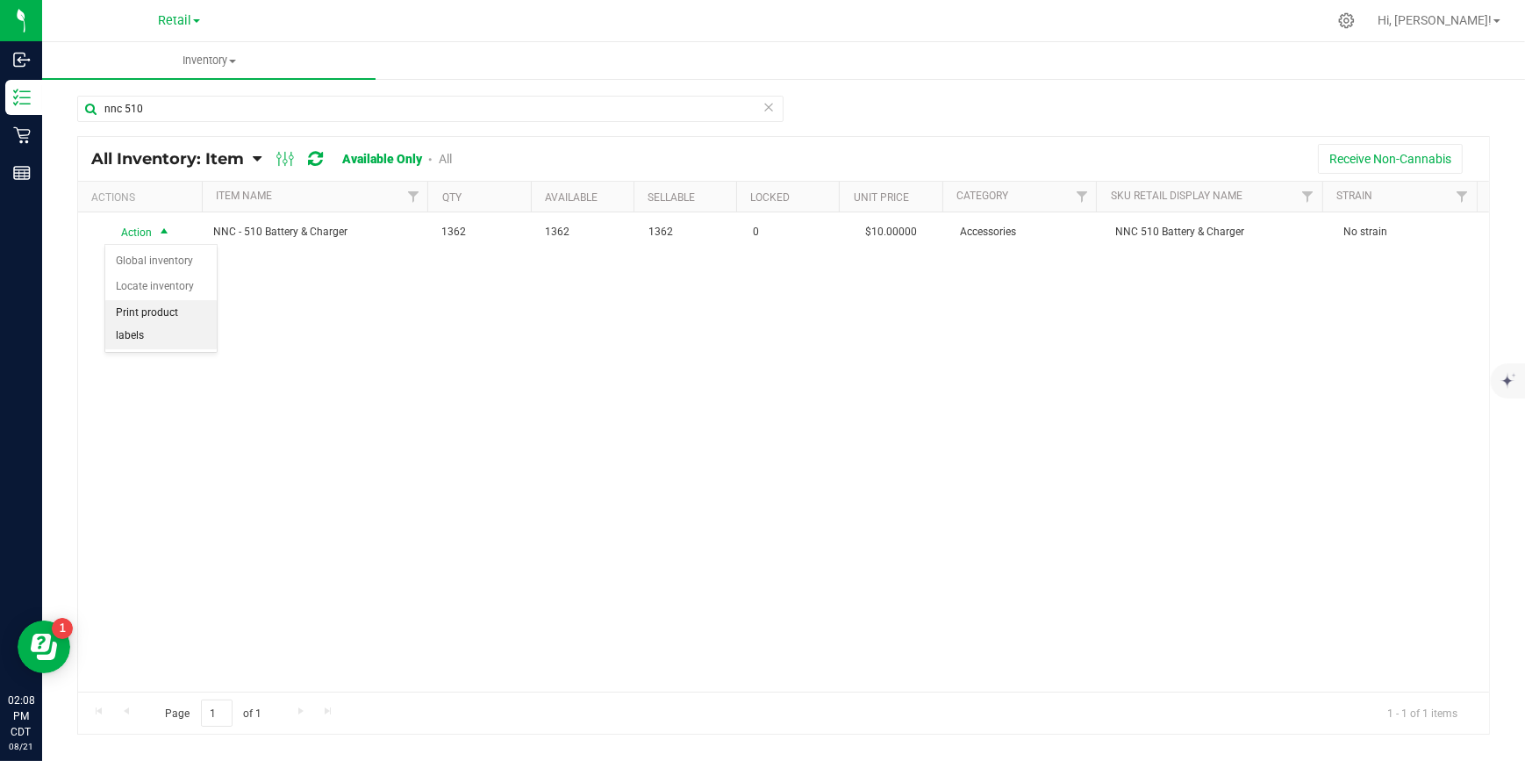
click at [151, 314] on li "Print product labels" at bounding box center [160, 324] width 111 height 48
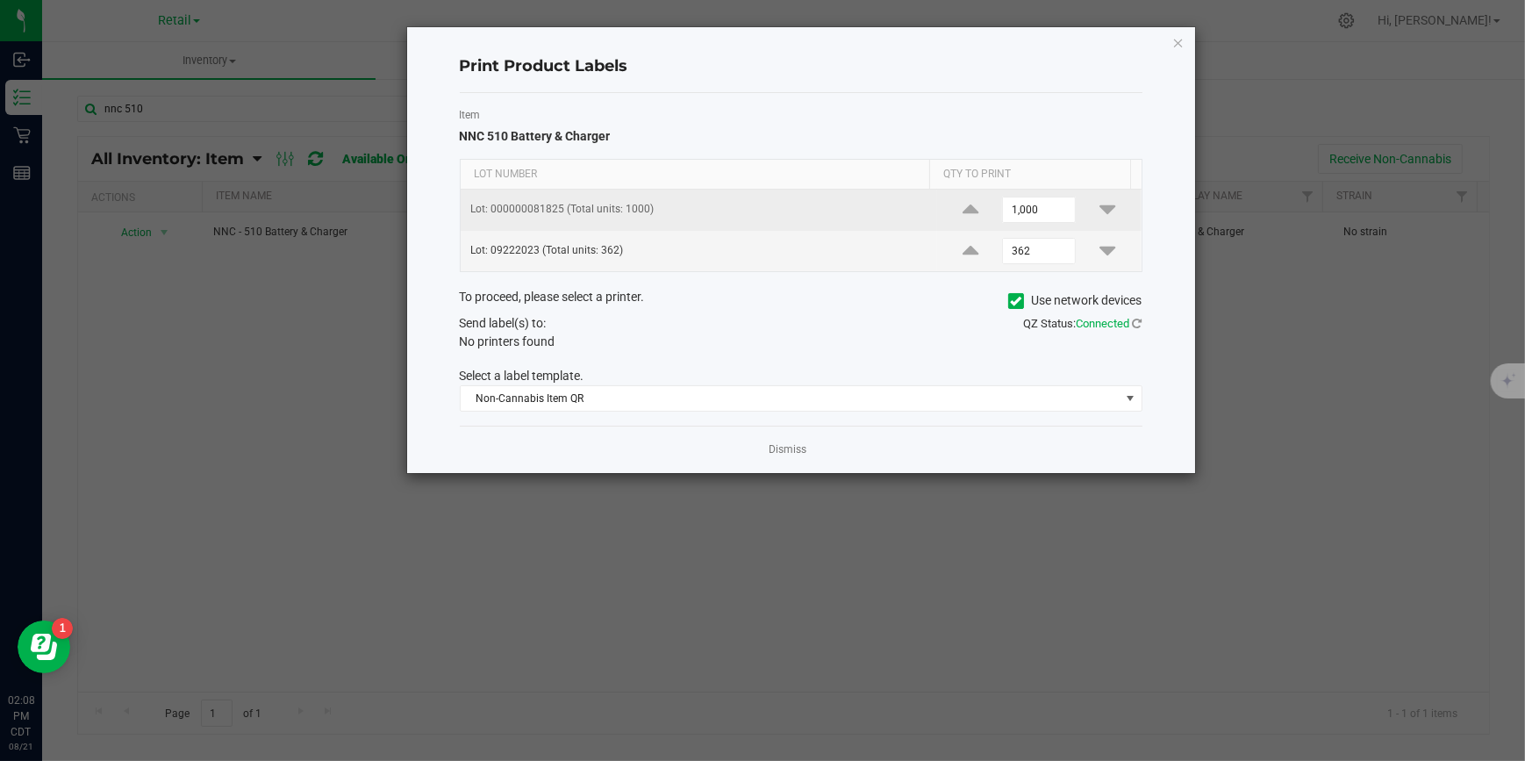
click at [753, 207] on p "Lot: 000000081825 (Total units: 1000)" at bounding box center [698, 209] width 455 height 17
click at [1044, 209] on input "1000" at bounding box center [1039, 209] width 72 height 25
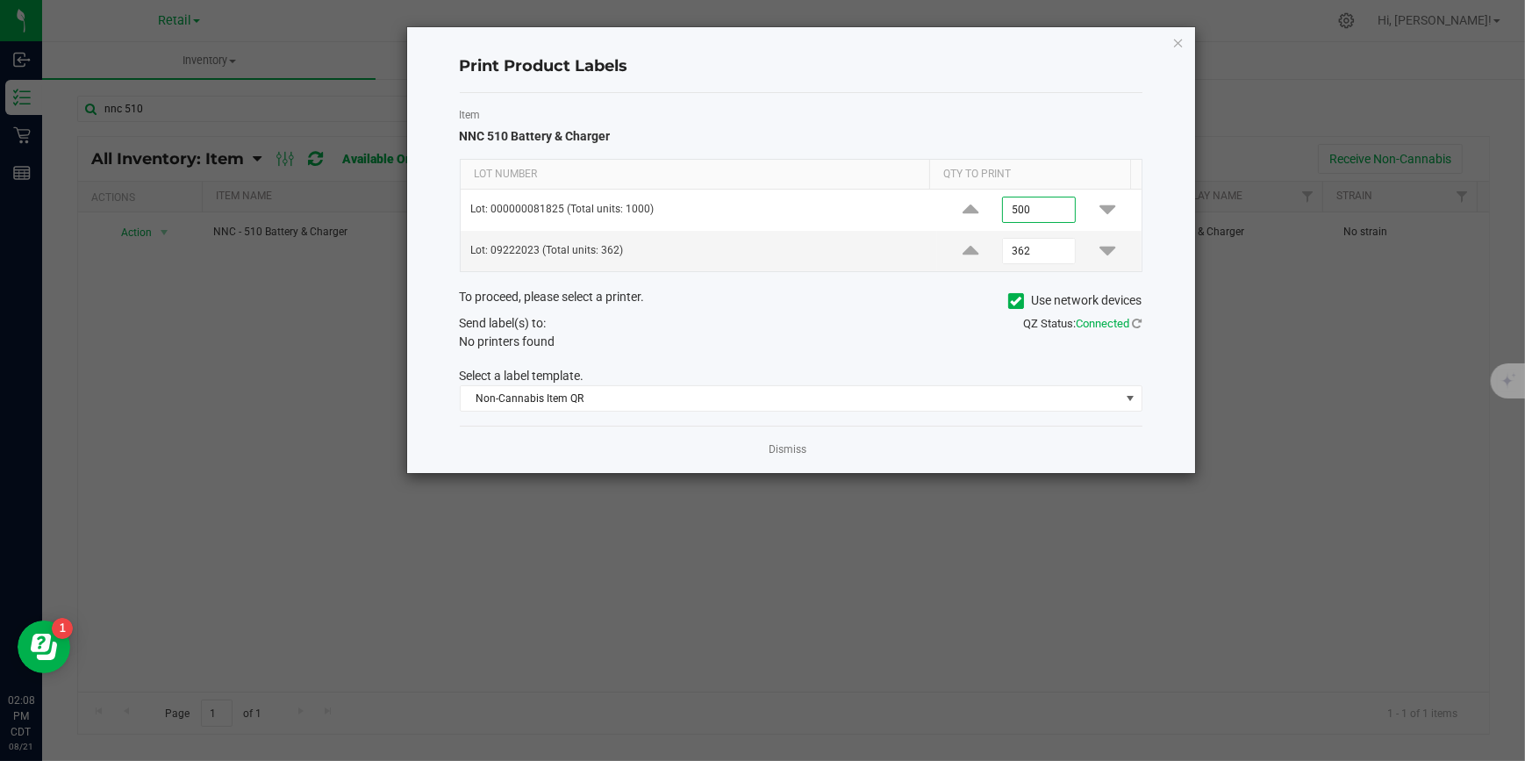
type input "500"
click at [1010, 301] on icon at bounding box center [1015, 301] width 11 height 0
click at [0, 0] on input "Use network devices" at bounding box center [0, 0] width 0 height 0
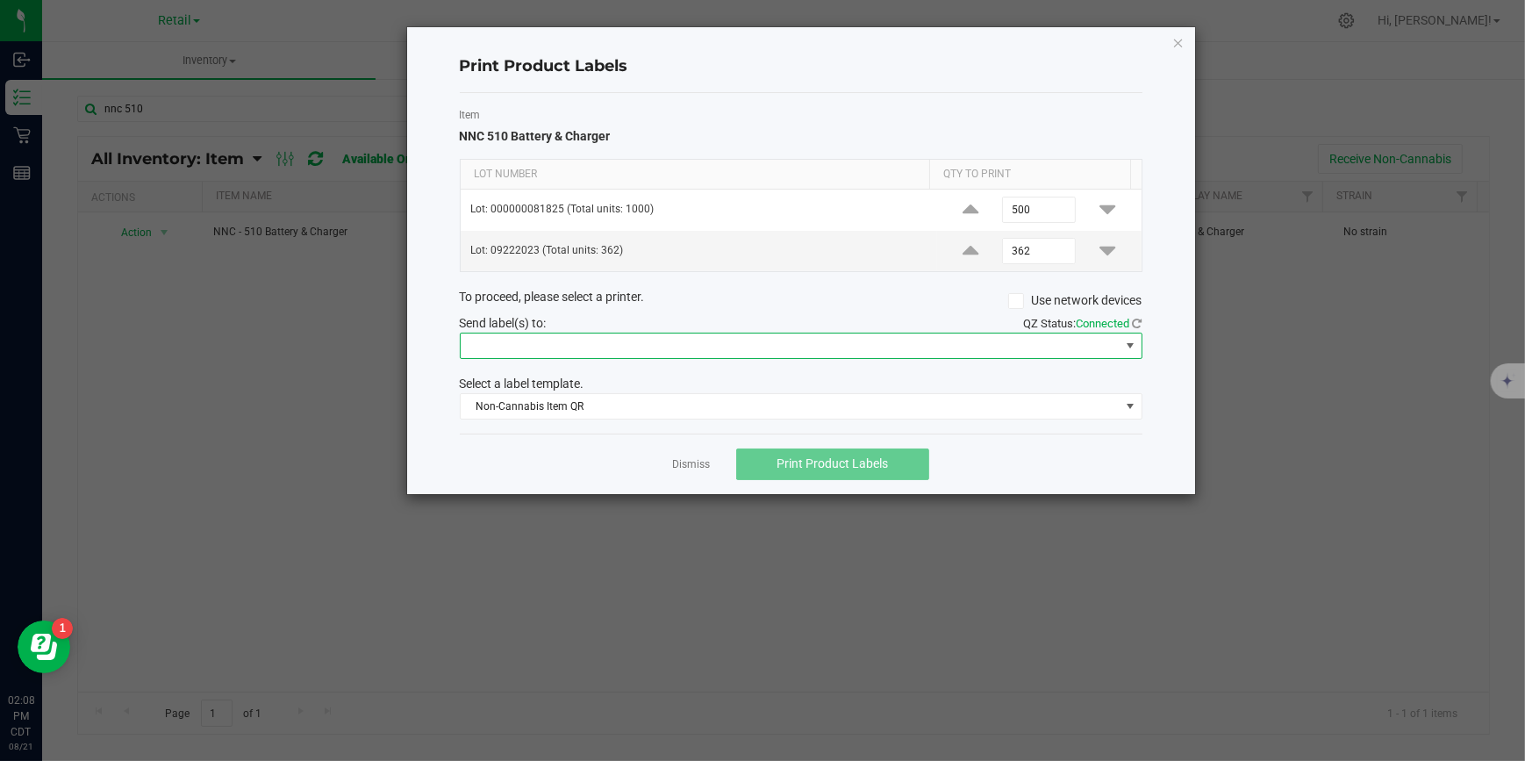
click at [859, 354] on span at bounding box center [790, 345] width 659 height 25
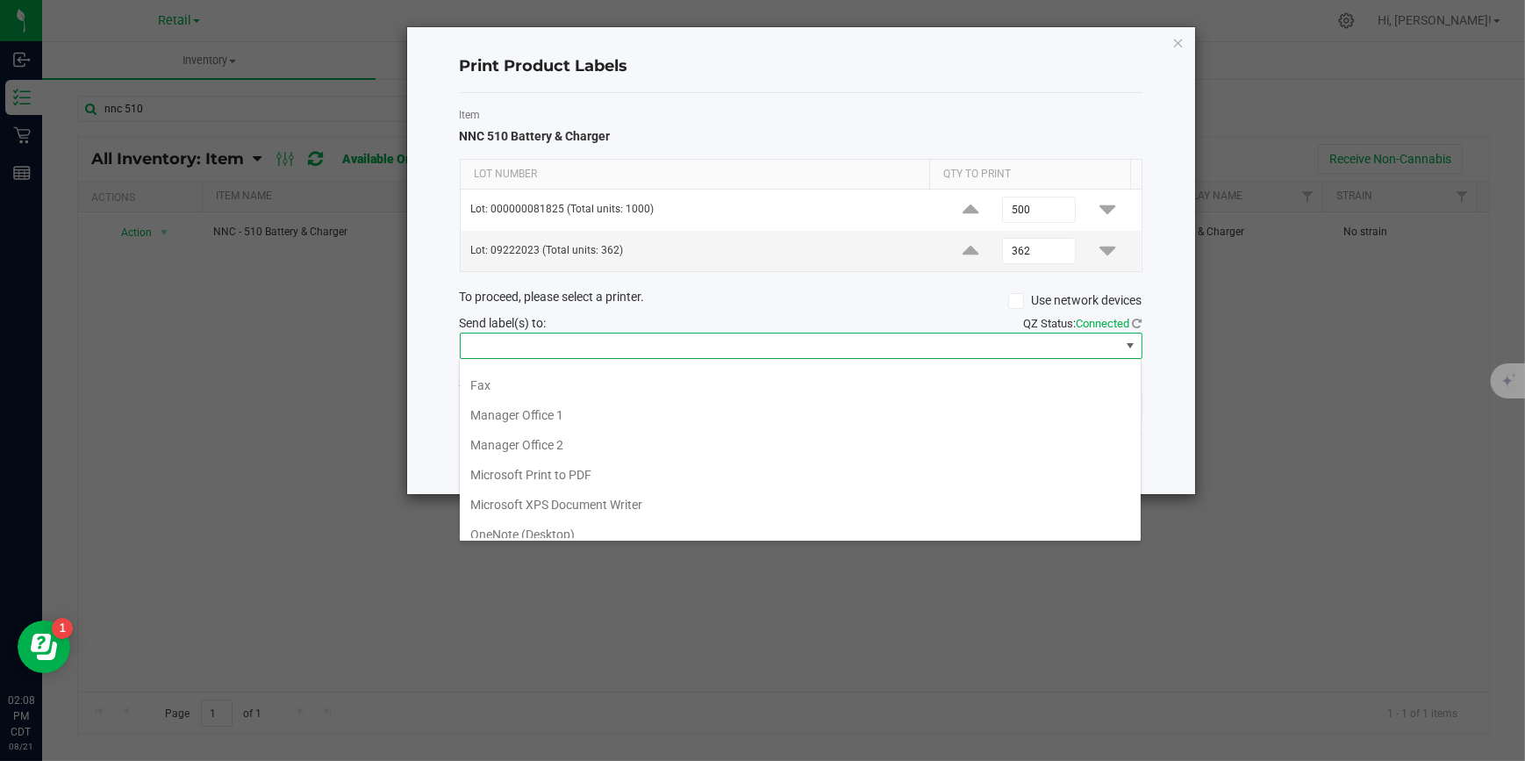
scroll to position [180, 0]
click at [614, 513] on 1\) "ZDesigner ZD410-203dpi ZPL (Copy 1)" at bounding box center [800, 526] width 681 height 30
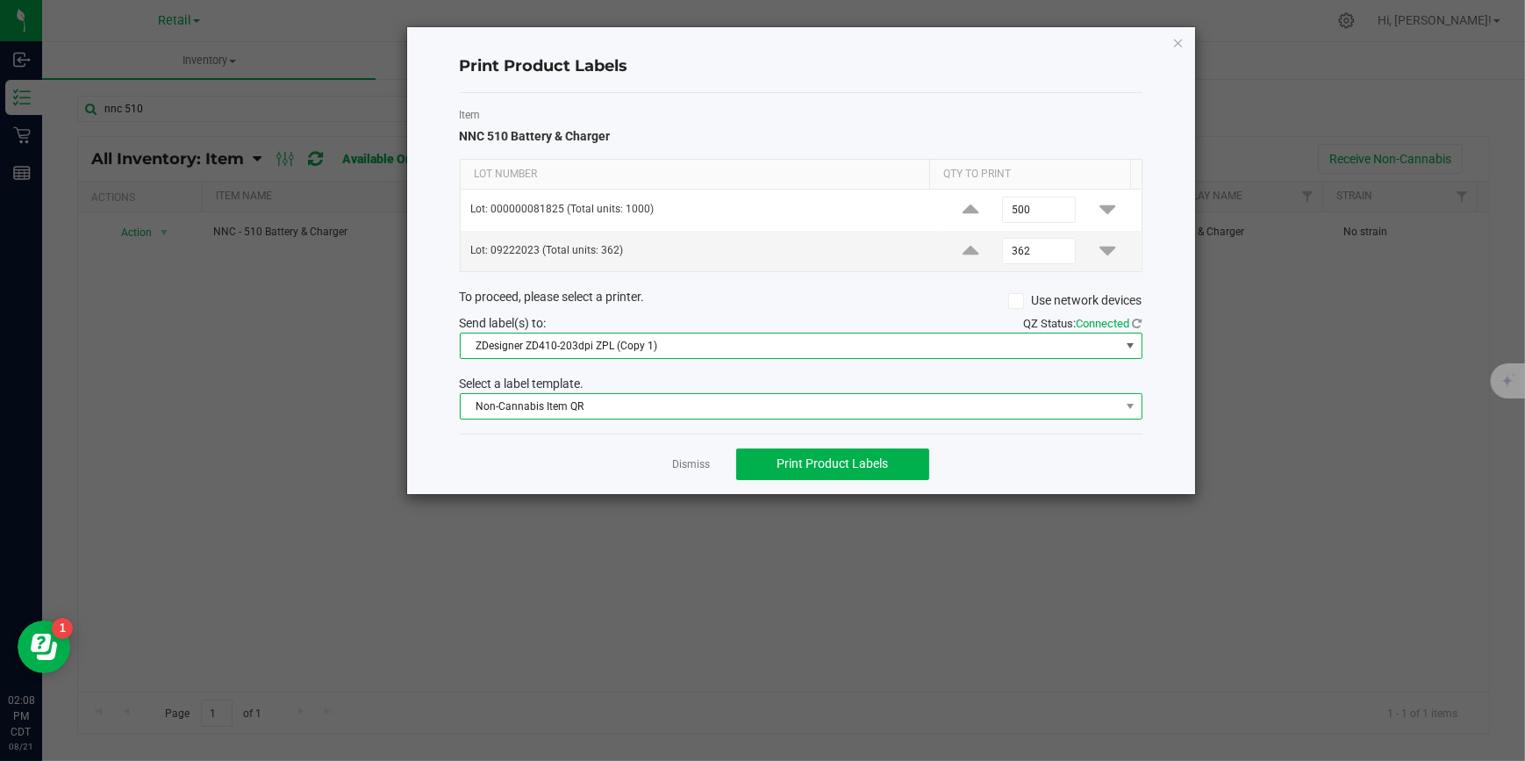
click at [897, 402] on span "Non-Cannabis Item QR" at bounding box center [790, 406] width 659 height 25
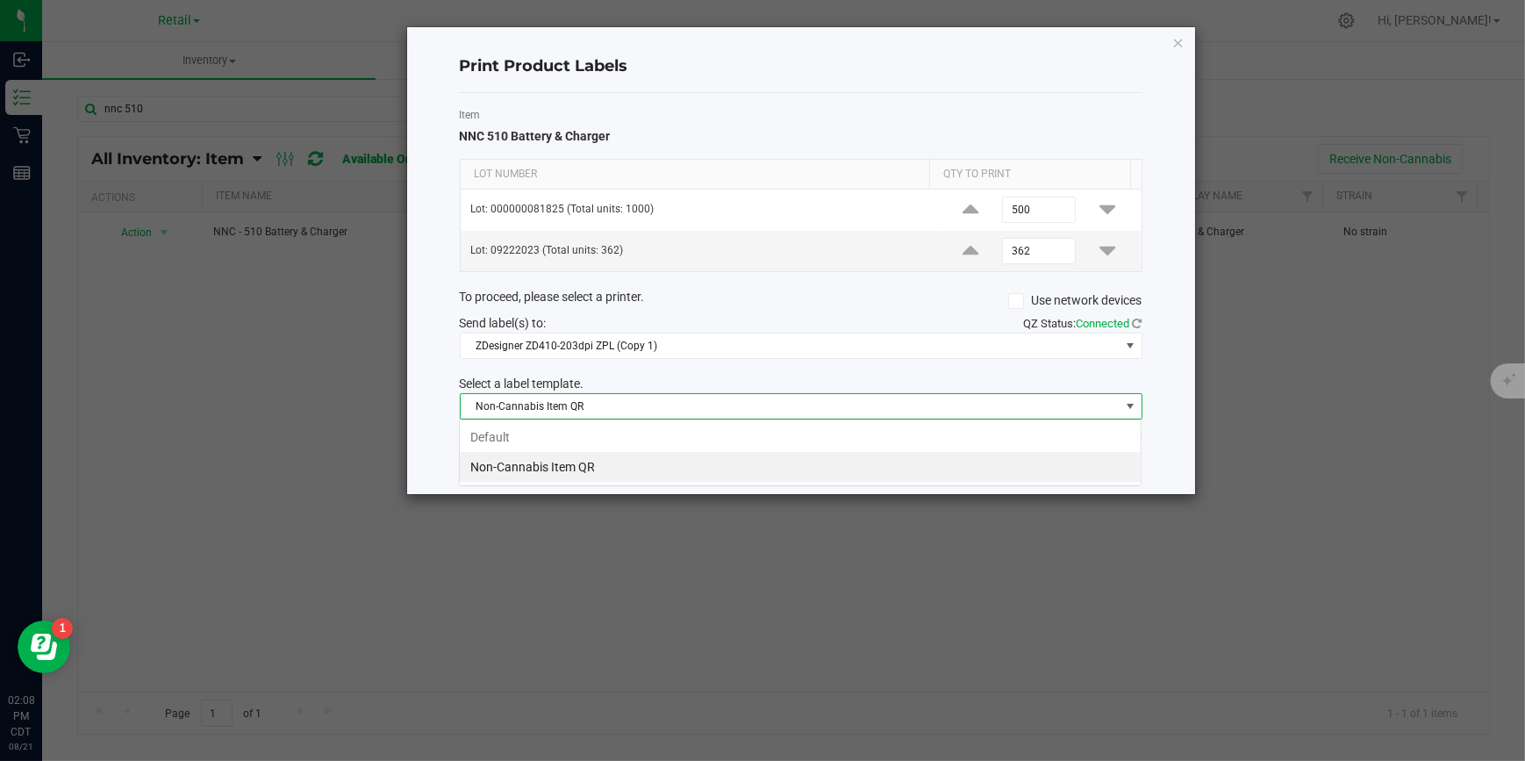
scroll to position [26, 682]
click at [877, 368] on div "Item NNC 510 Battery & Charger Lot Number Qty to Print Lot: 000000081825 (Total…" at bounding box center [801, 263] width 682 height 340
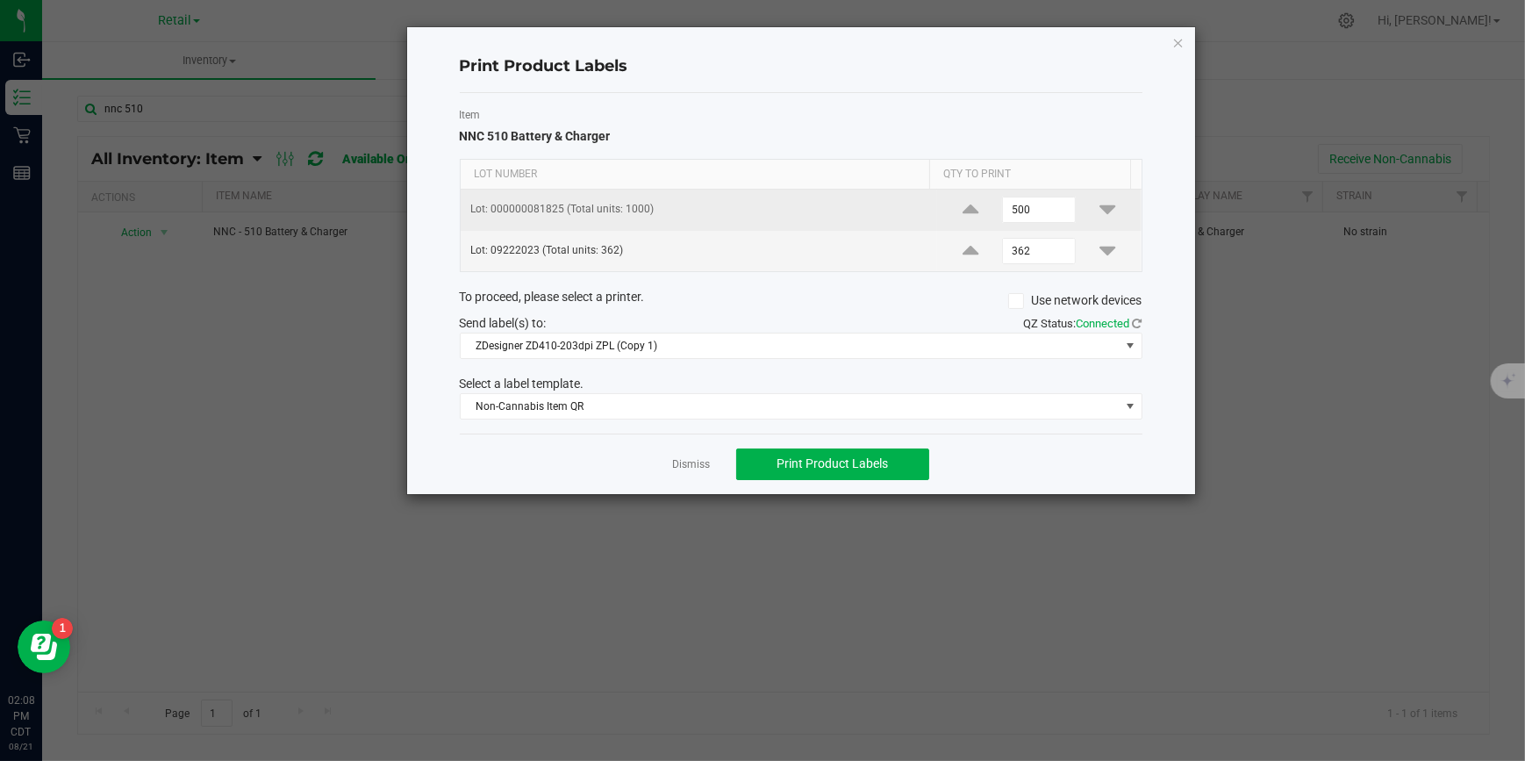
click at [801, 209] on p "Lot: 000000081825 (Total units: 1000)" at bounding box center [698, 209] width 455 height 17
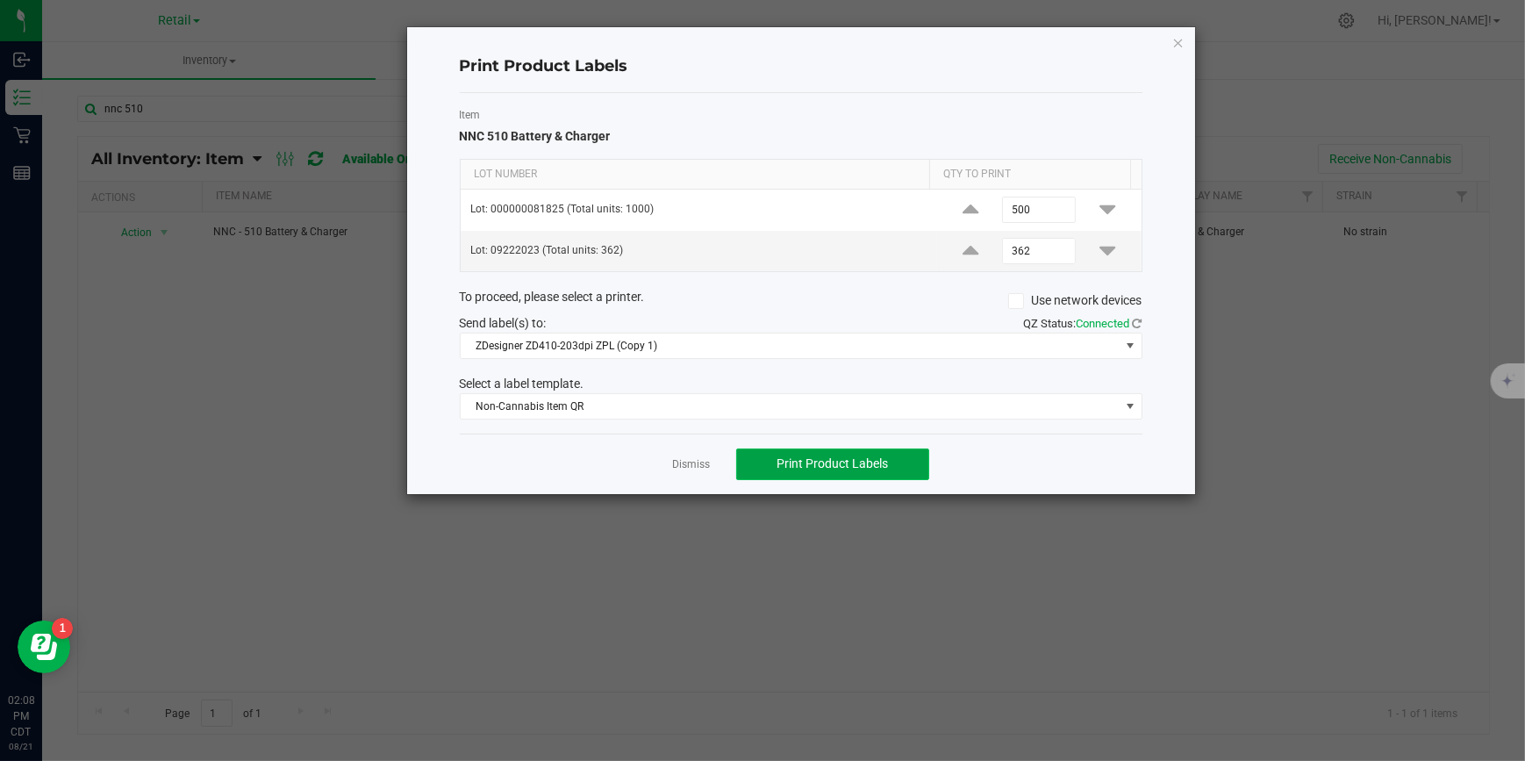
click at [859, 461] on span "Print Product Labels" at bounding box center [832, 463] width 111 height 14
click at [1032, 248] on input "362" at bounding box center [1039, 251] width 72 height 25
type input "138"
drag, startPoint x: 789, startPoint y: 463, endPoint x: 789, endPoint y: 451, distance: 12.3
click at [791, 453] on button "Print Product Labels" at bounding box center [832, 464] width 193 height 32
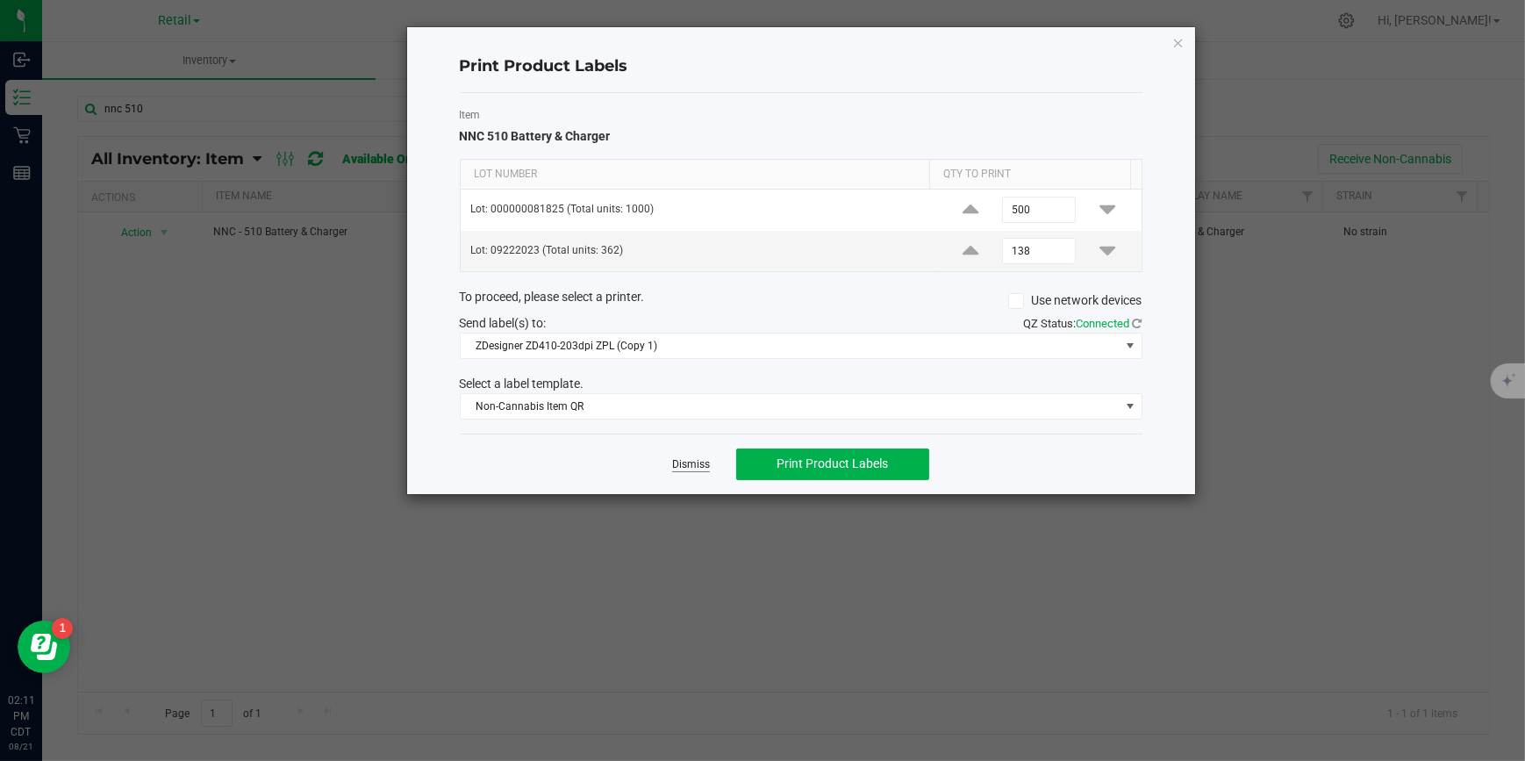
click at [692, 462] on link "Dismiss" at bounding box center [691, 464] width 38 height 15
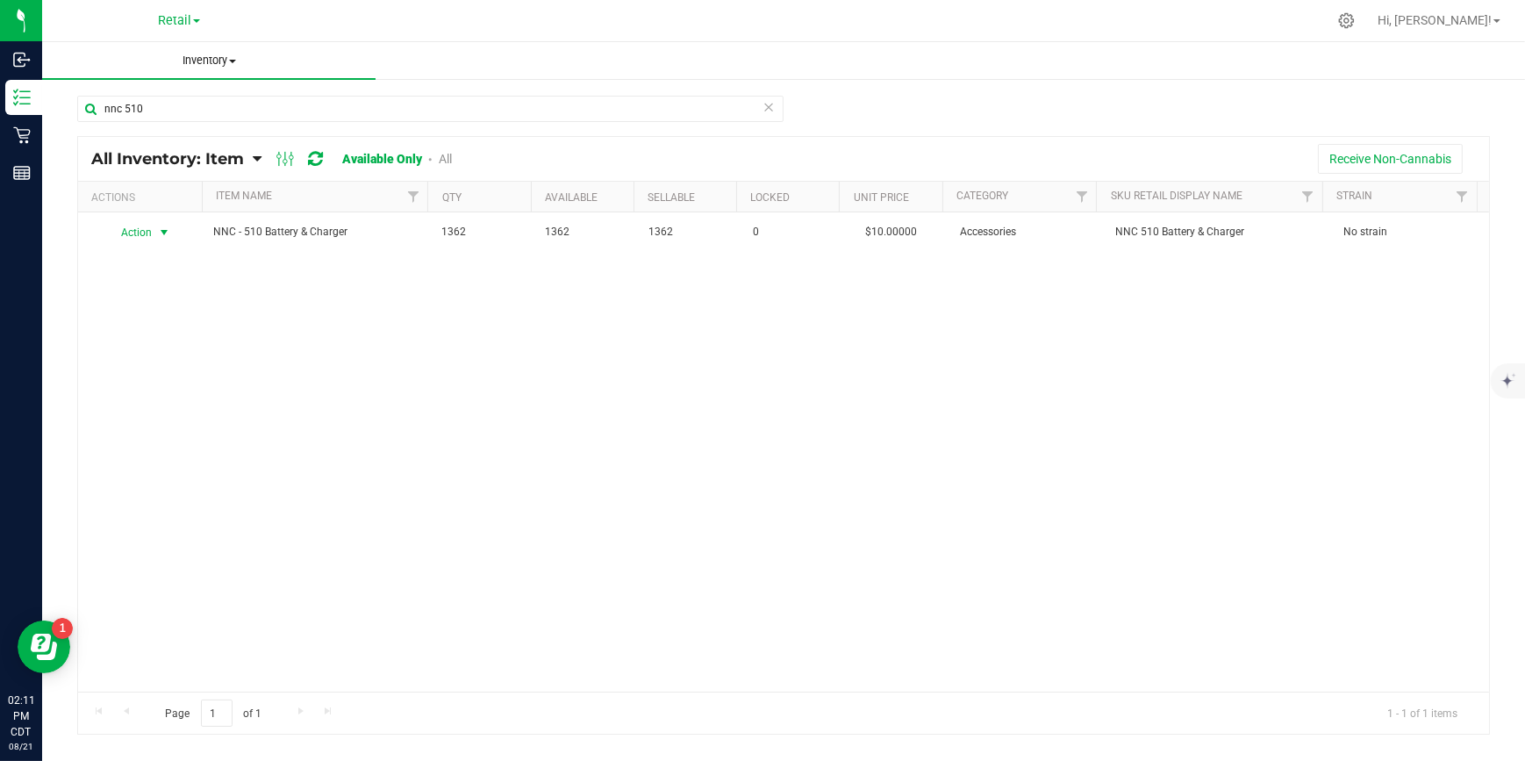
click at [224, 75] on uib-tab-heading "Inventory All packages All inventory Waste log Create inventory" at bounding box center [208, 60] width 333 height 37
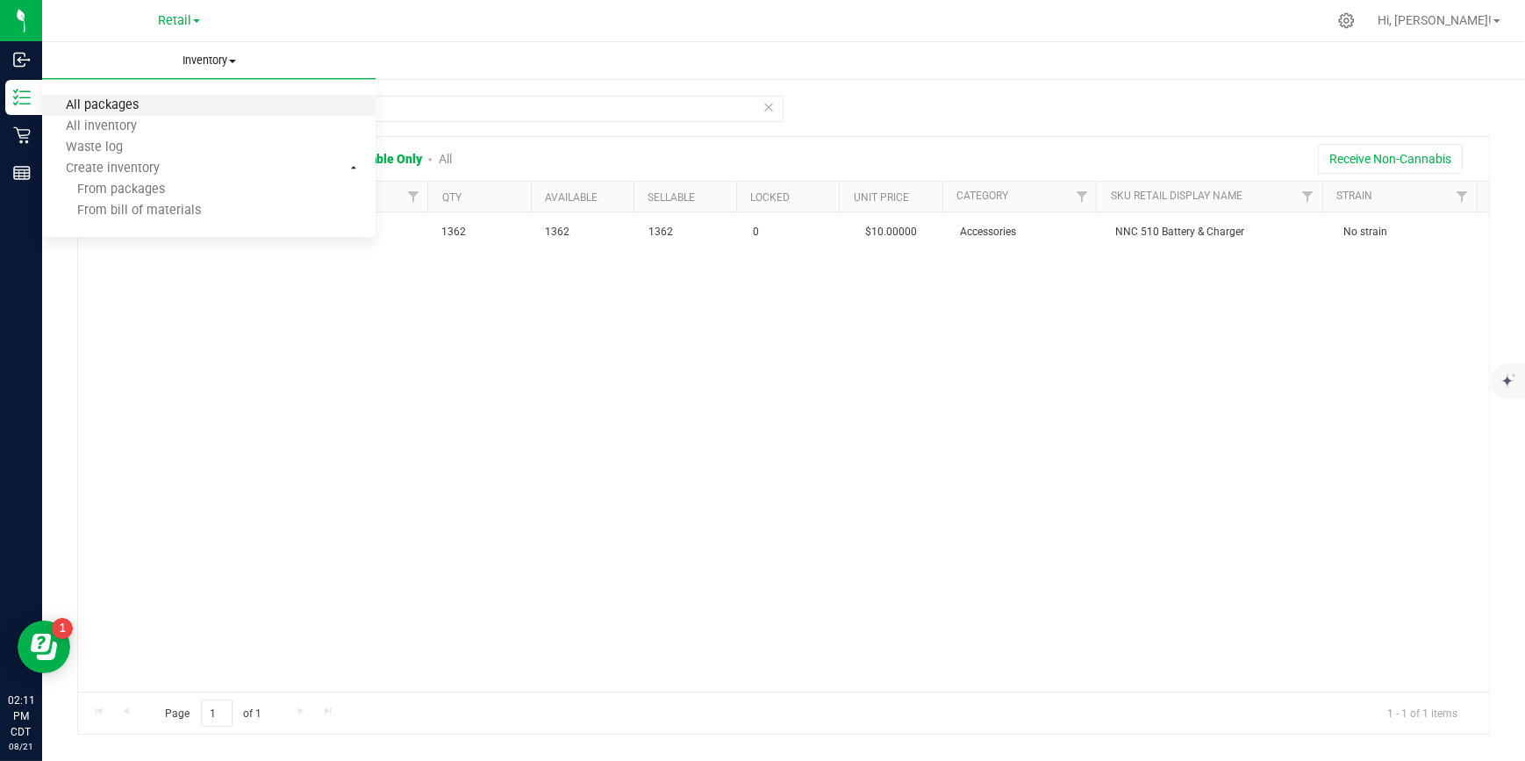
click at [151, 106] on span "All packages" at bounding box center [102, 105] width 120 height 15
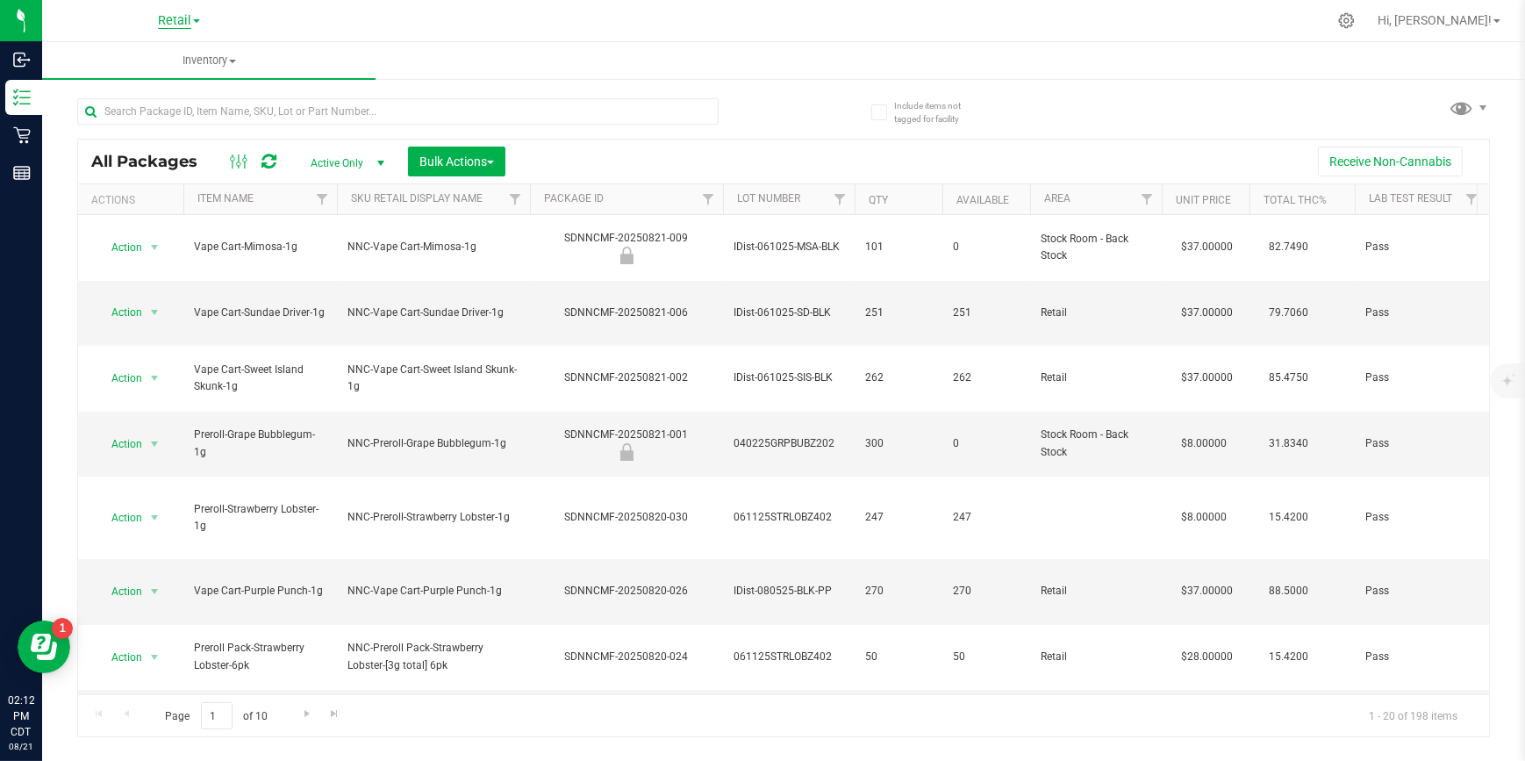
click at [189, 19] on span "Retail" at bounding box center [174, 21] width 33 height 16
click at [127, 61] on link "Manufacturing" at bounding box center [179, 62] width 256 height 24
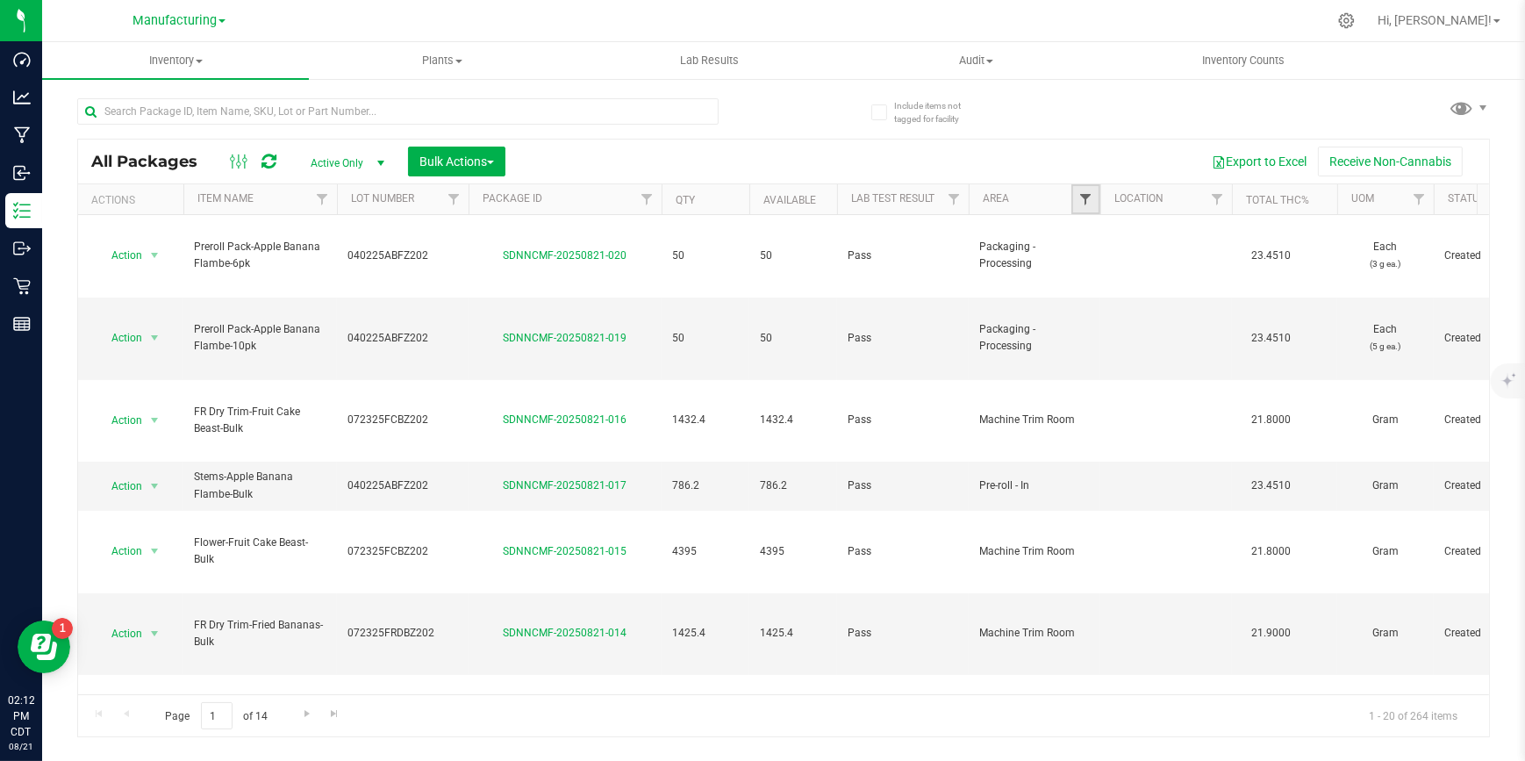
click at [1085, 202] on span "Filter" at bounding box center [1085, 199] width 14 height 14
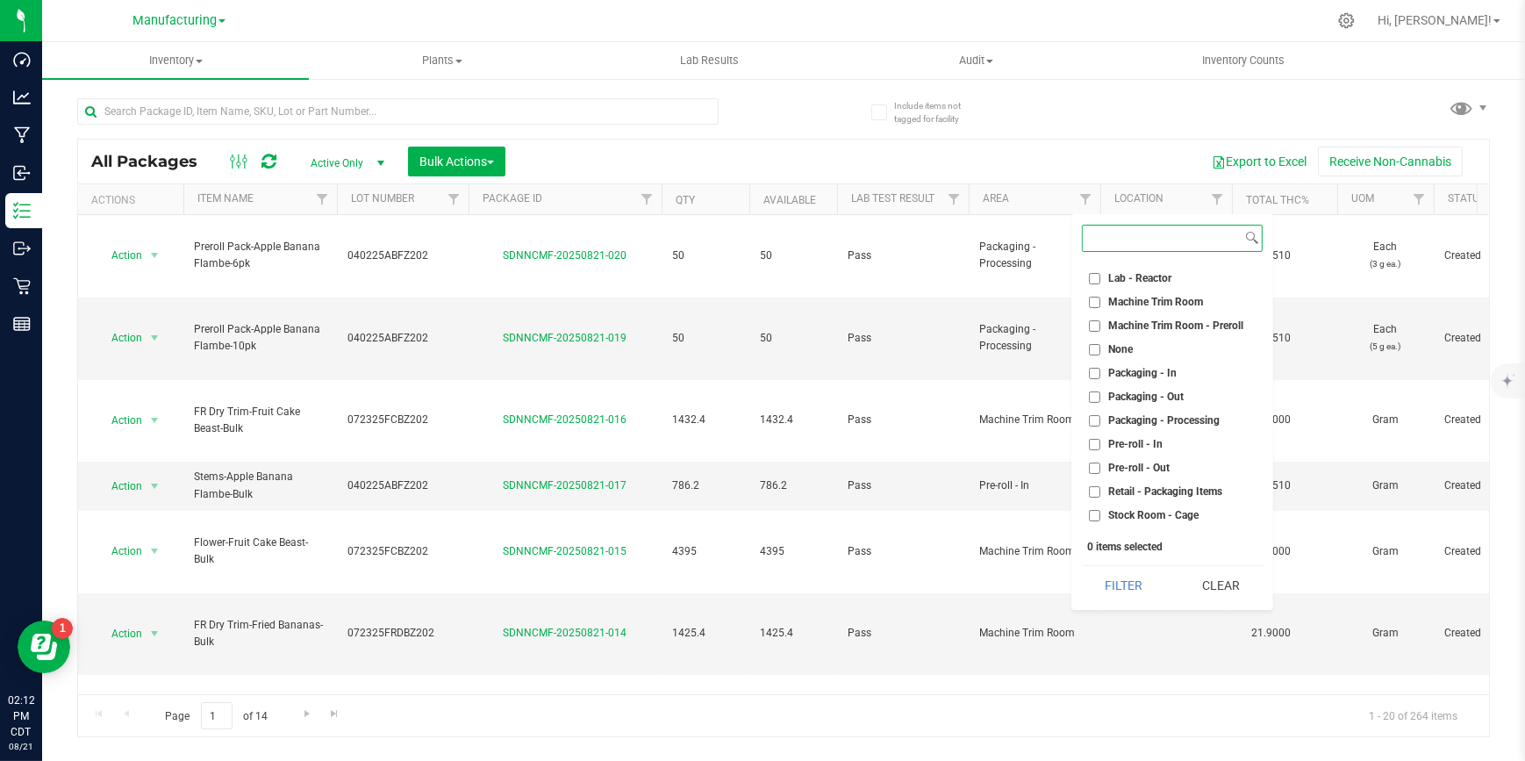
scroll to position [465, 0]
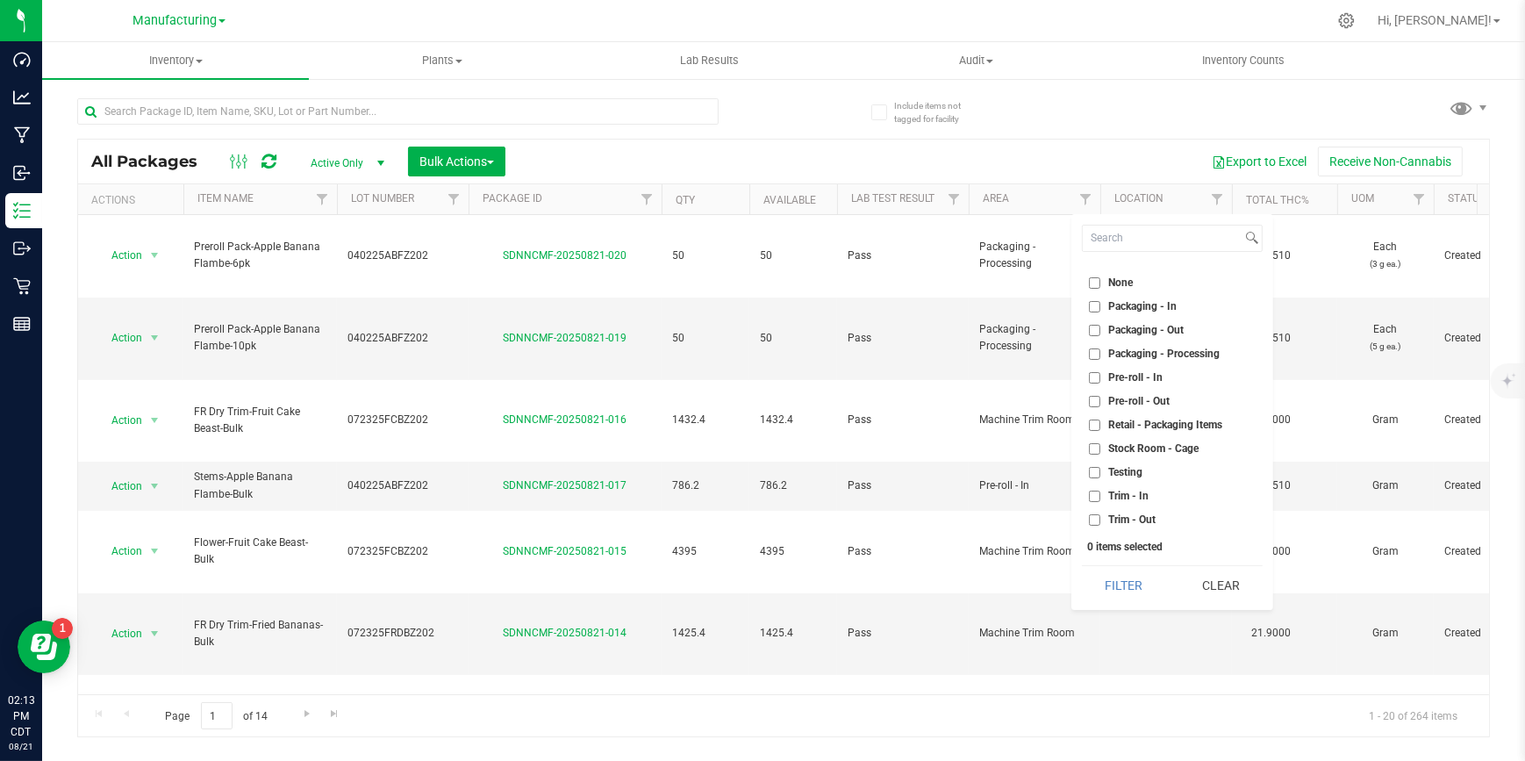
click at [1089, 328] on input "Packaging - Out" at bounding box center [1094, 330] width 11 height 11
checkbox input "true"
click at [1121, 592] on button "Filter" at bounding box center [1124, 585] width 84 height 39
